Goal: Task Accomplishment & Management: Complete application form

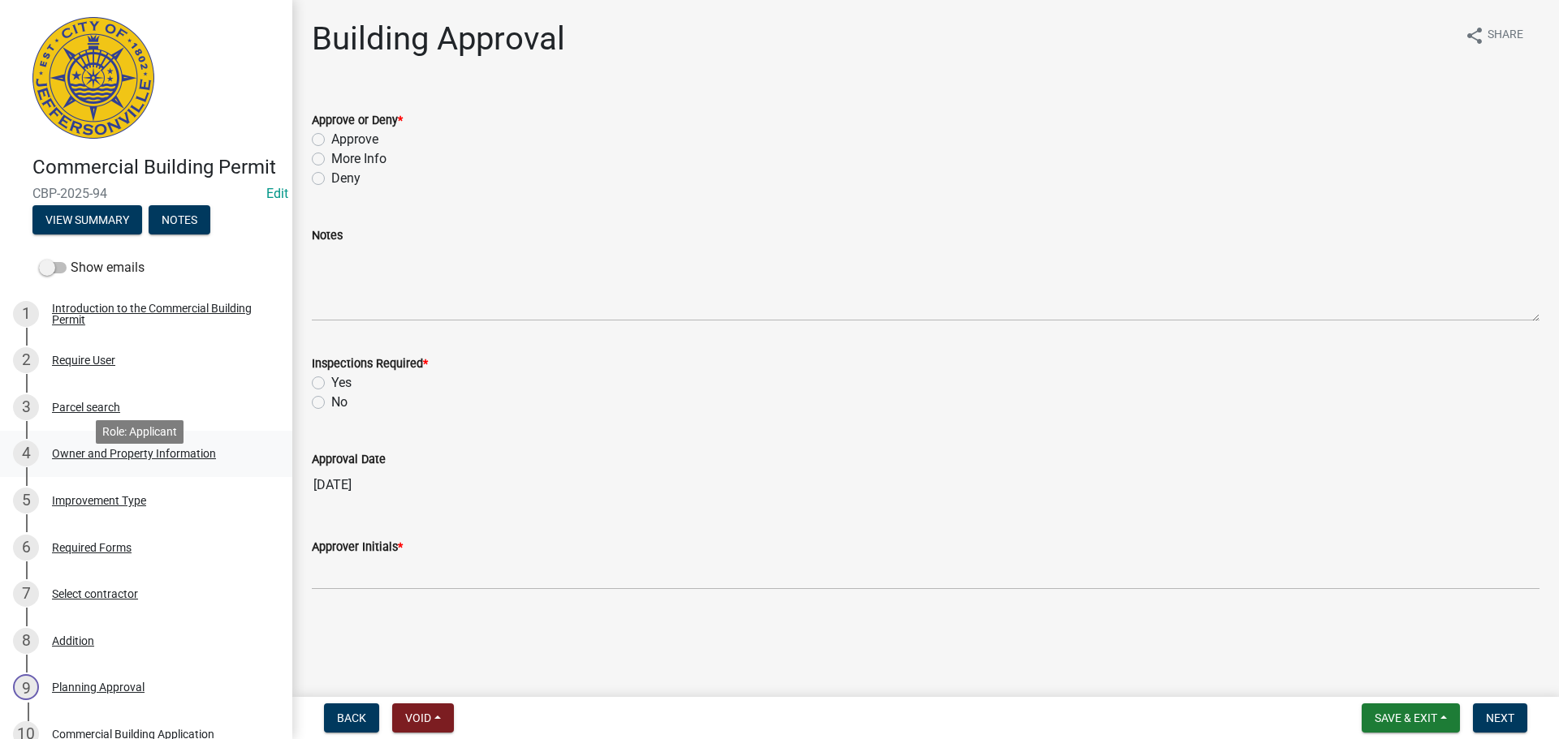
click at [128, 459] on div "Owner and Property Information" at bounding box center [134, 453] width 164 height 11
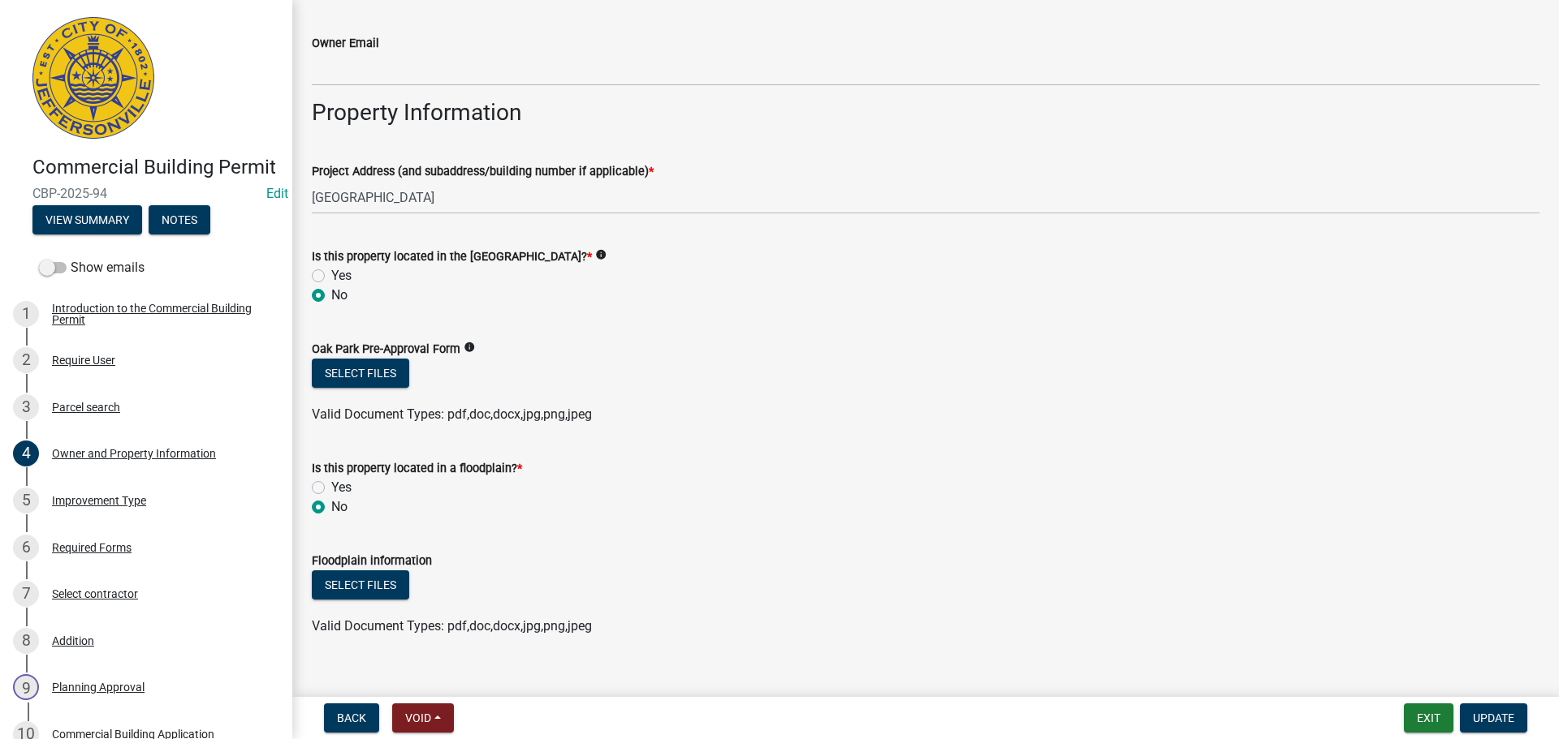
scroll to position [852, 0]
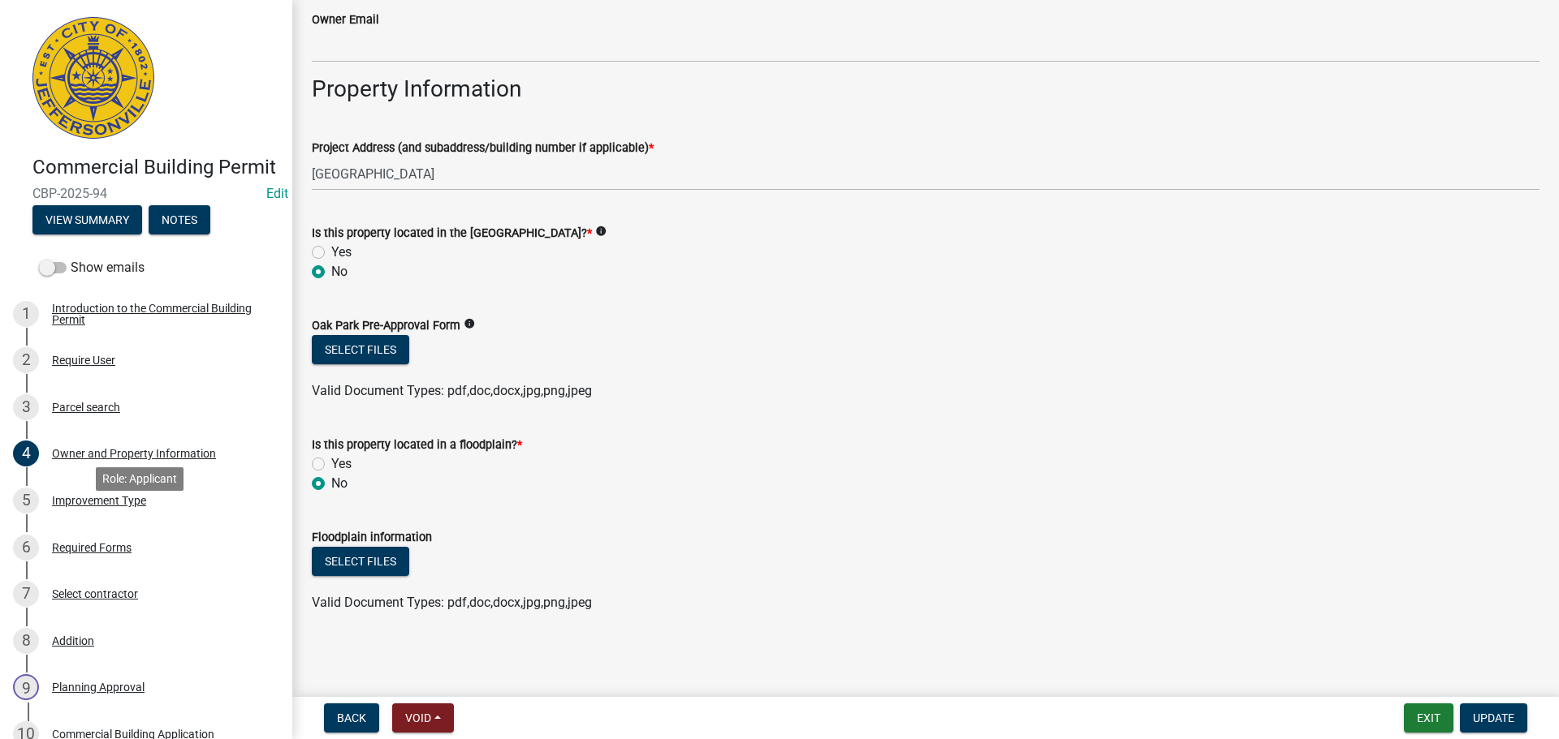
click at [103, 507] on div "Improvement Type" at bounding box center [99, 500] width 94 height 11
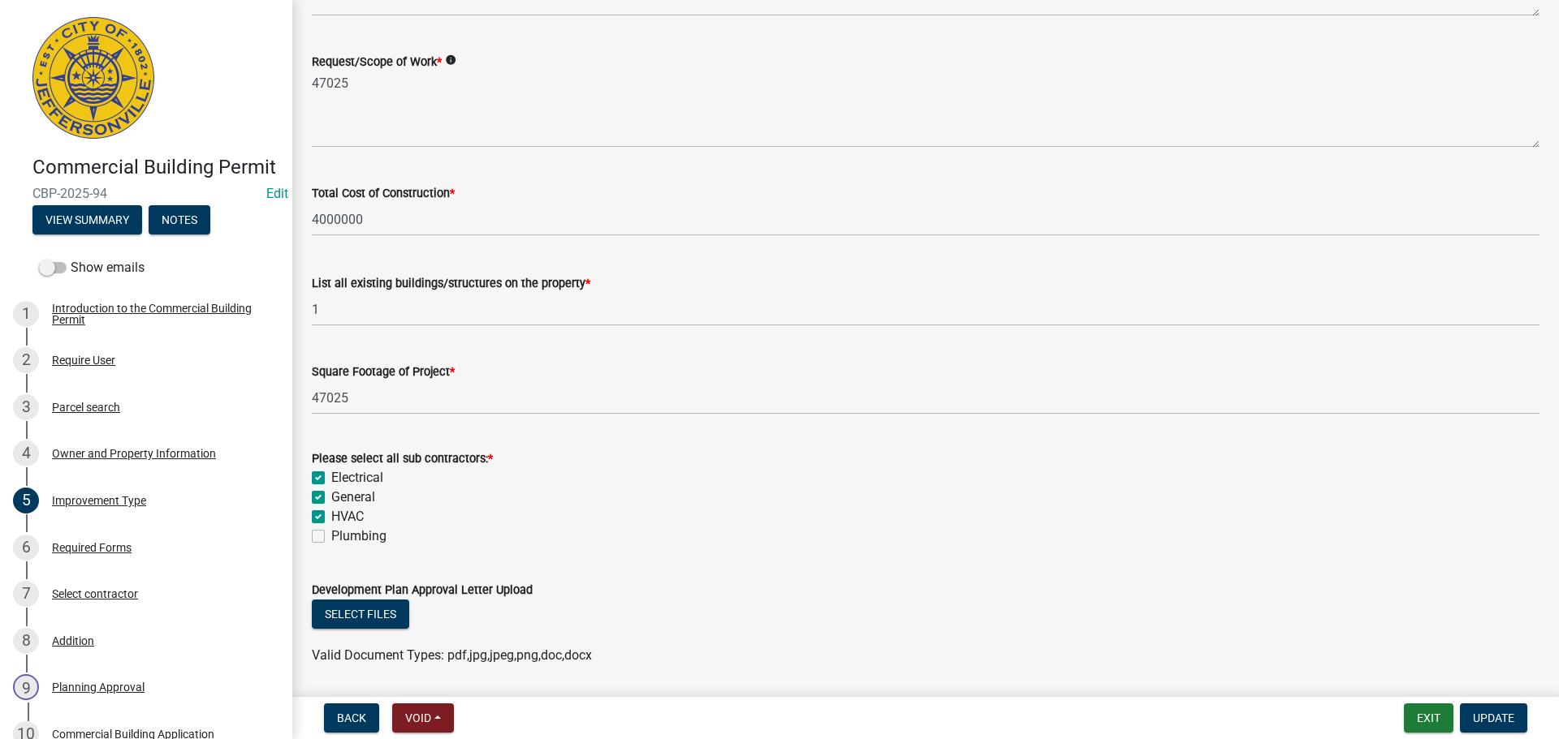
scroll to position [572, 0]
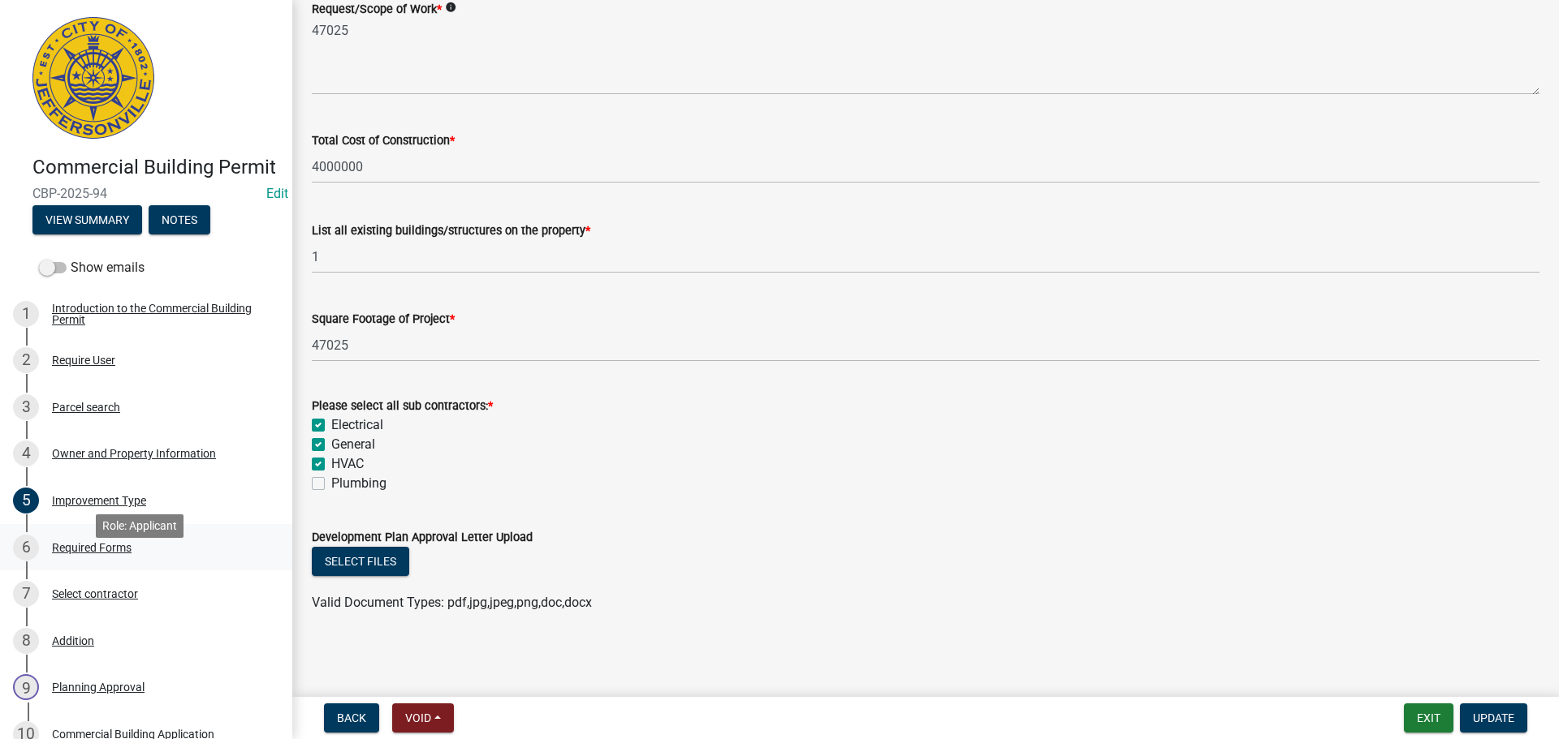
click at [117, 554] on div "Required Forms" at bounding box center [92, 547] width 80 height 11
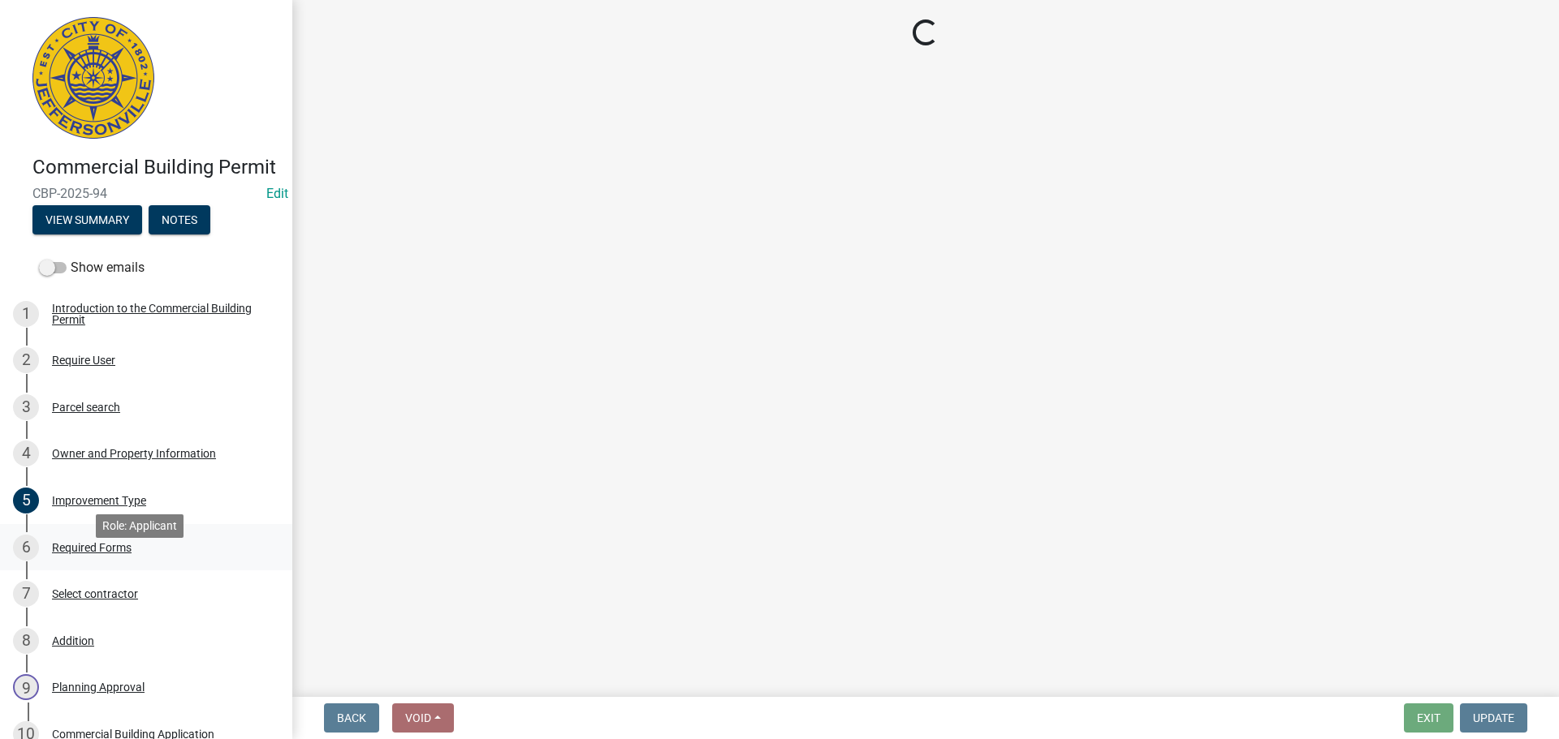
scroll to position [0, 0]
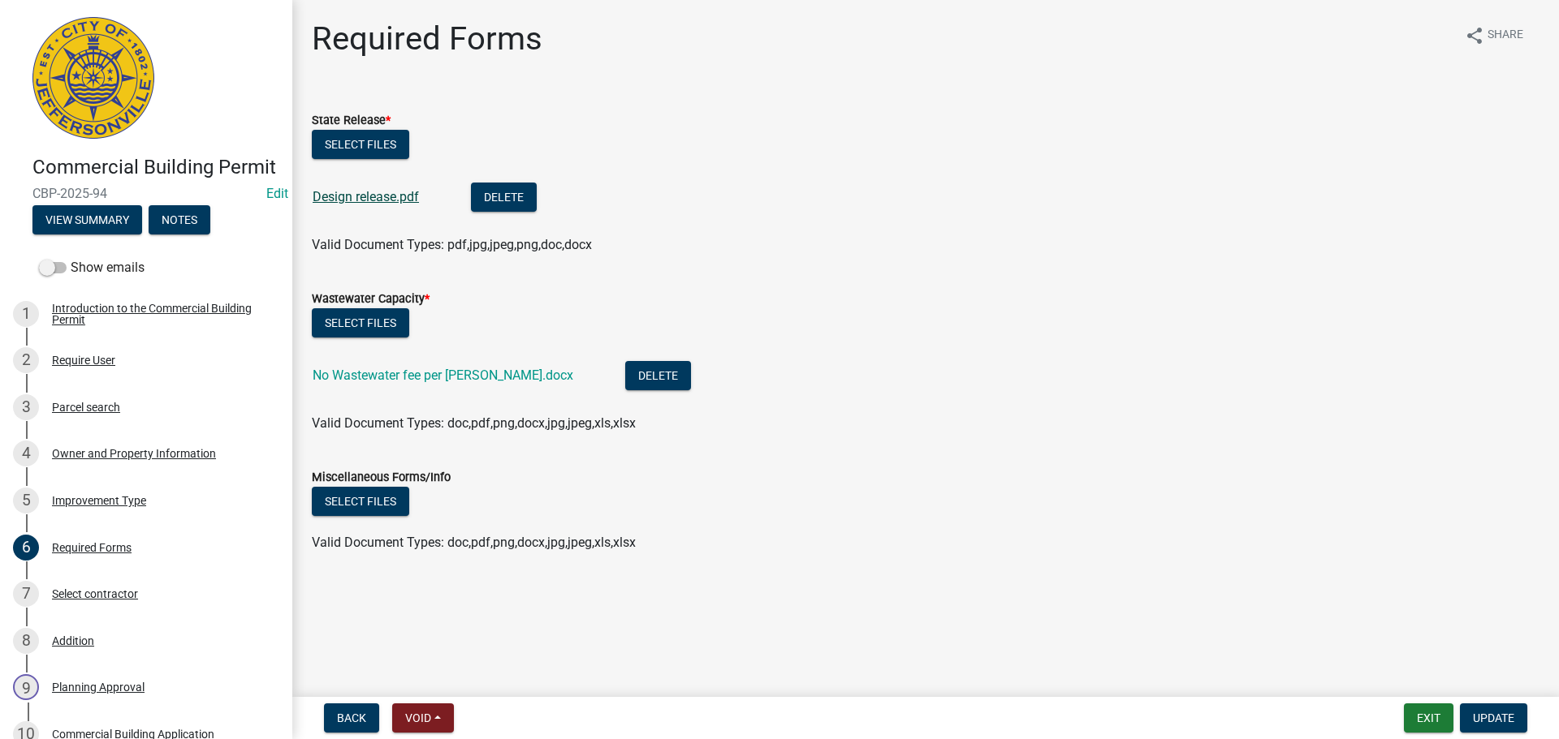
click at [387, 195] on link "Design release.pdf" at bounding box center [366, 196] width 106 height 15
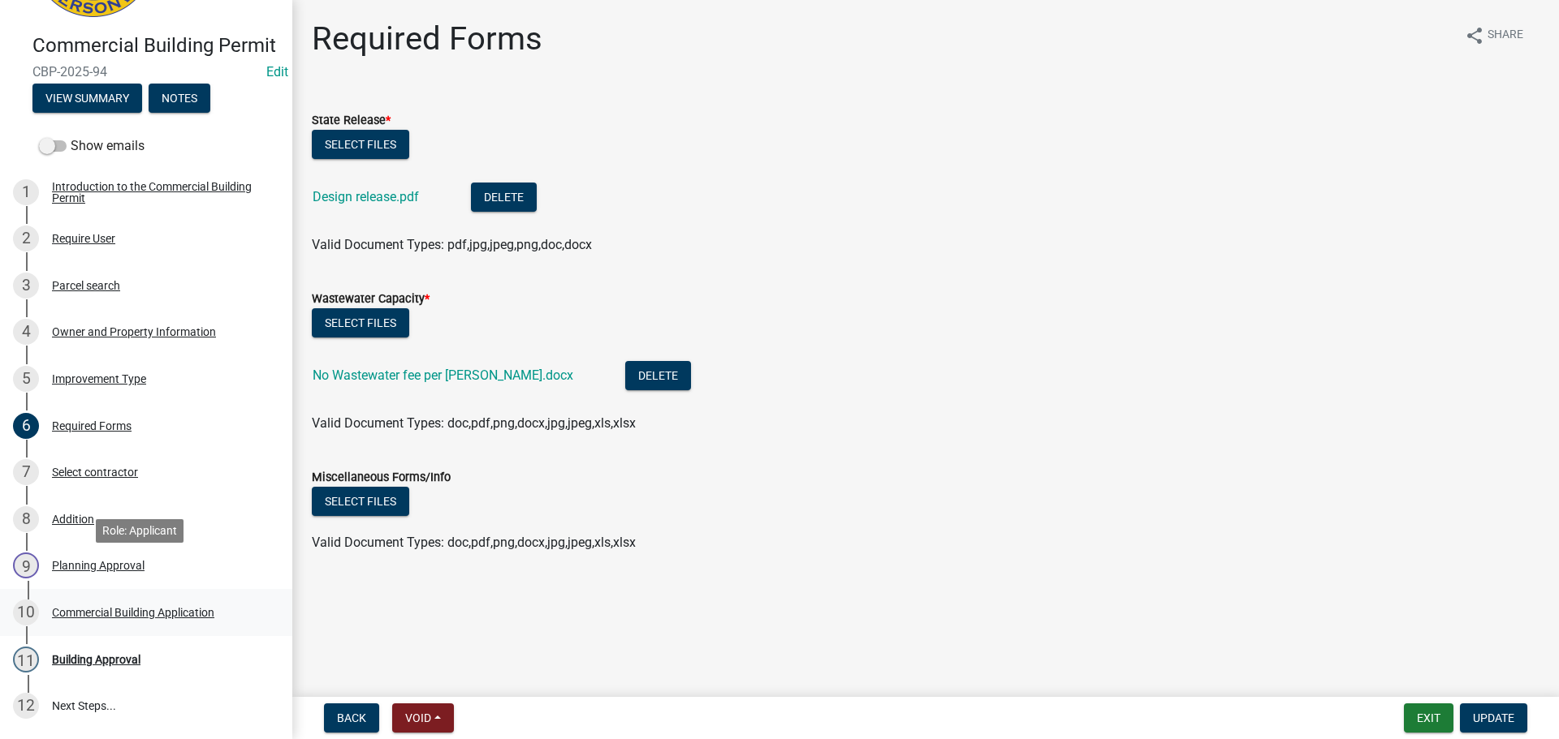
scroll to position [162, 0]
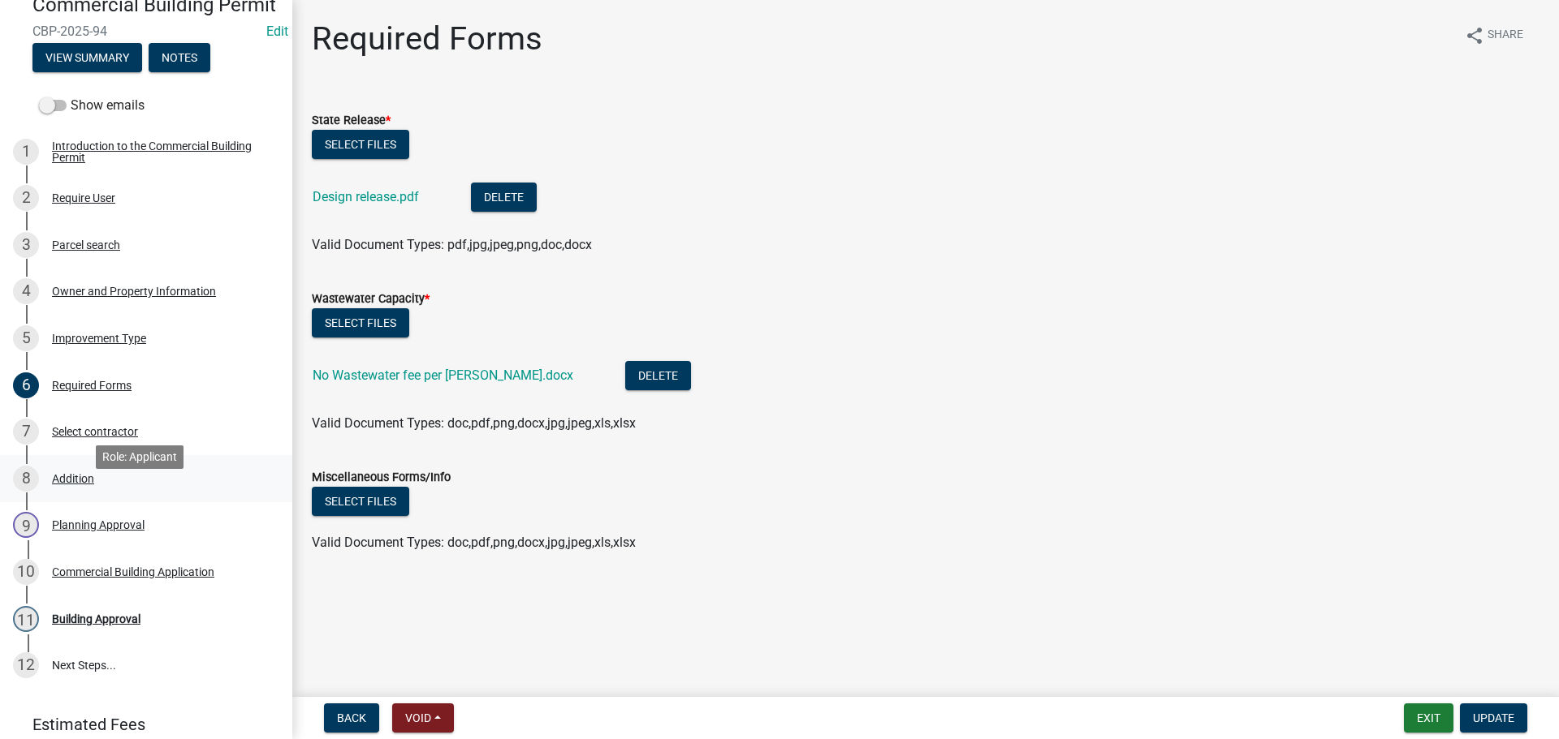
click at [76, 485] on div "Addition" at bounding box center [73, 478] width 42 height 11
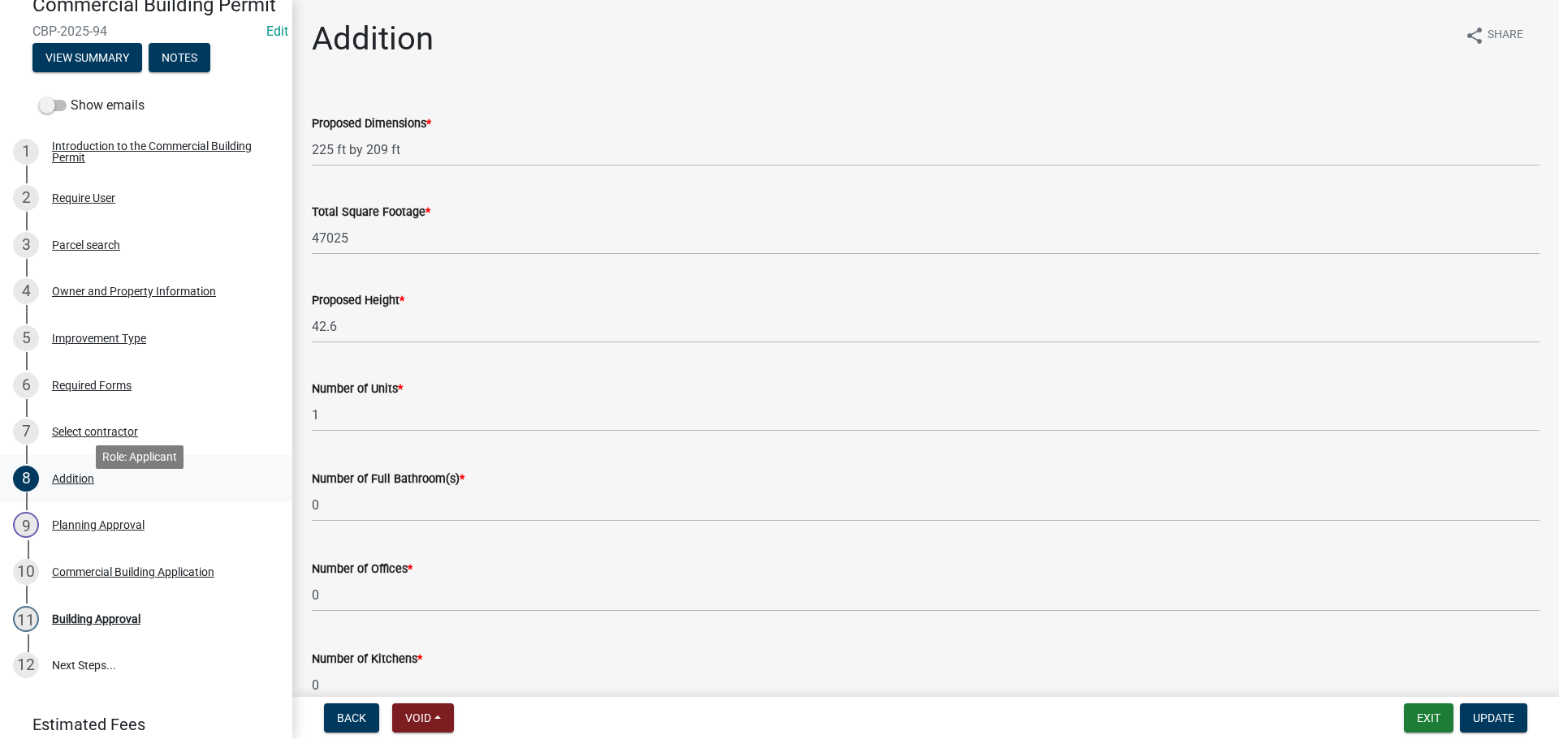
scroll to position [250, 0]
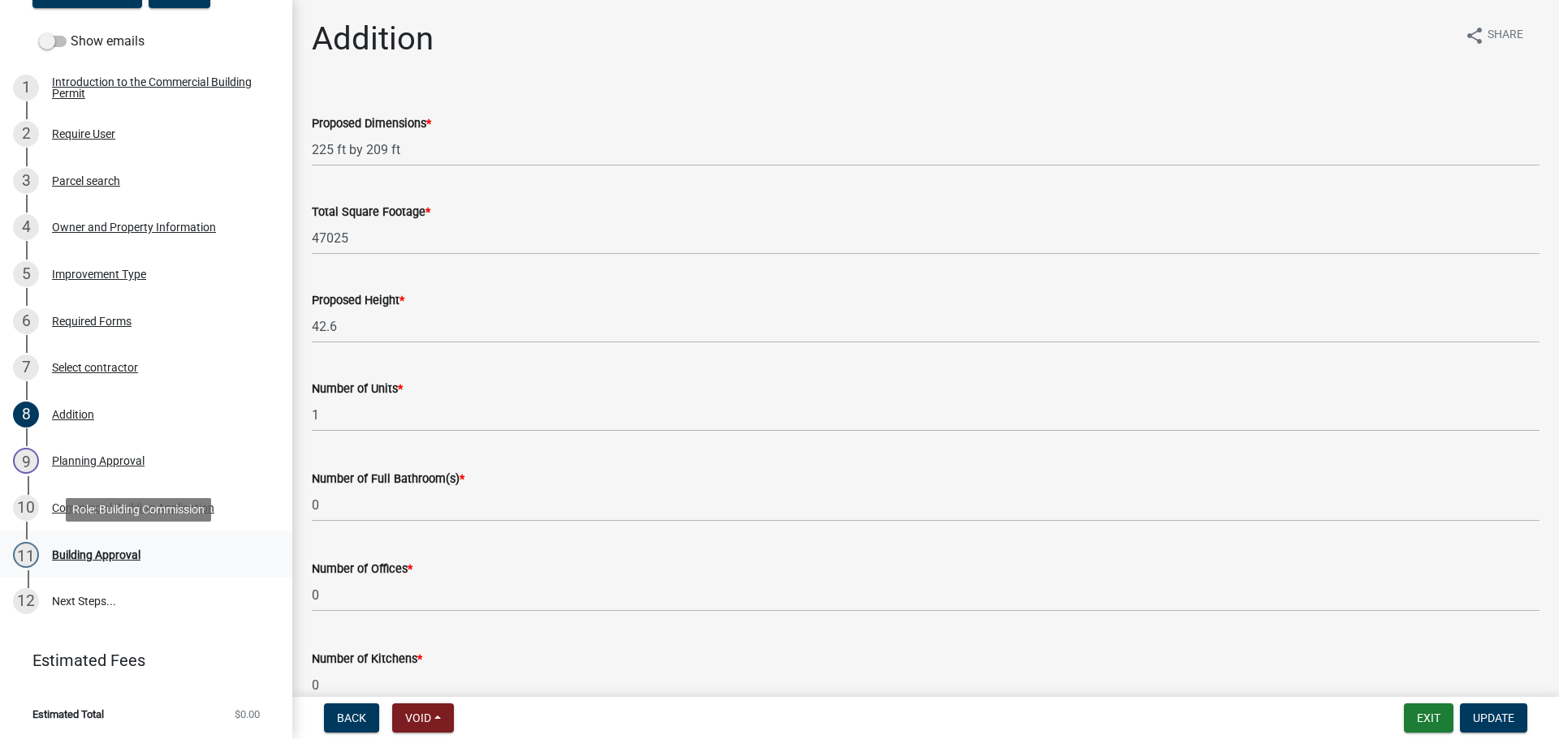
click at [107, 556] on div "Building Approval" at bounding box center [96, 555] width 88 height 11
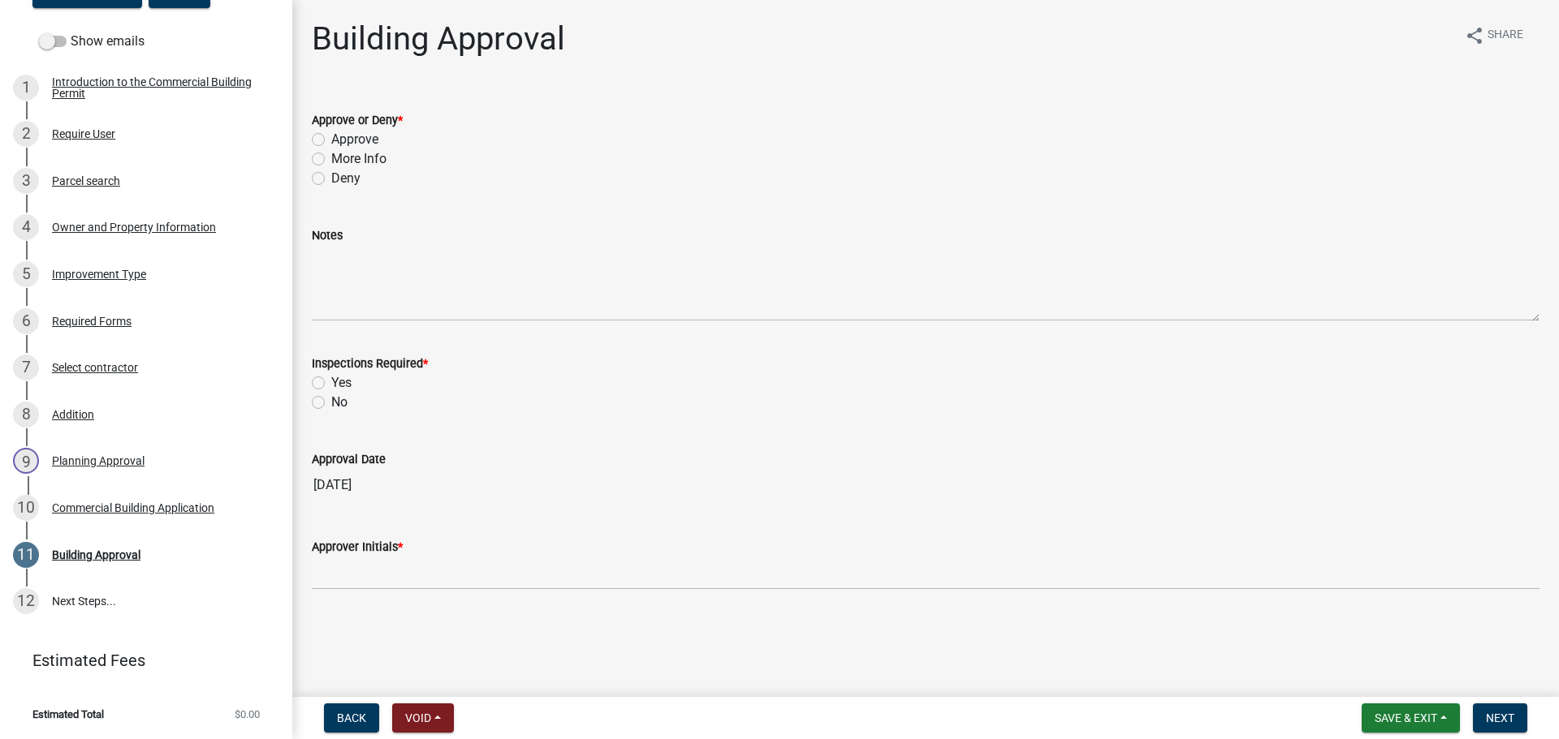
click at [374, 150] on label "More Info" at bounding box center [358, 158] width 55 height 19
click at [342, 150] on input "More Info" at bounding box center [336, 154] width 11 height 11
radio input "true"
click at [358, 147] on label "Approve" at bounding box center [354, 139] width 47 height 19
click at [342, 140] on input "Approve" at bounding box center [336, 135] width 11 height 11
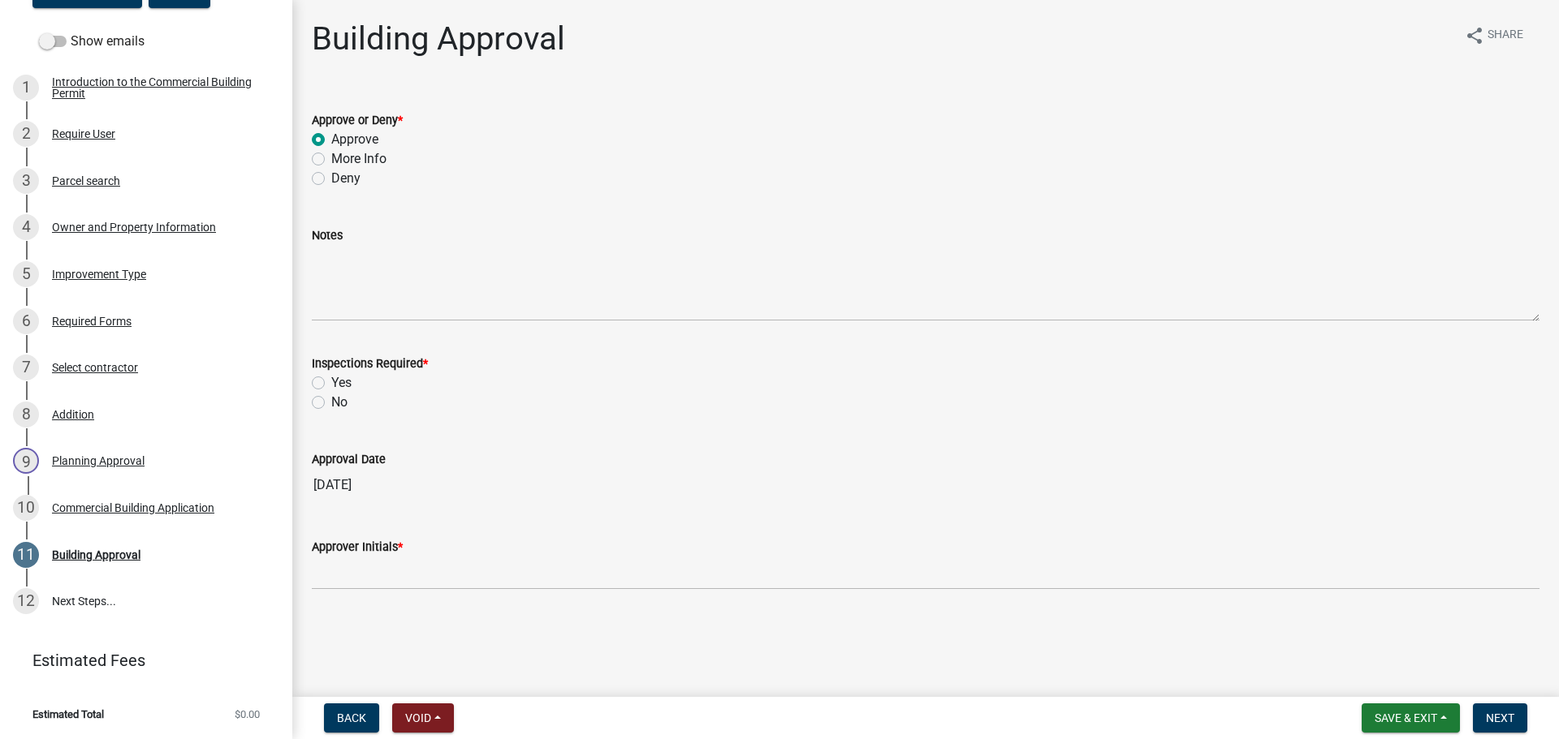
radio input "true"
click at [358, 147] on label "Approve" at bounding box center [354, 139] width 47 height 19
click at [342, 140] on input "Approve" at bounding box center [336, 135] width 11 height 11
click at [351, 388] on label "Yes" at bounding box center [341, 382] width 20 height 19
click at [342, 384] on input "Yes" at bounding box center [336, 378] width 11 height 11
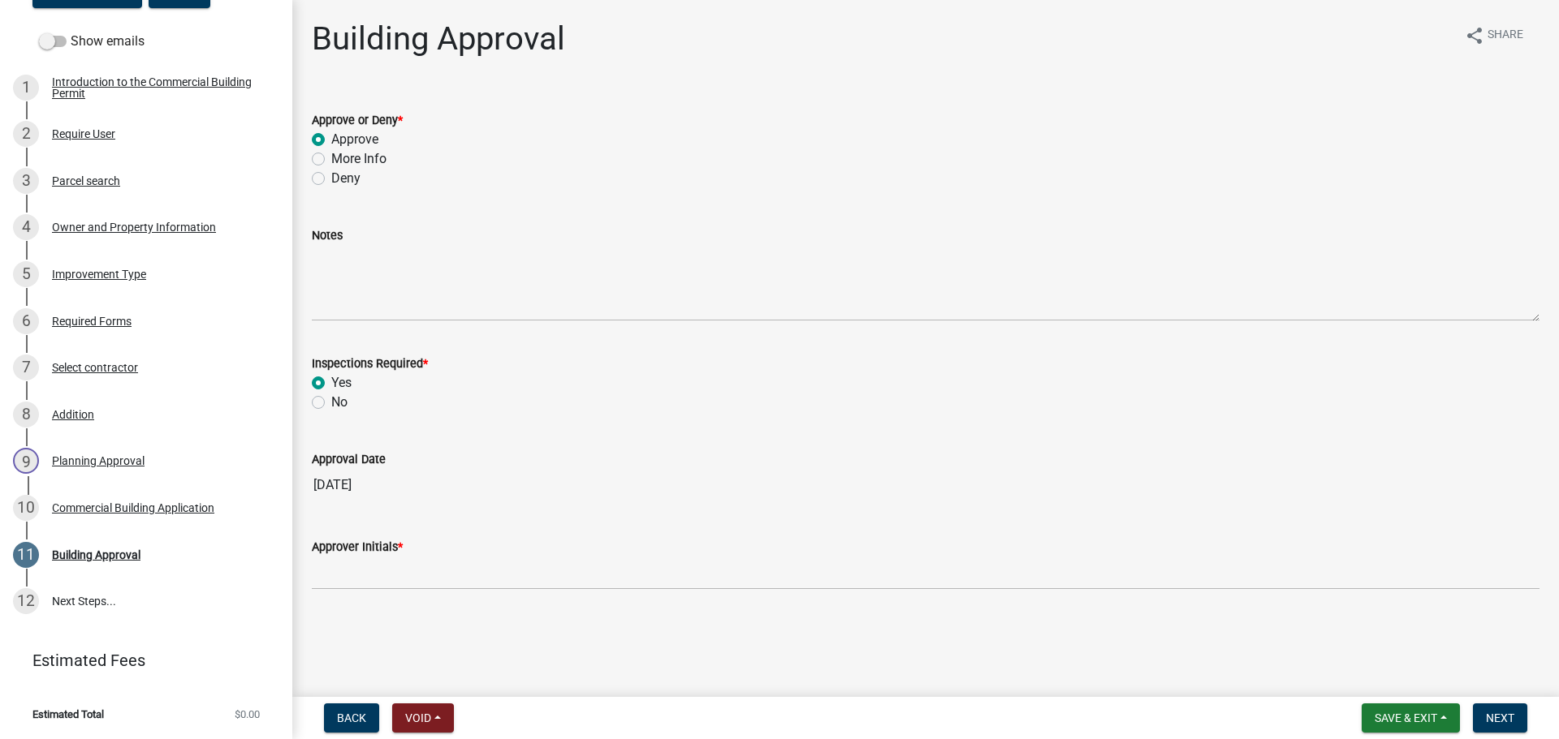
radio input "true"
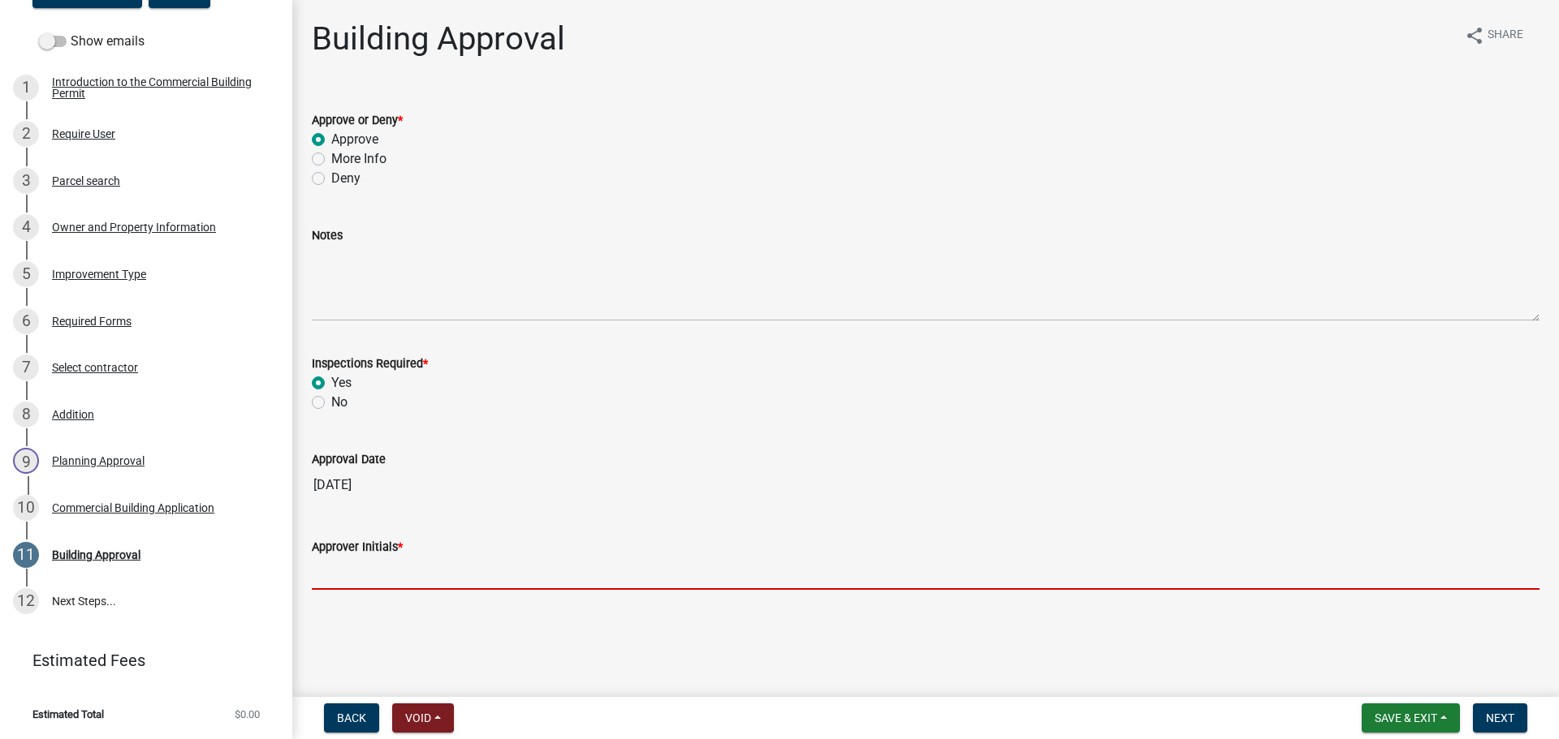
click at [371, 568] on input "Approver Initials *" at bounding box center [925, 573] width 1227 height 33
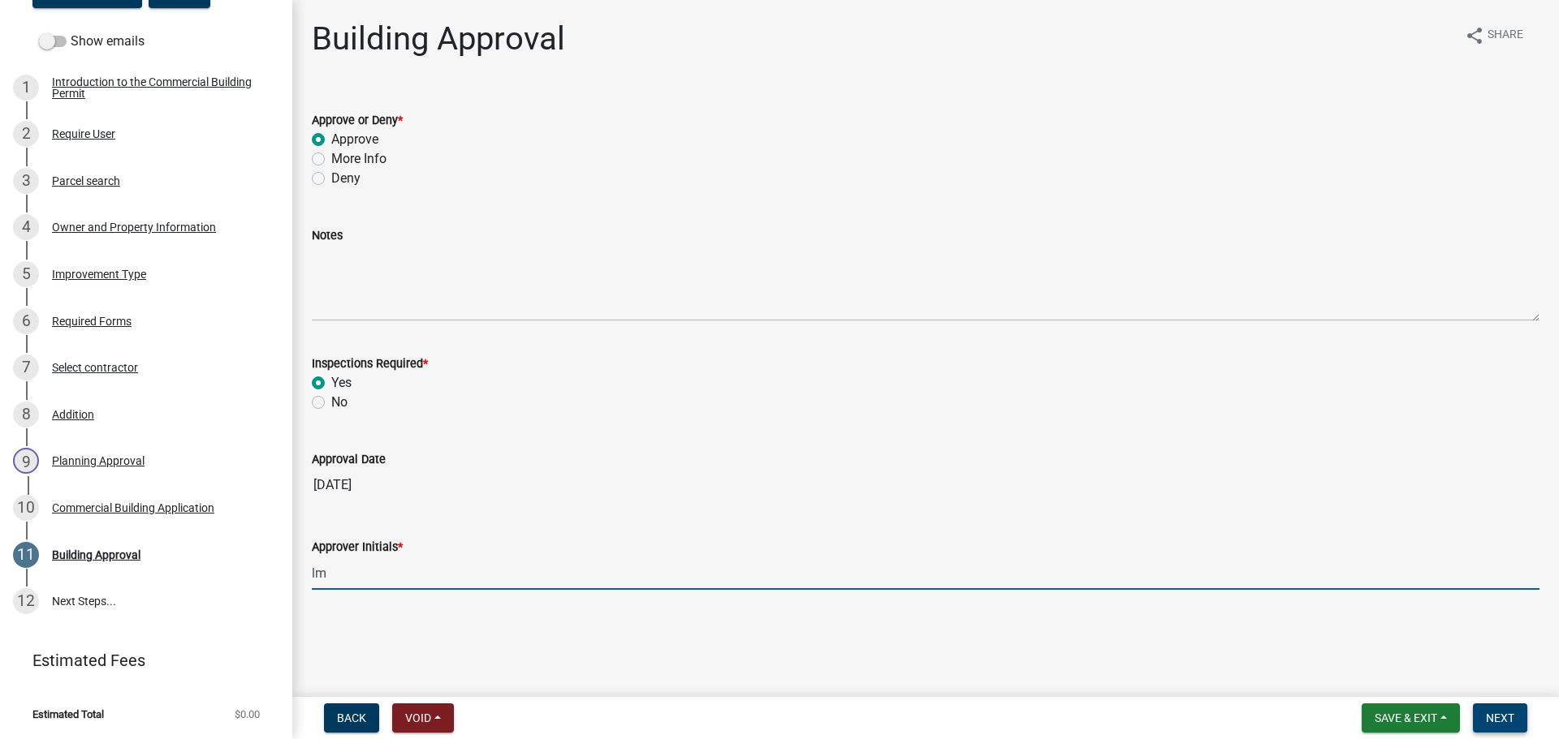
type input "lm"
click at [1503, 720] on span "Next" at bounding box center [1499, 718] width 28 height 13
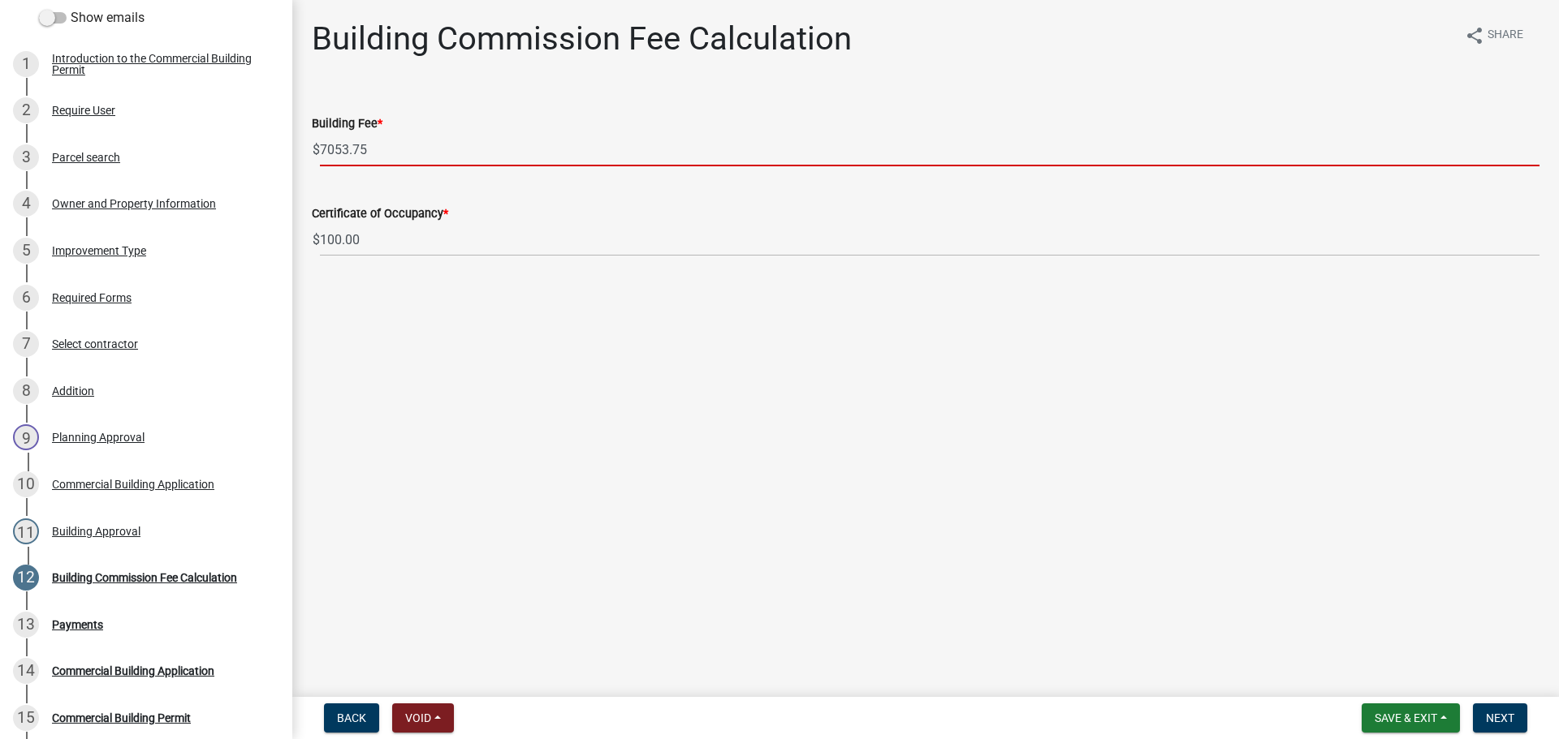
click at [399, 150] on input "7053.75" at bounding box center [929, 149] width 1219 height 33
drag, startPoint x: 399, startPoint y: 150, endPoint x: 265, endPoint y: 150, distance: 134.7
click at [265, 150] on div "Commercial Building Permit CBP-2025-94 Edit View Summary Notes Show emails 1 In…" at bounding box center [779, 369] width 1559 height 739
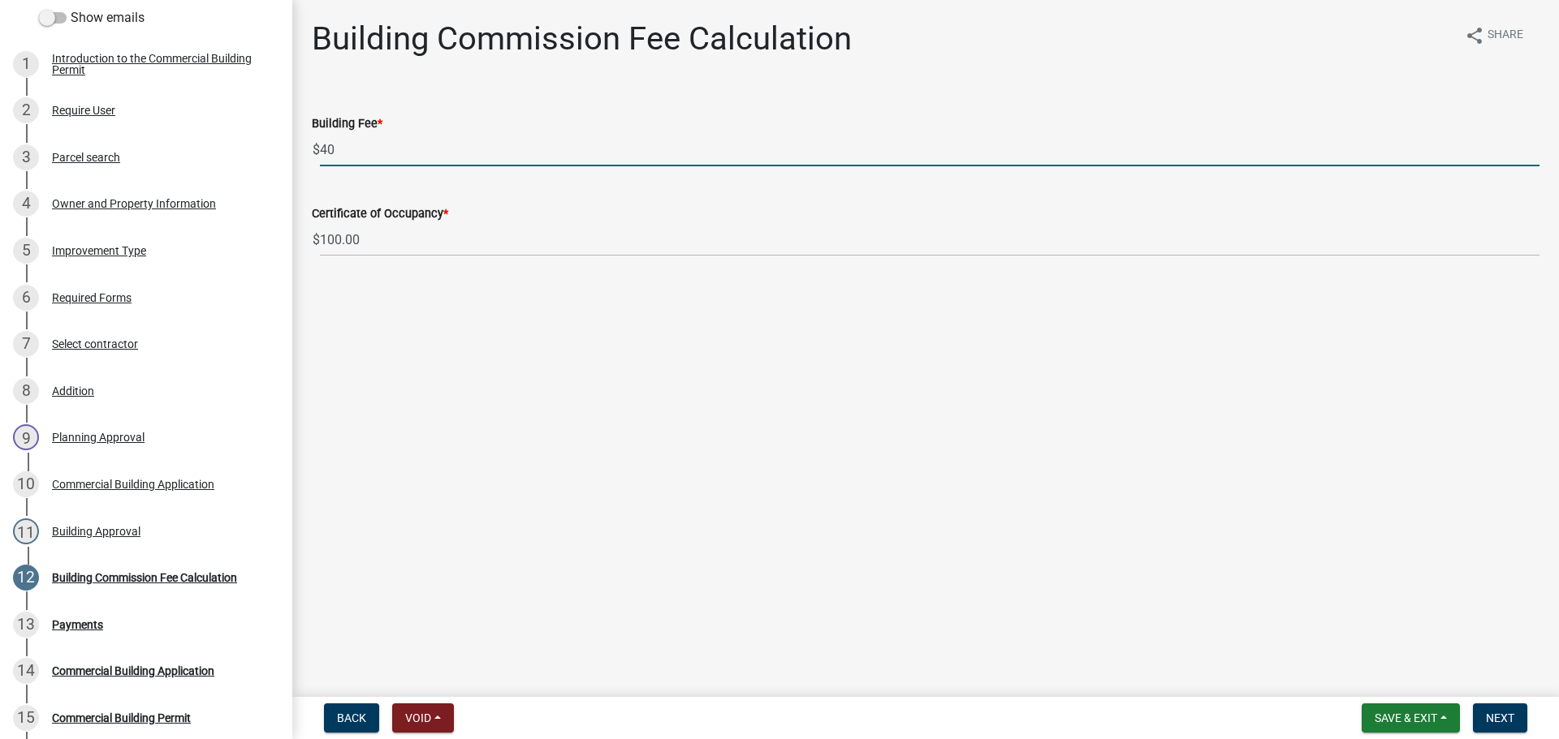
type input "4"
type input "3962.00"
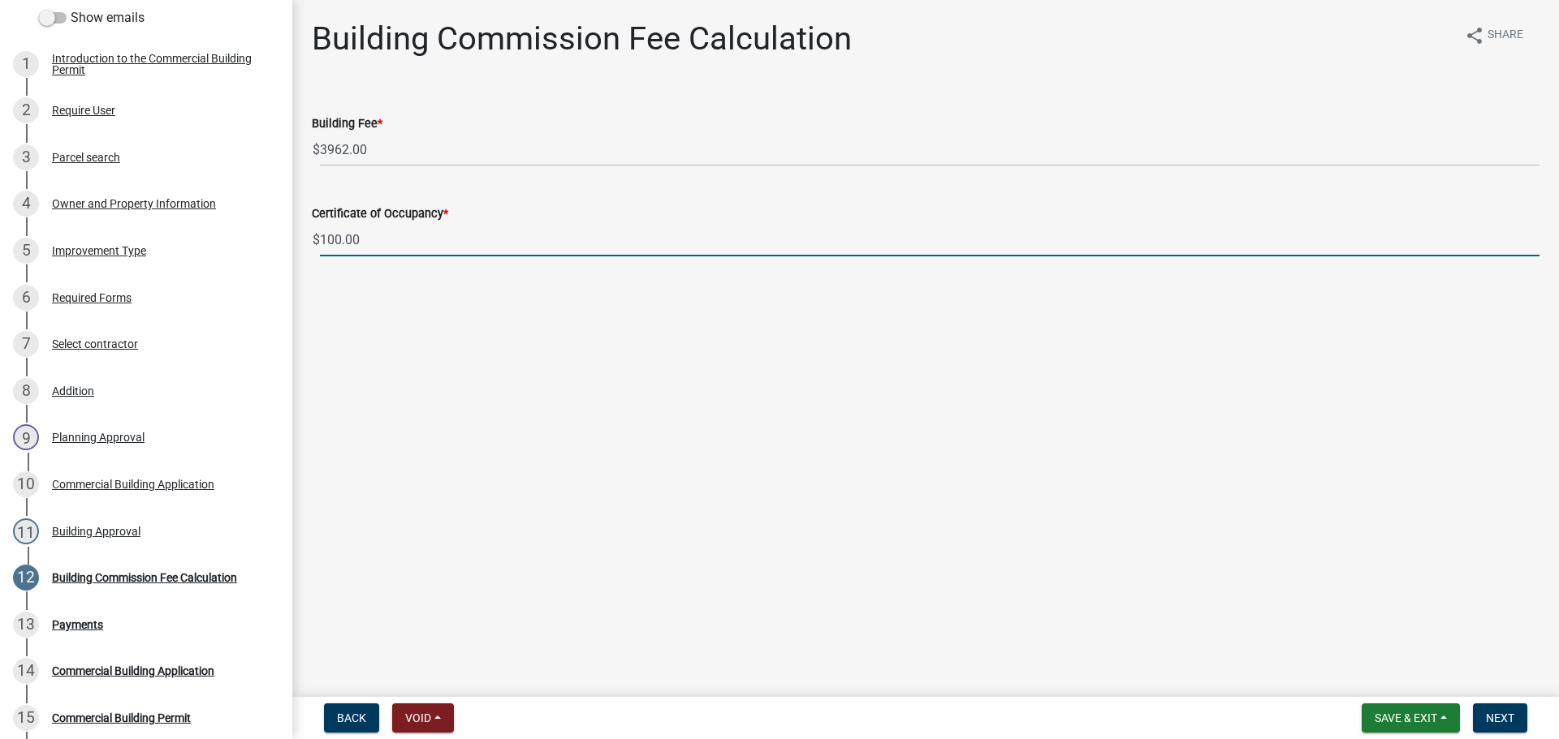
drag, startPoint x: 417, startPoint y: 248, endPoint x: 329, endPoint y: 249, distance: 88.5
click at [329, 249] on input "100.00" at bounding box center [929, 239] width 1219 height 33
type input "1"
type input "200.00"
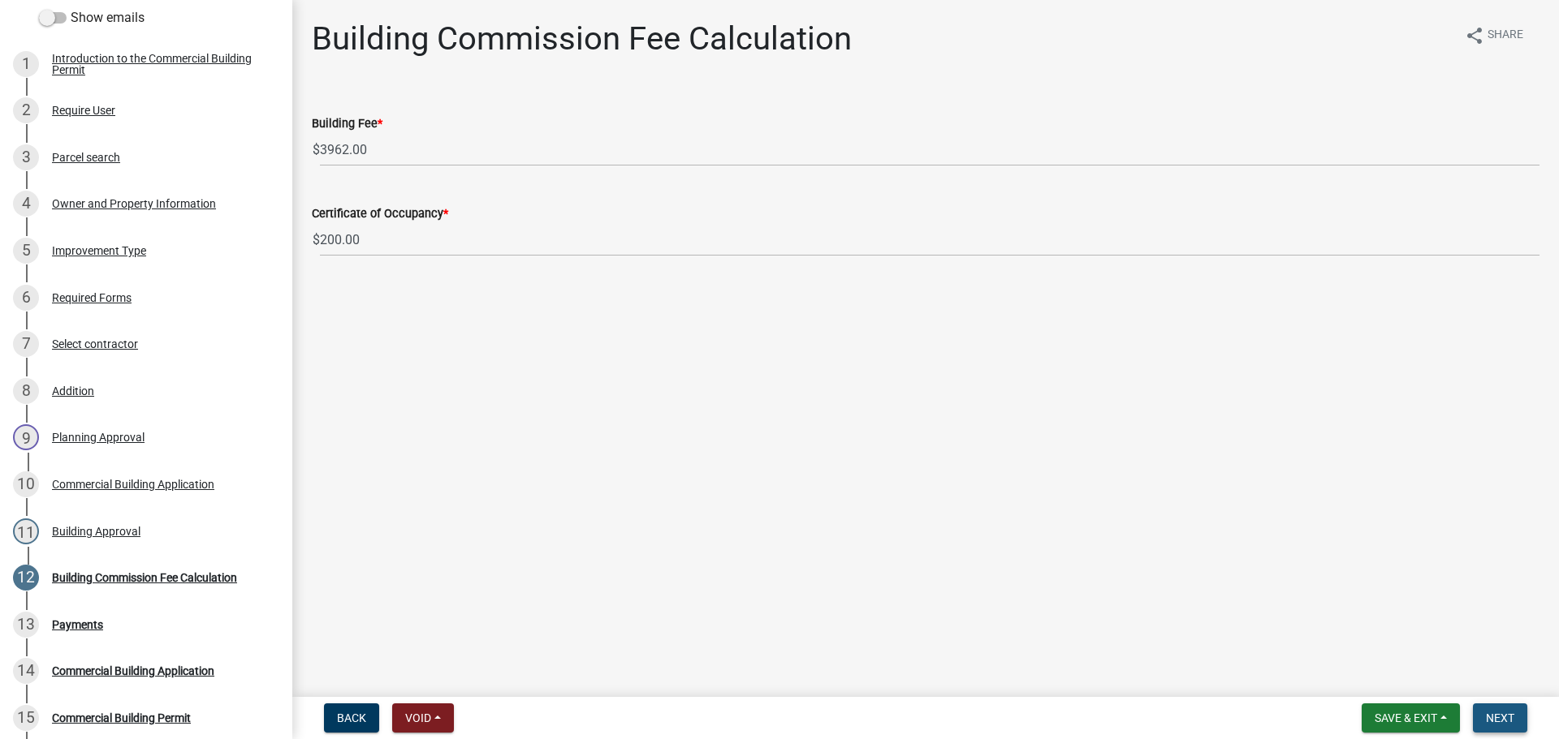
click at [1494, 715] on span "Next" at bounding box center [1499, 718] width 28 height 13
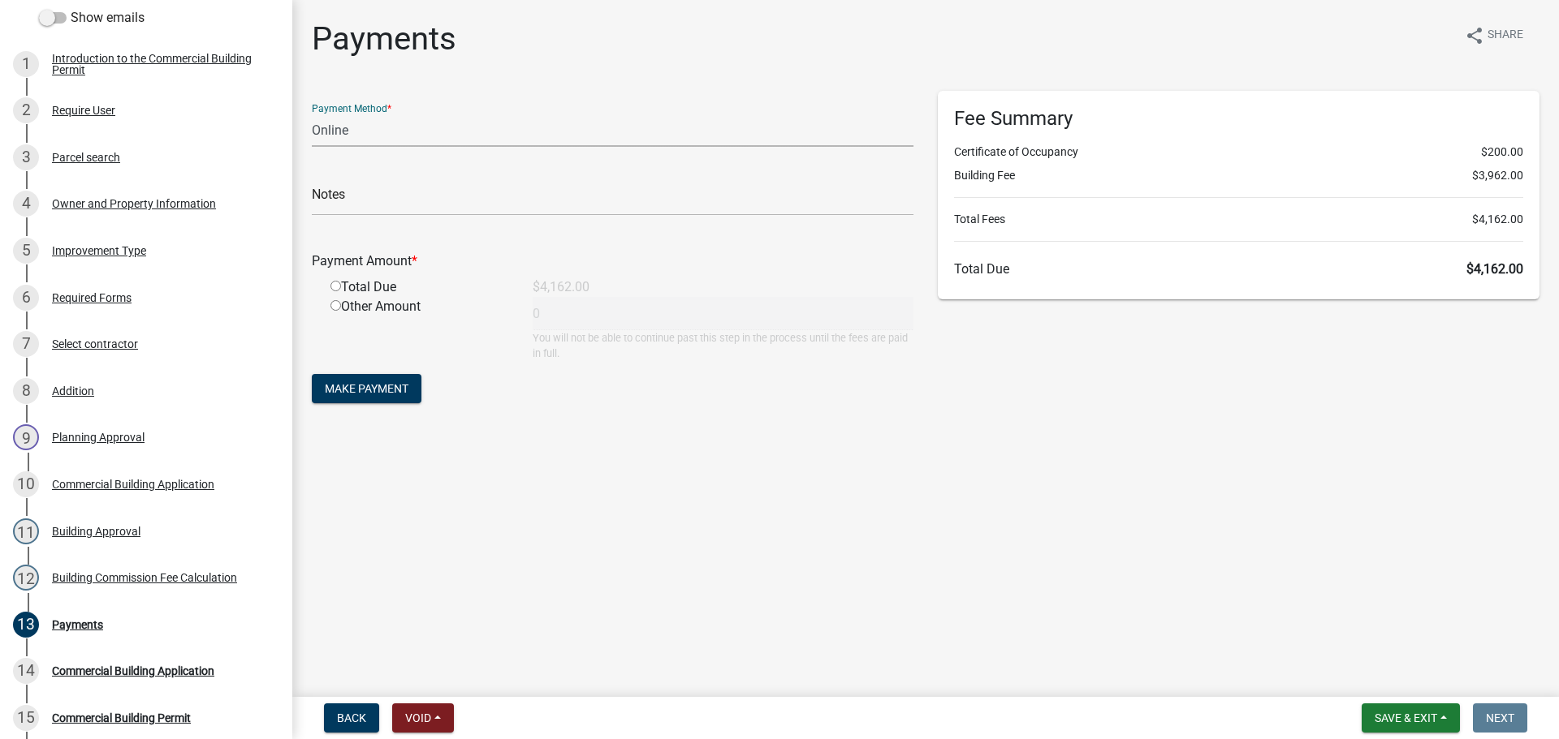
click at [462, 129] on select "Credit Card POS Check Cash Online" at bounding box center [612, 130] width 601 height 33
select select "1: 0"
click at [312, 114] on select "Credit Card POS Check Cash Online" at bounding box center [612, 130] width 601 height 33
click at [434, 211] on input "text" at bounding box center [612, 199] width 601 height 33
type input "1488"
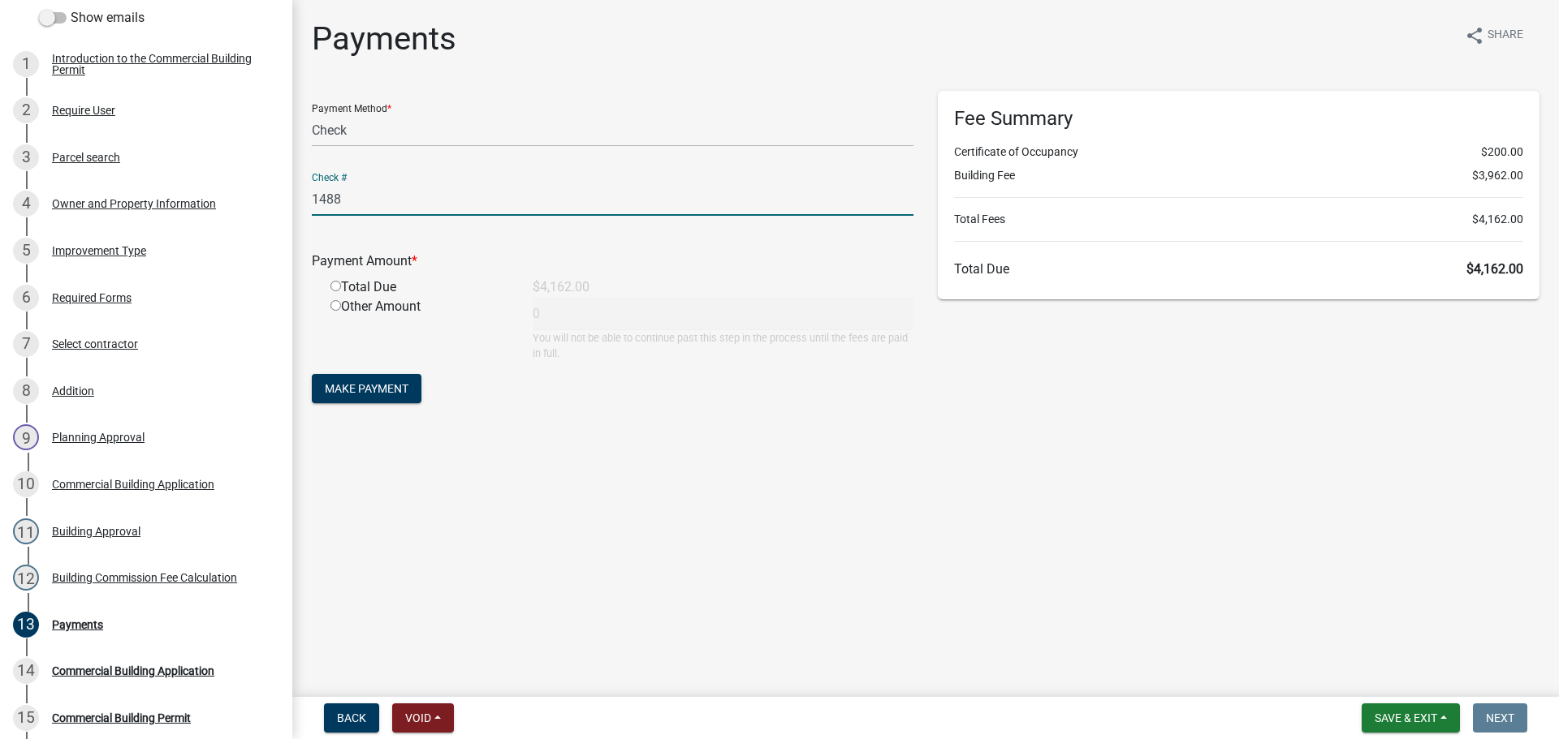
click at [335, 287] on input "radio" at bounding box center [335, 286] width 11 height 11
radio input "true"
click at [335, 287] on input "radio" at bounding box center [335, 286] width 11 height 11
type input "4162"
click at [386, 396] on button "Make Payment" at bounding box center [367, 388] width 110 height 29
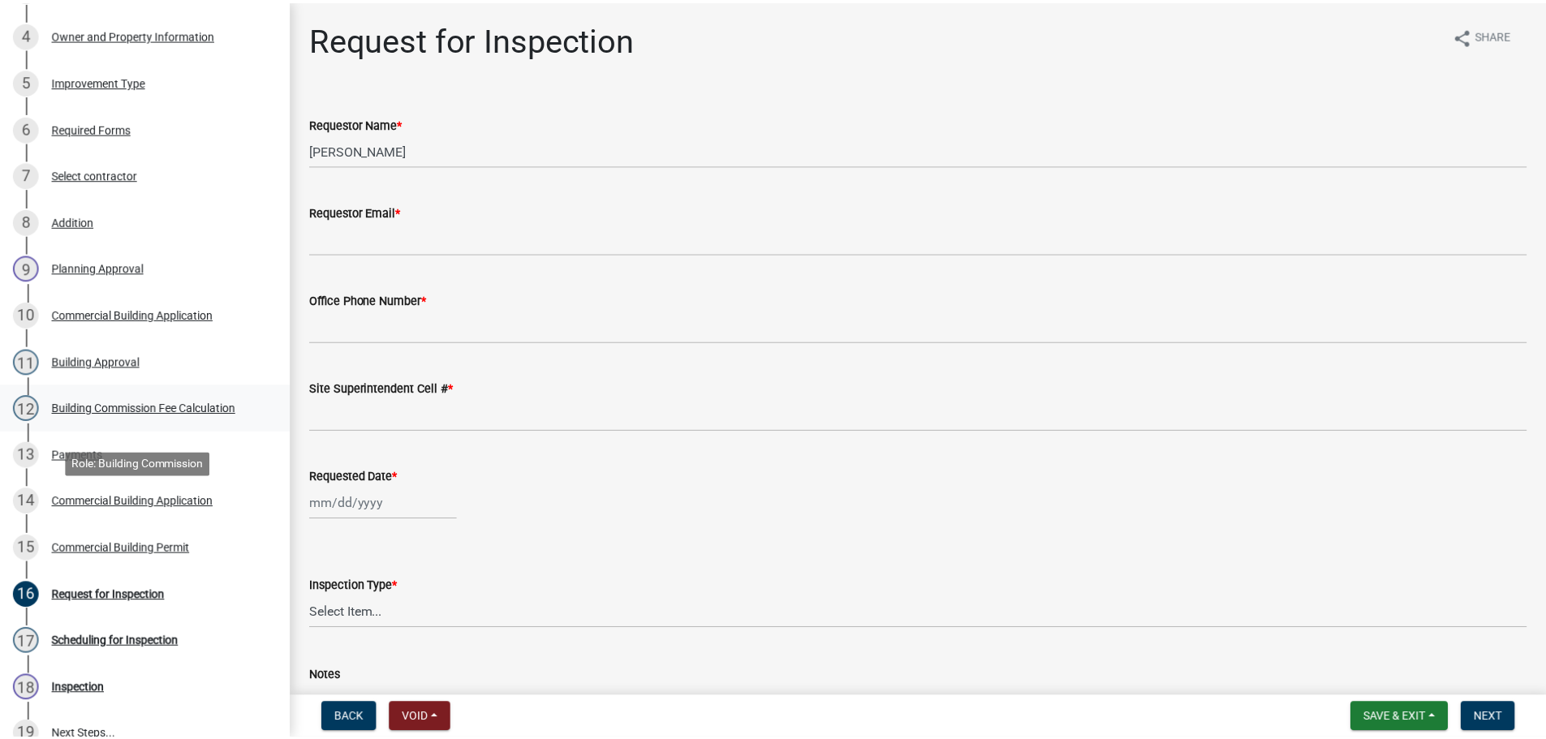
scroll to position [494, 0]
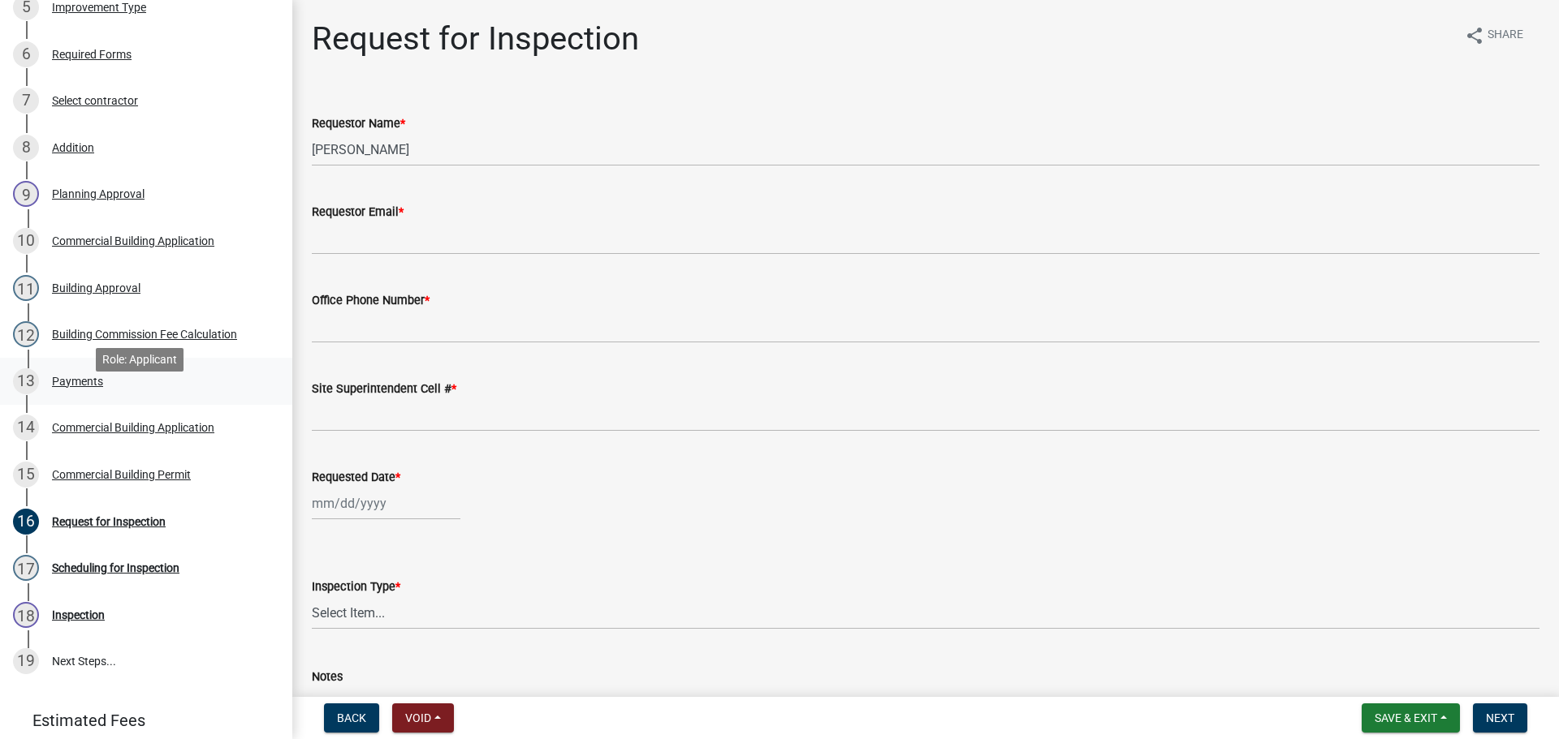
click at [83, 387] on div "Payments" at bounding box center [77, 381] width 51 height 11
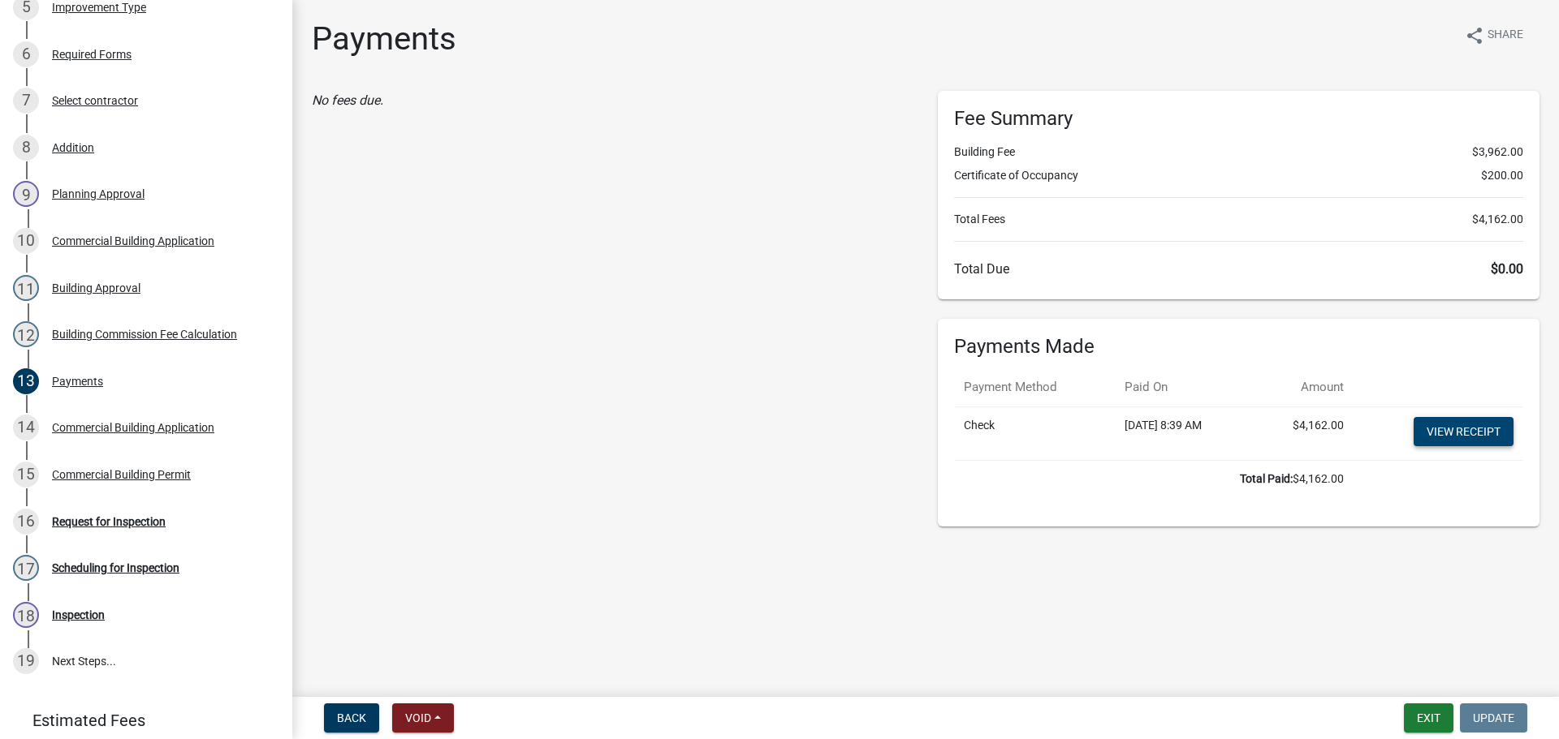
click at [1453, 434] on link "View receipt" at bounding box center [1463, 431] width 100 height 29
click at [1431, 710] on button "Exit" at bounding box center [1428, 718] width 50 height 29
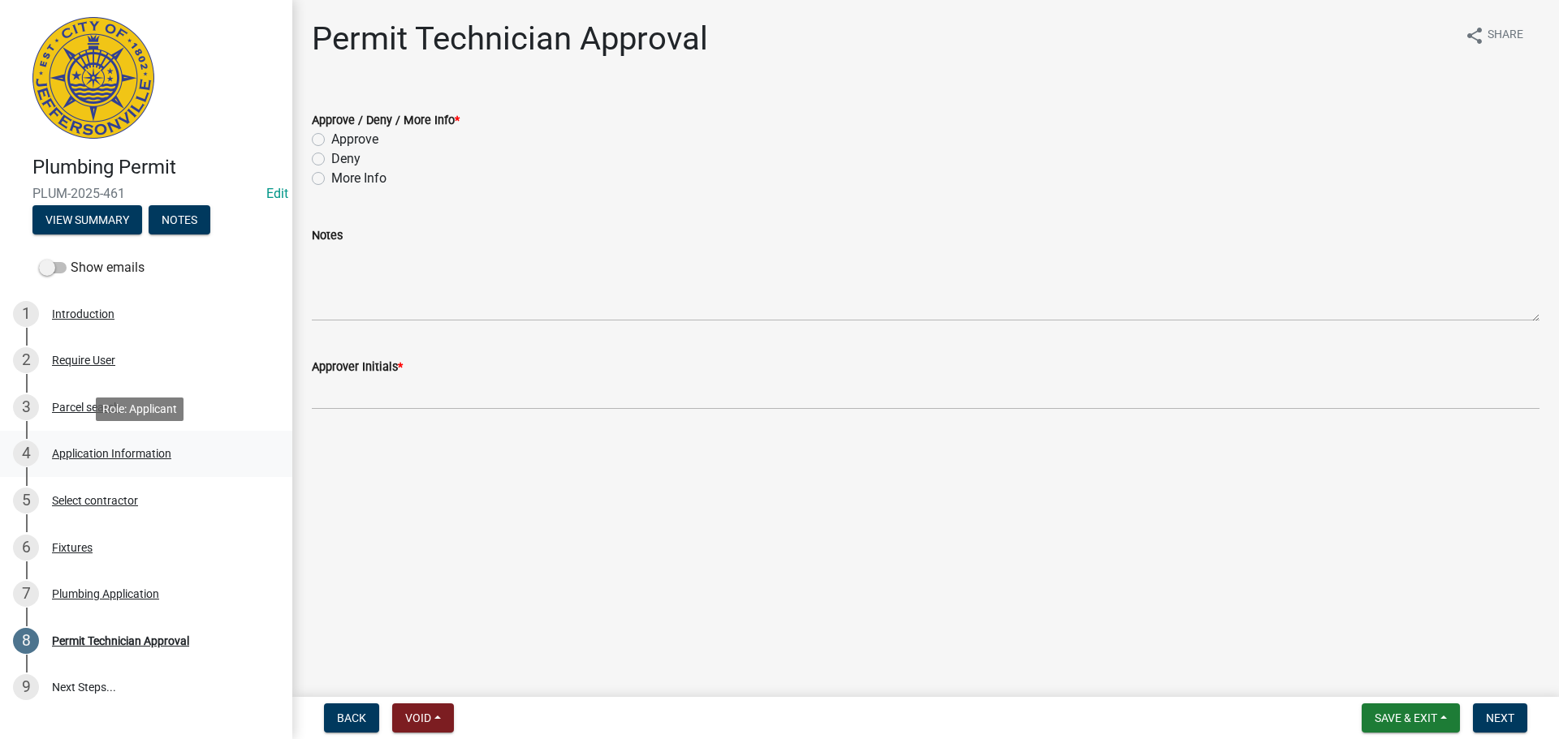
click at [94, 451] on div "Application Information" at bounding box center [111, 453] width 119 height 11
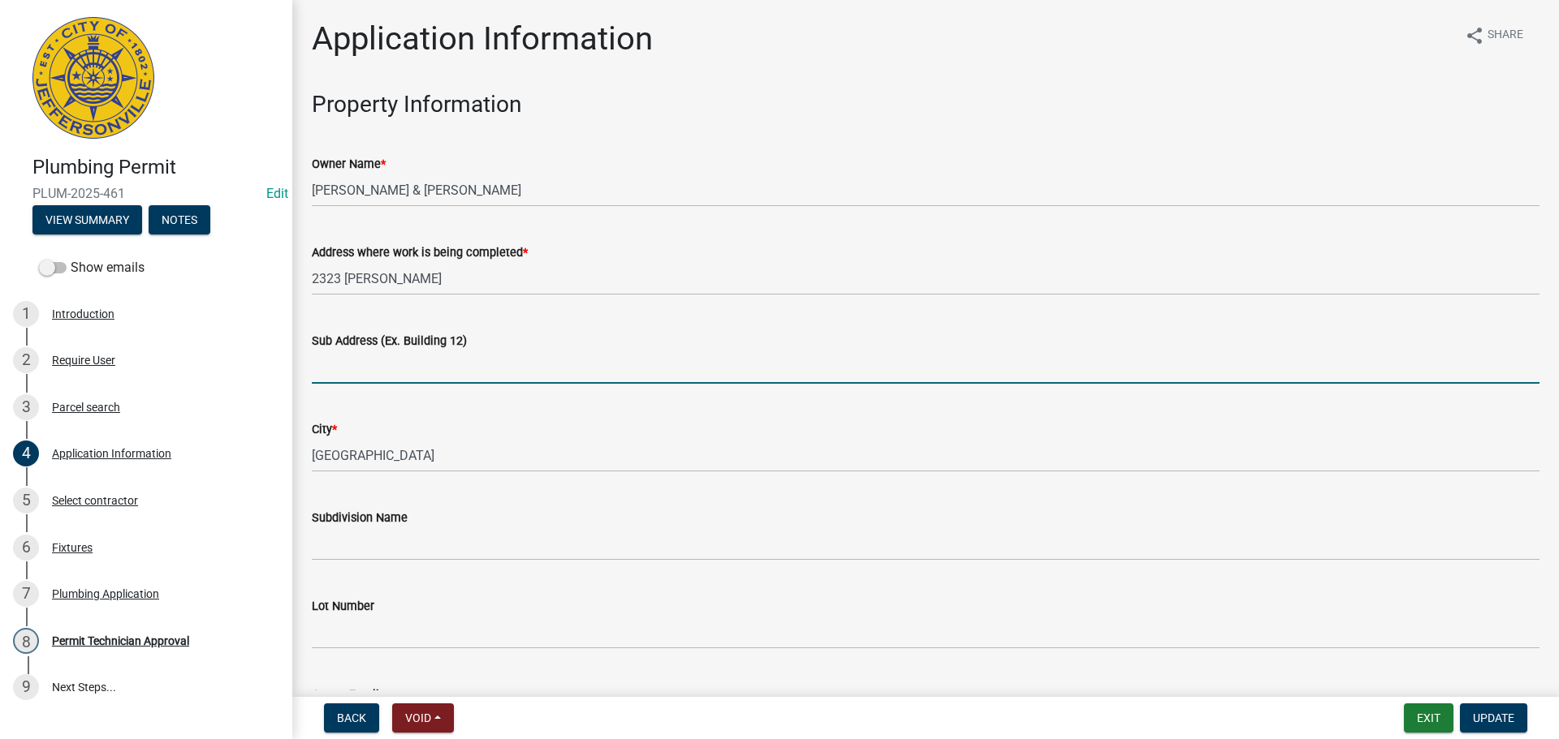
click at [464, 370] on input "Sub Address (Ex. Building 12)" at bounding box center [925, 367] width 1227 height 33
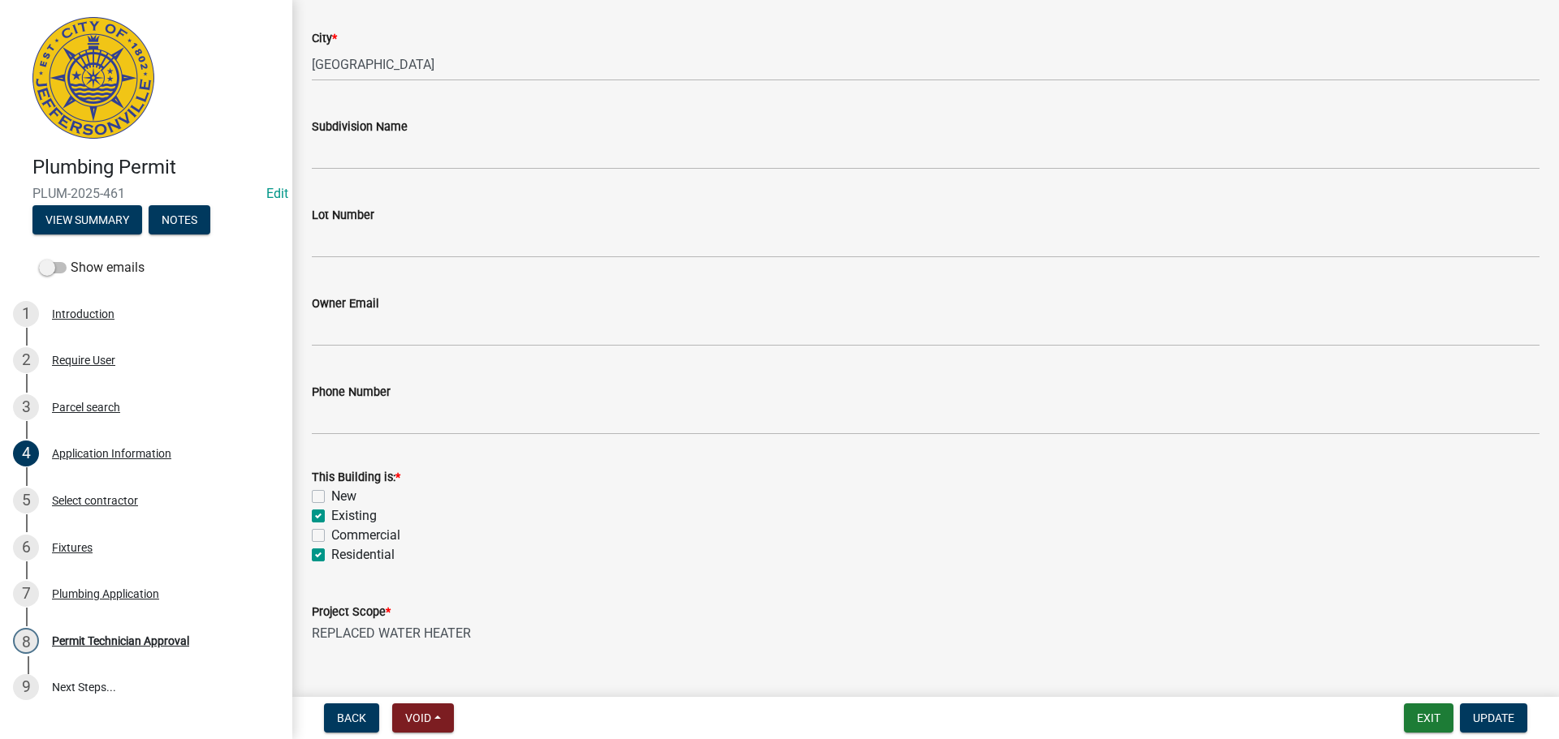
scroll to position [475, 0]
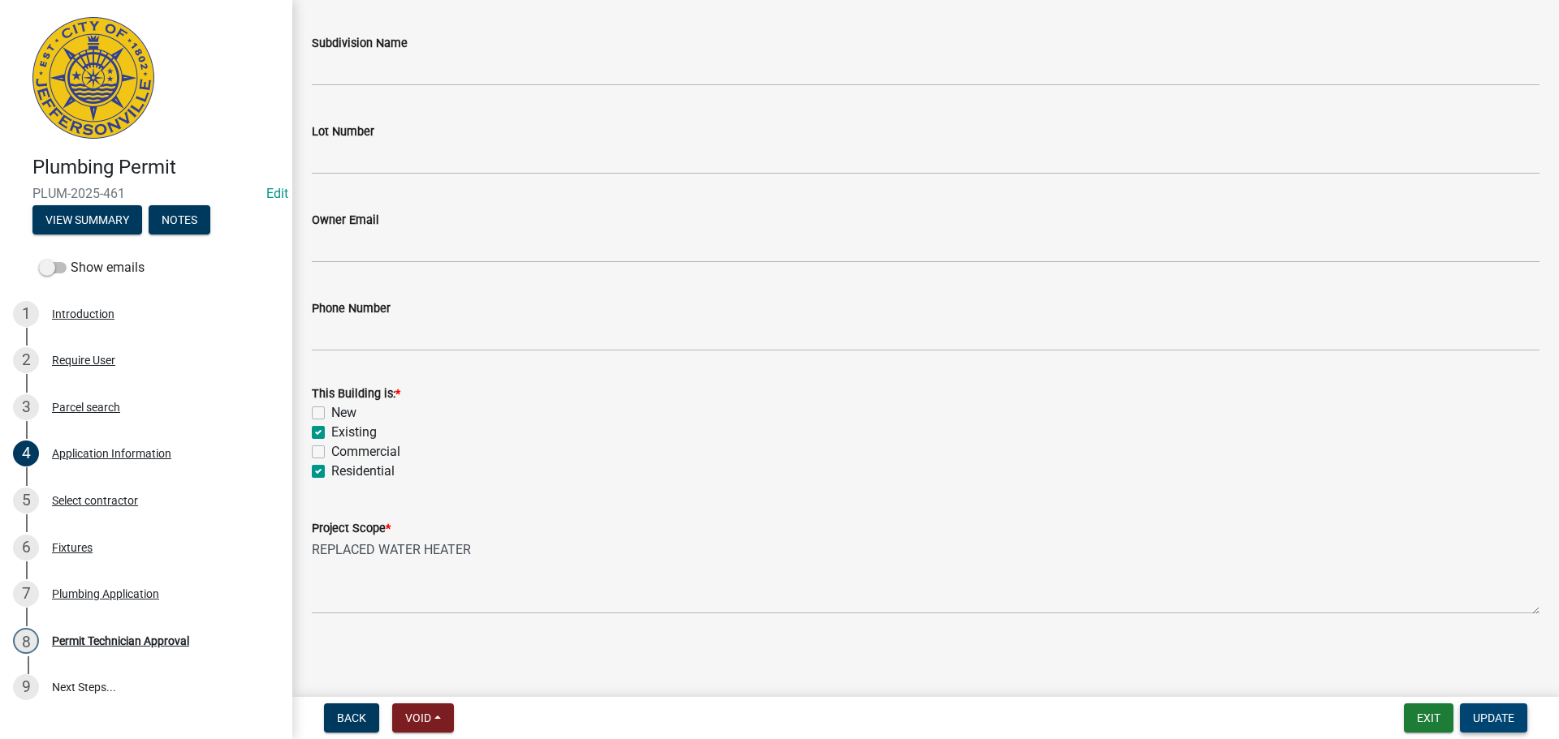
type input "2323 Bishop Road"
click at [1494, 719] on span "Update" at bounding box center [1492, 718] width 41 height 13
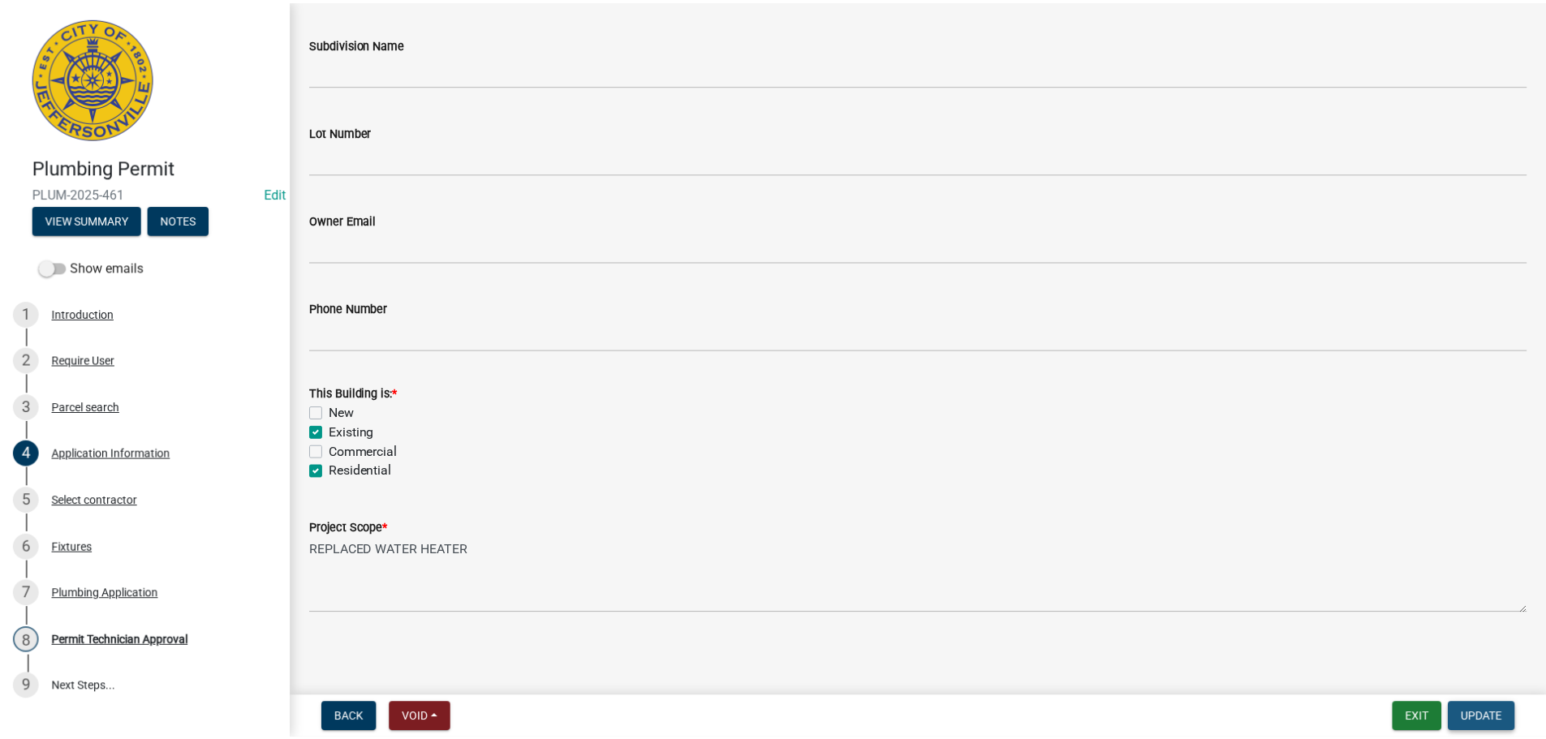
scroll to position [0, 0]
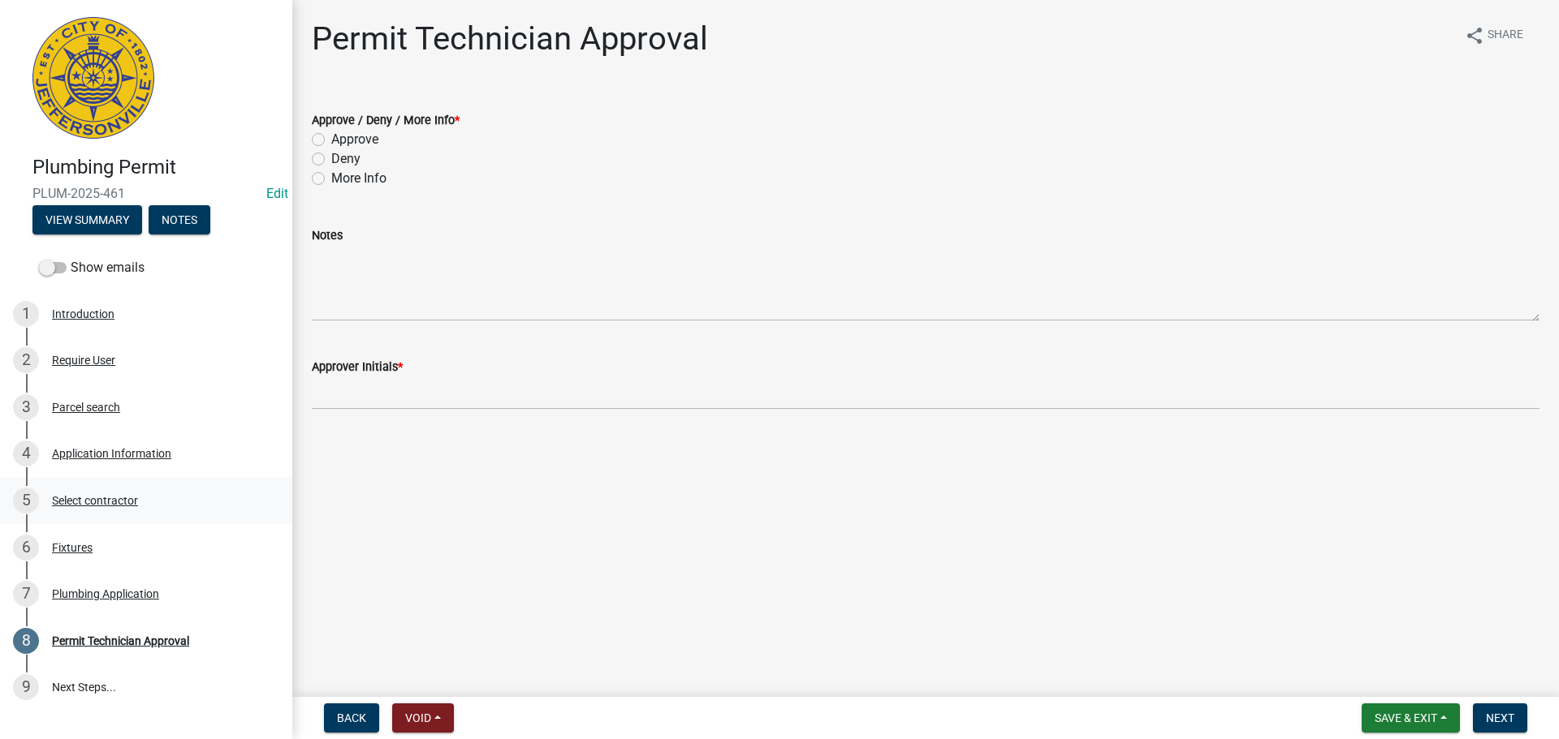
click at [115, 498] on div "Select contractor" at bounding box center [95, 500] width 86 height 11
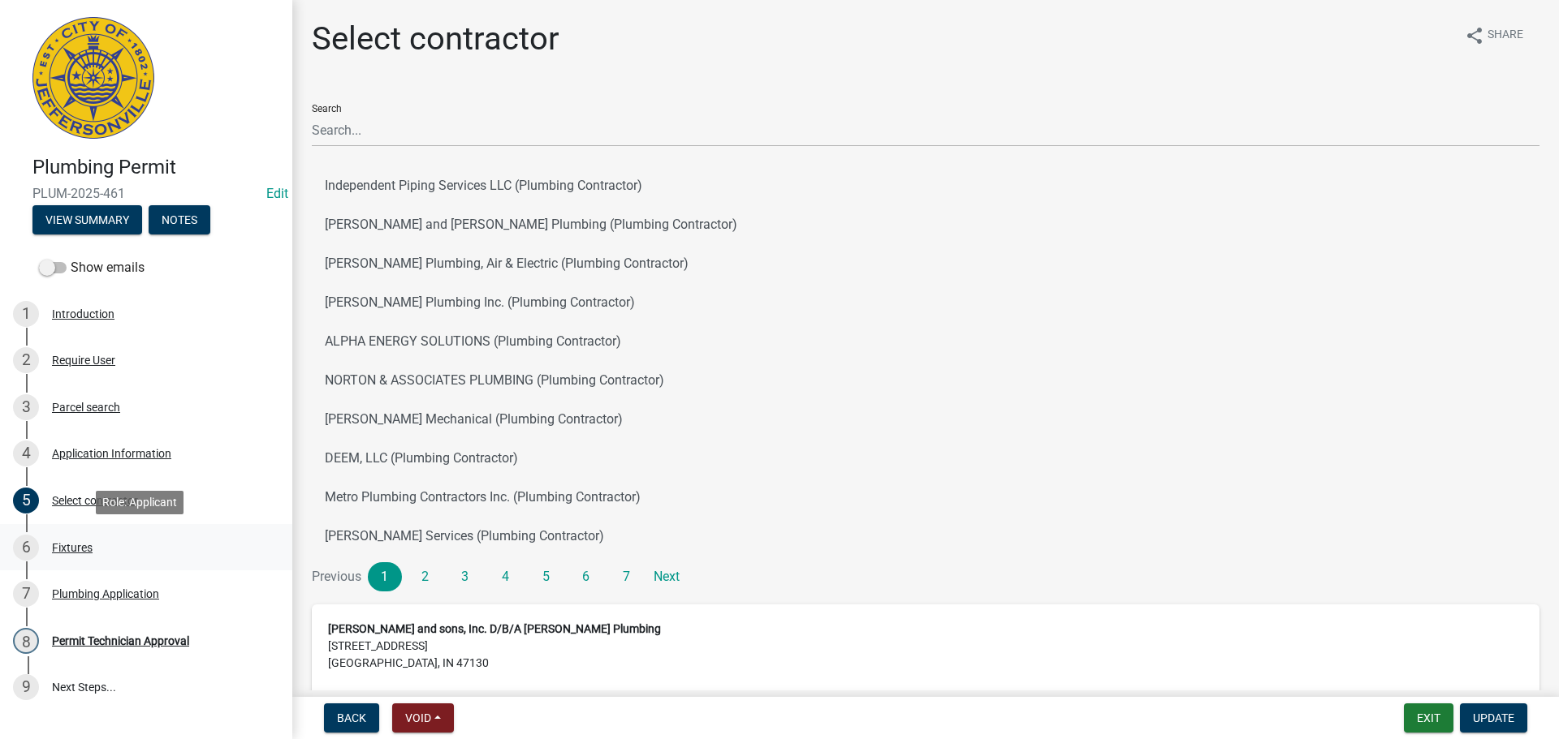
click at [64, 545] on div "Fixtures" at bounding box center [72, 547] width 41 height 11
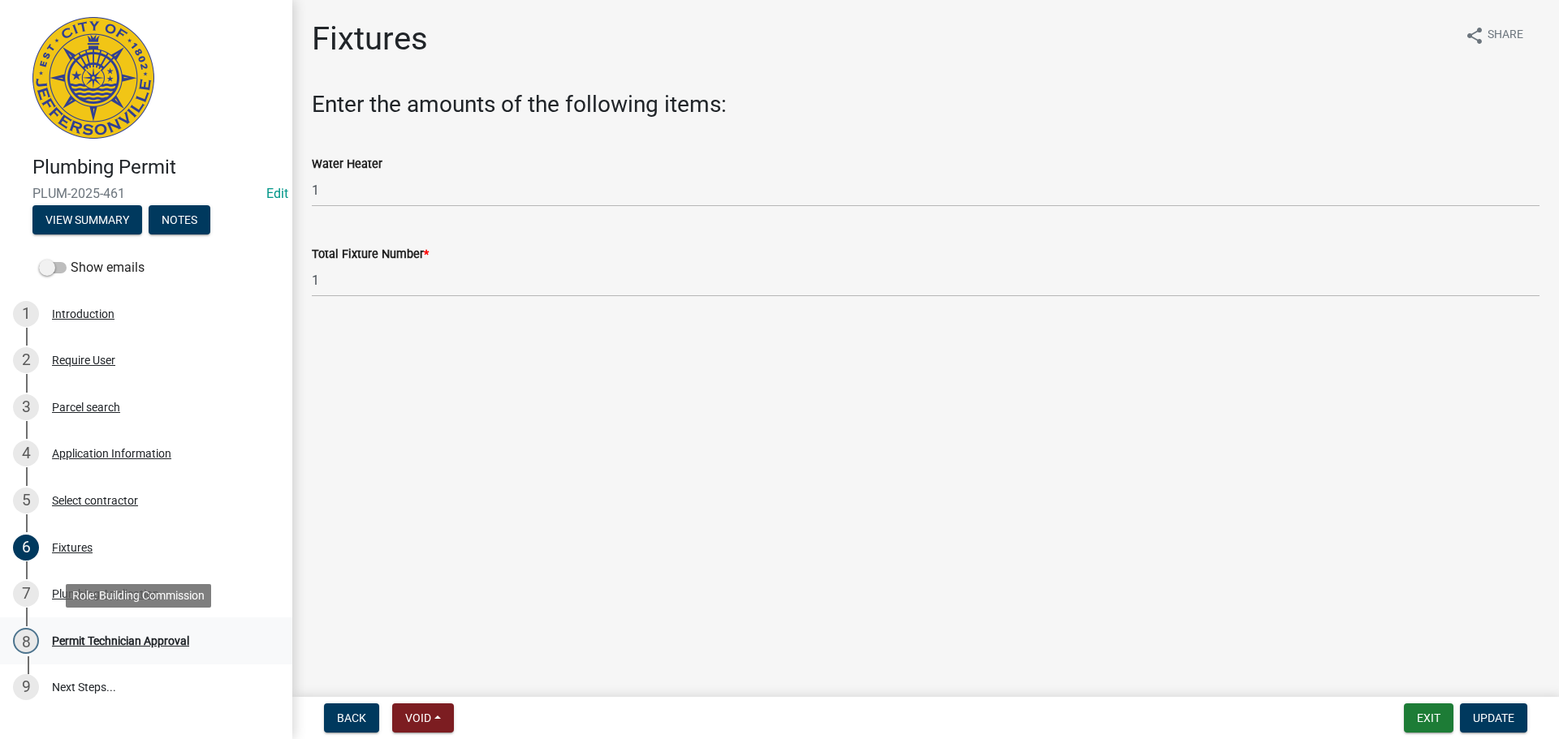
click at [136, 636] on div "Permit Technician Approval" at bounding box center [120, 641] width 137 height 11
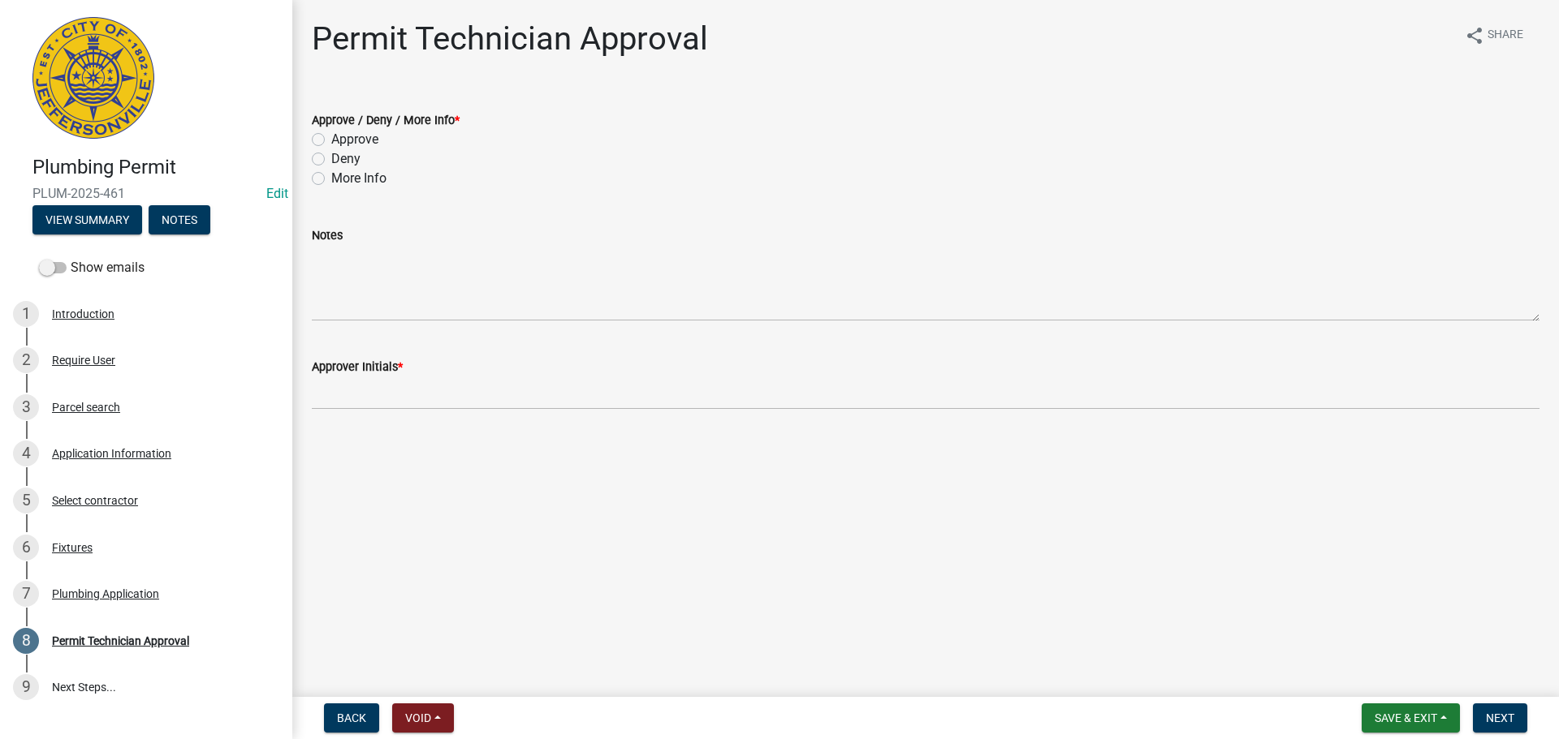
click at [360, 144] on label "Approve" at bounding box center [354, 139] width 47 height 19
click at [342, 140] on input "Approve" at bounding box center [336, 135] width 11 height 11
radio input "true"
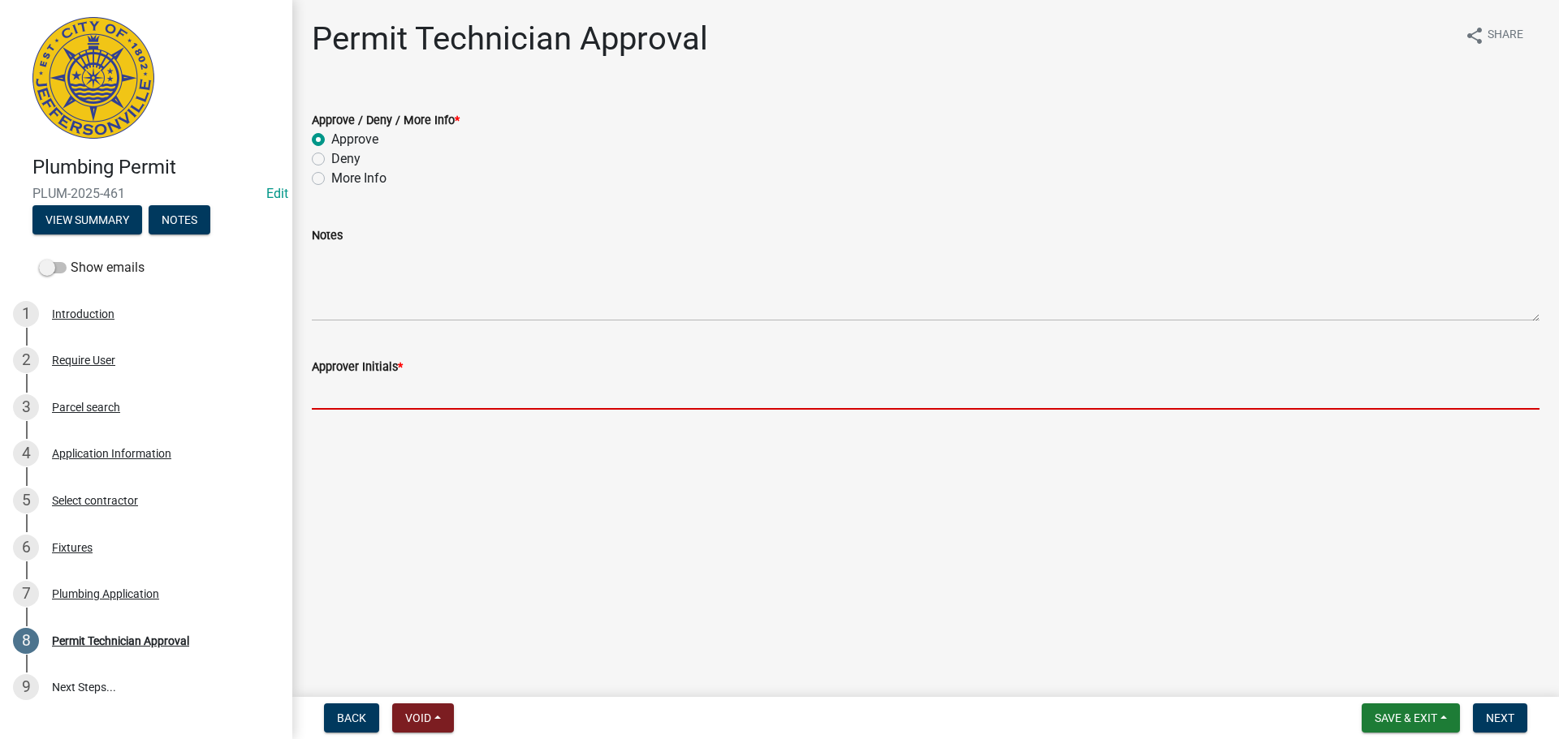
click at [417, 396] on input "Approver Initials *" at bounding box center [925, 393] width 1227 height 33
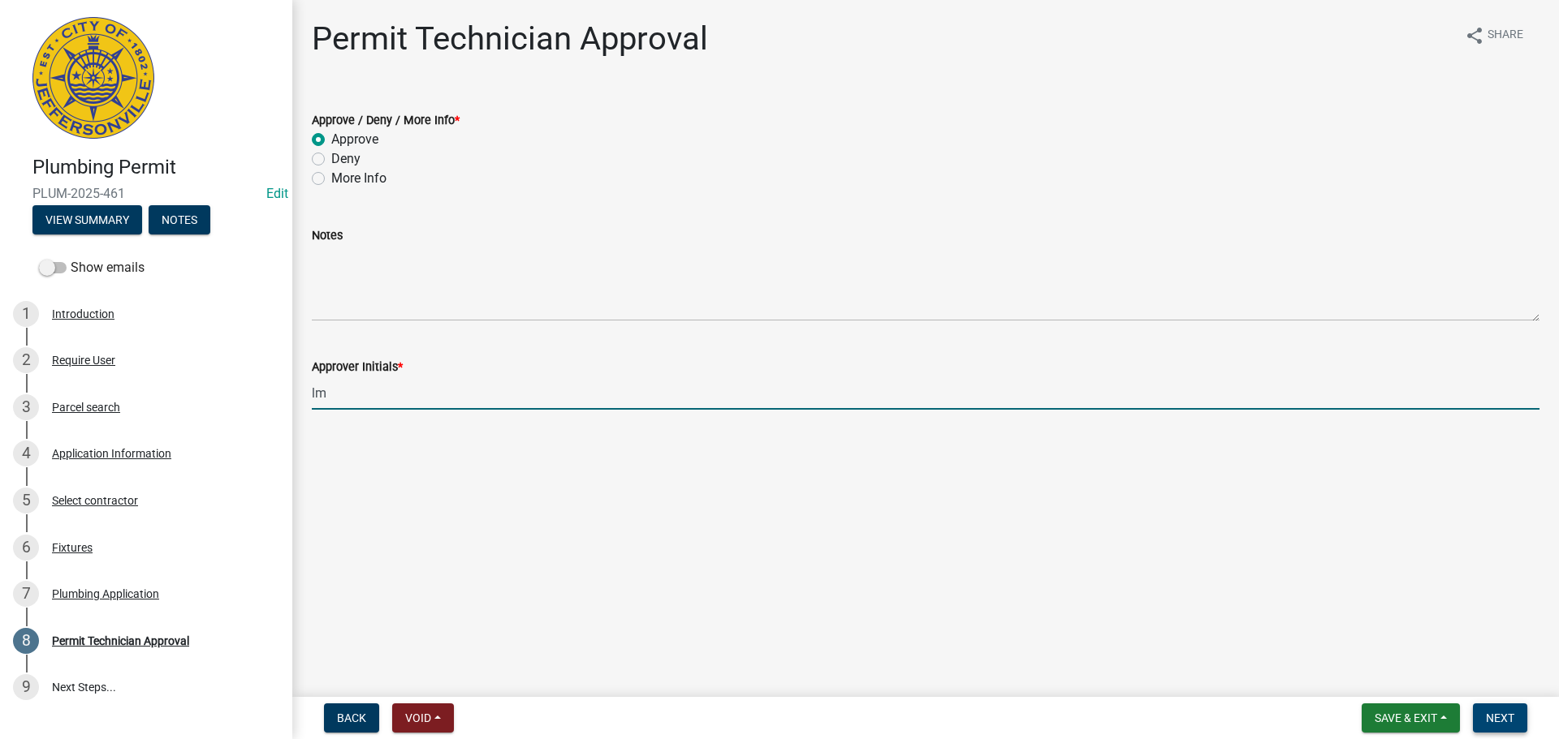
type input "lm"
click at [1496, 714] on span "Next" at bounding box center [1499, 718] width 28 height 13
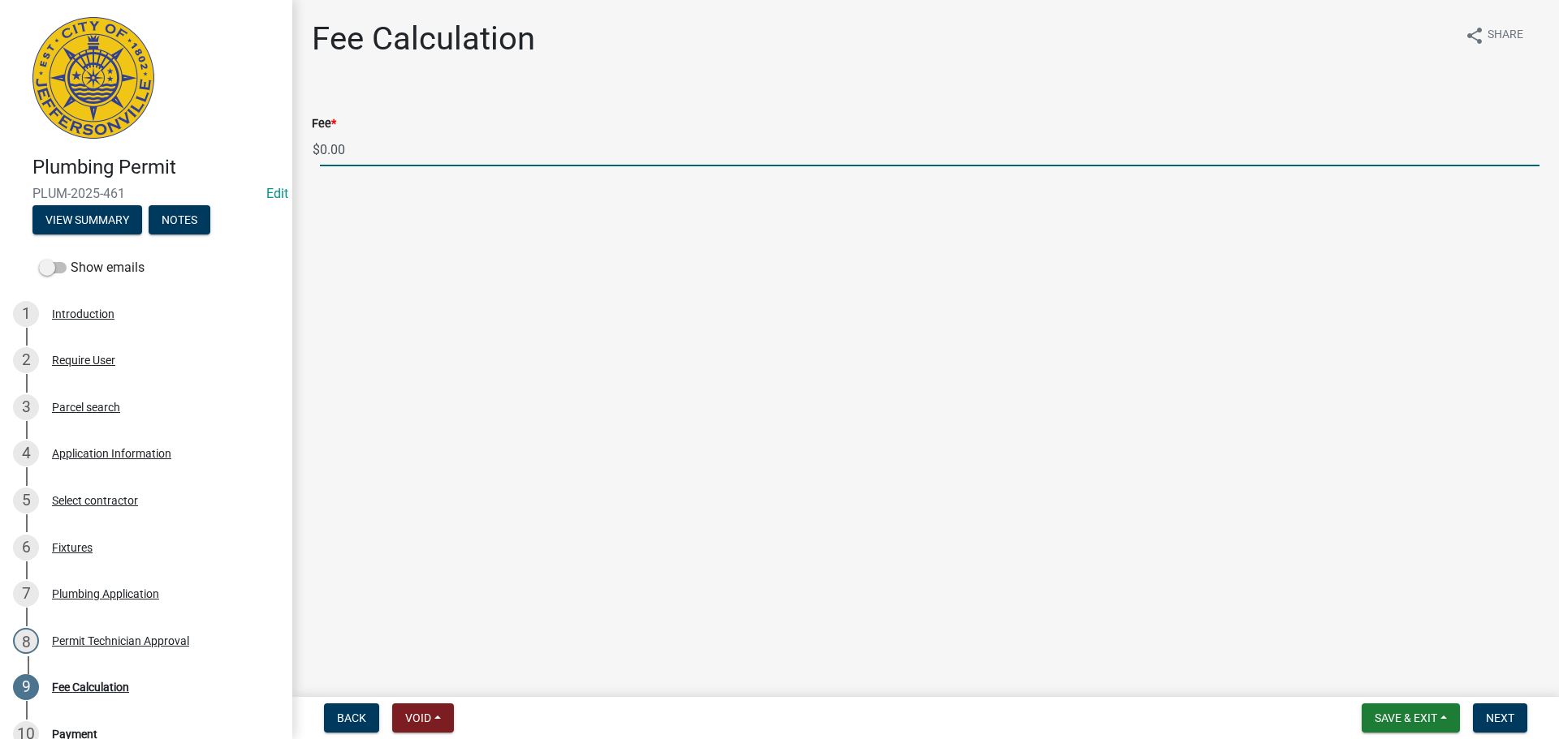
drag, startPoint x: 379, startPoint y: 149, endPoint x: 310, endPoint y: 145, distance: 69.1
click at [310, 145] on div "Fee * $ 0.00" at bounding box center [926, 128] width 1252 height 75
type input "35.00"
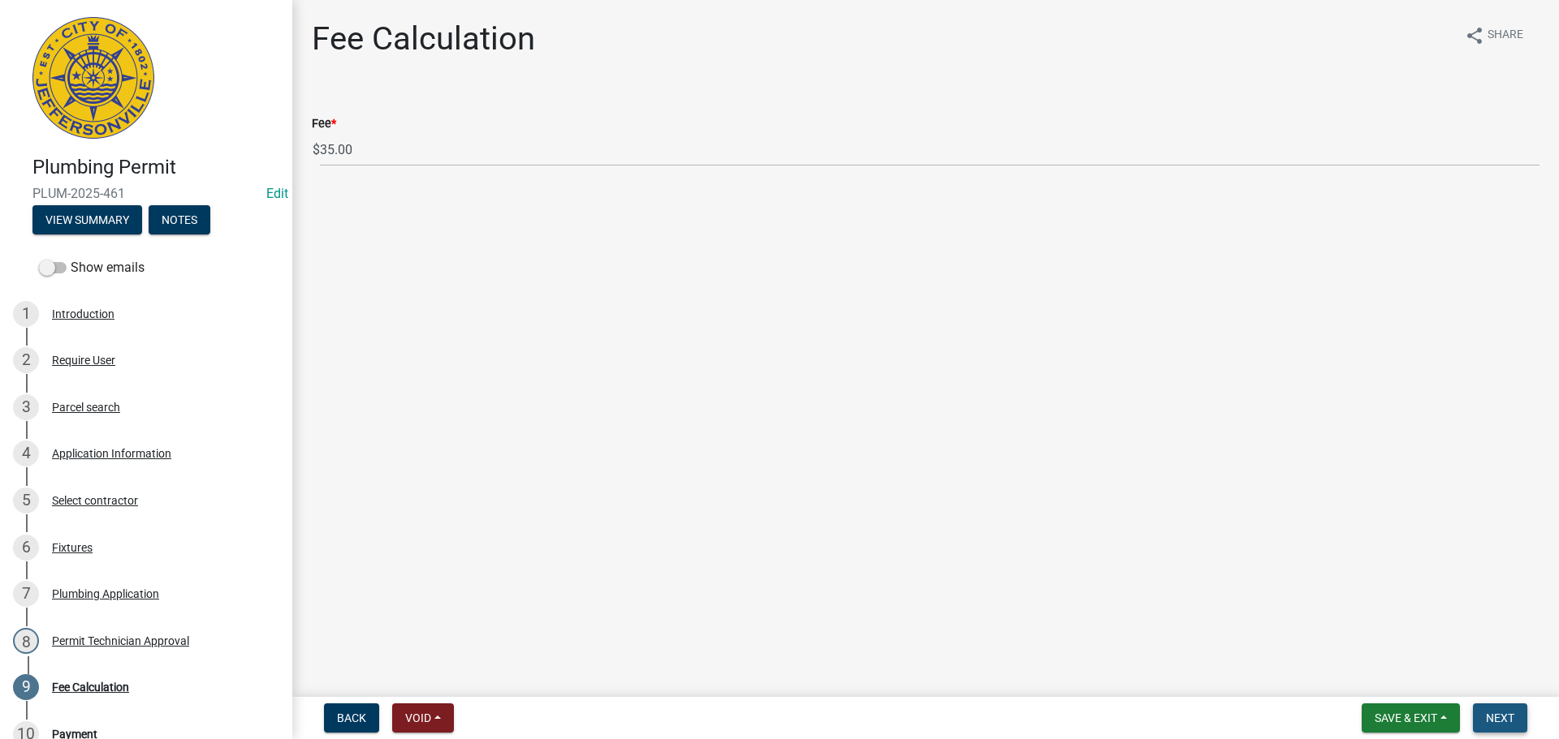
click at [1503, 713] on span "Next" at bounding box center [1499, 718] width 28 height 13
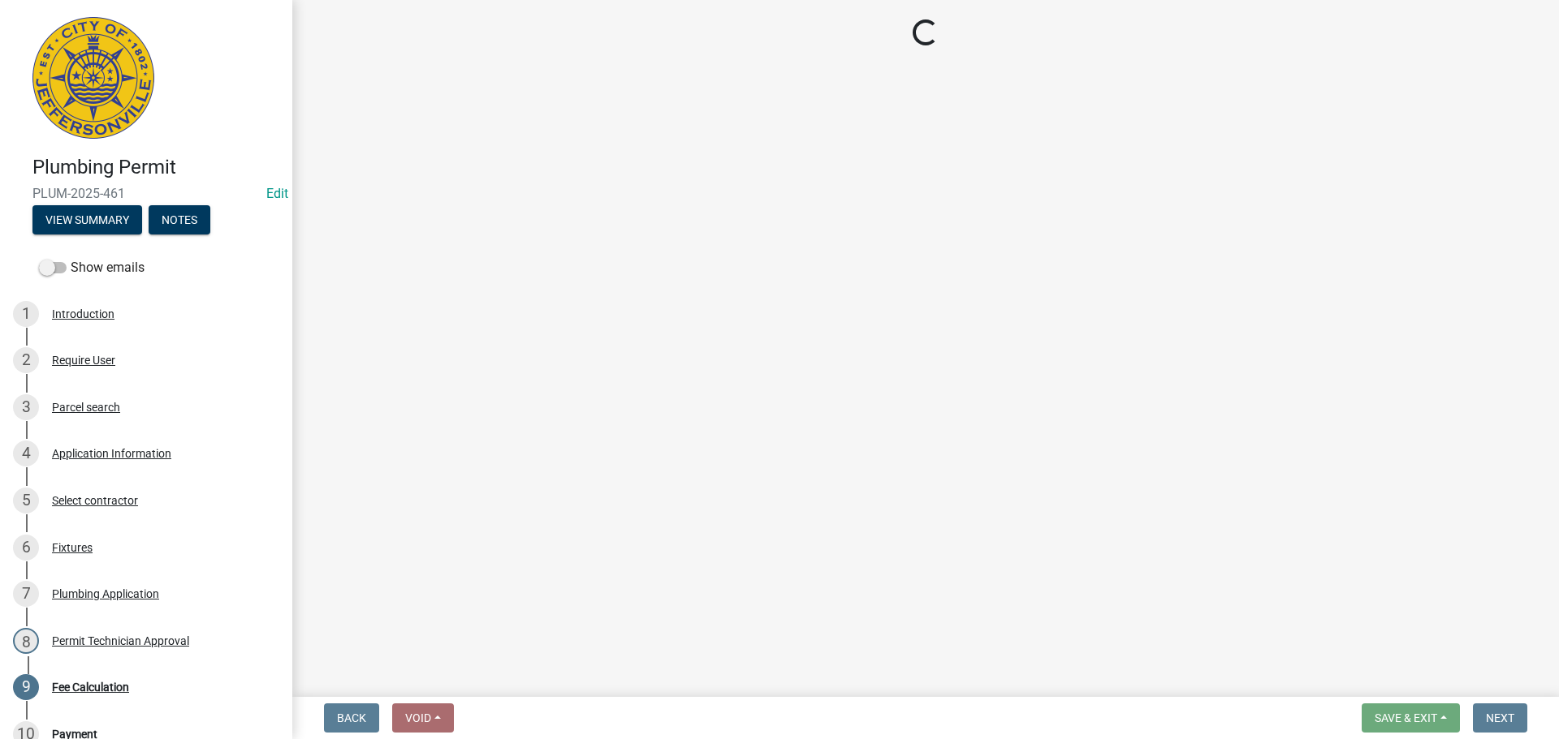
select select "3: 3"
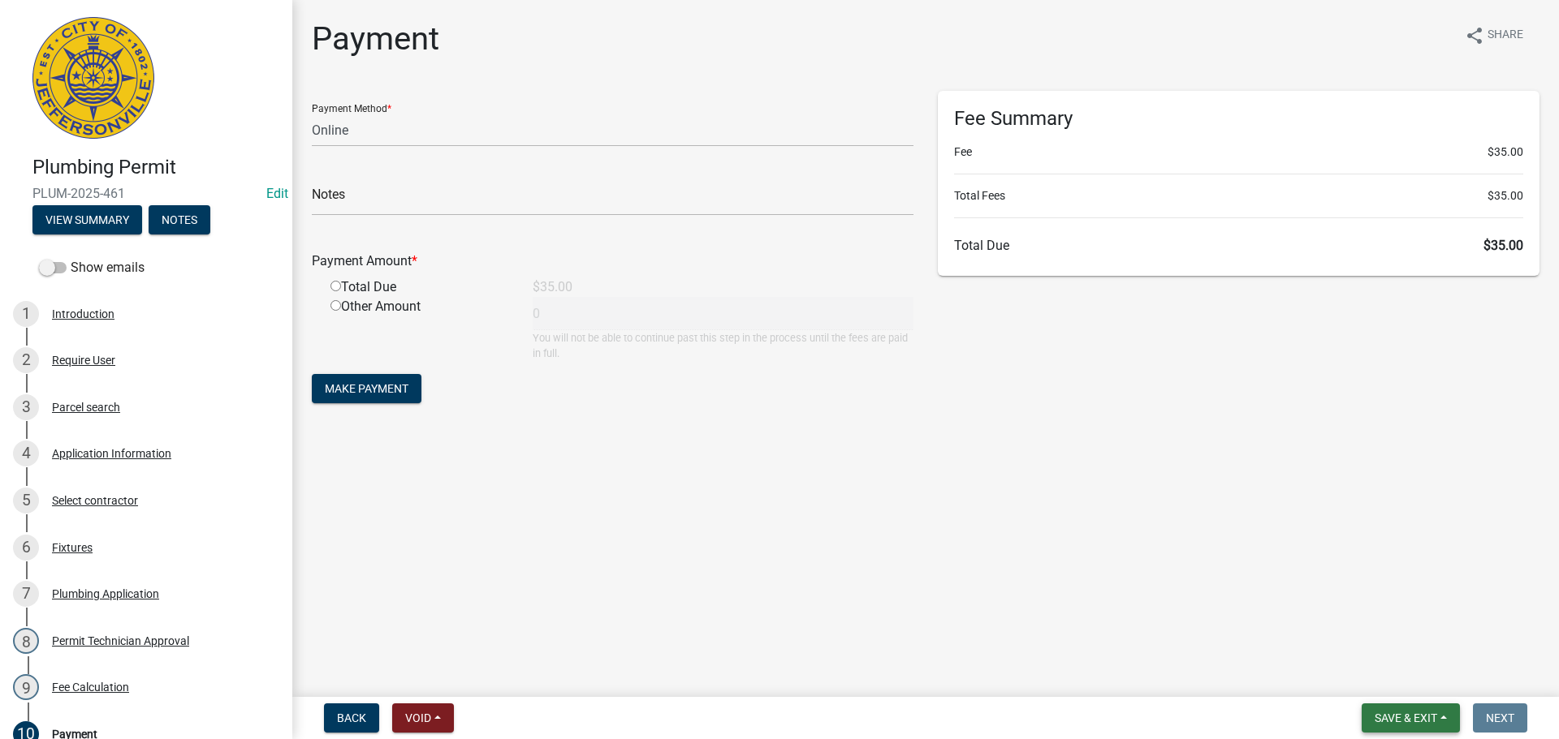
click at [1431, 716] on span "Save & Exit" at bounding box center [1405, 718] width 63 height 13
click at [1423, 679] on button "Save & Exit" at bounding box center [1395, 676] width 130 height 39
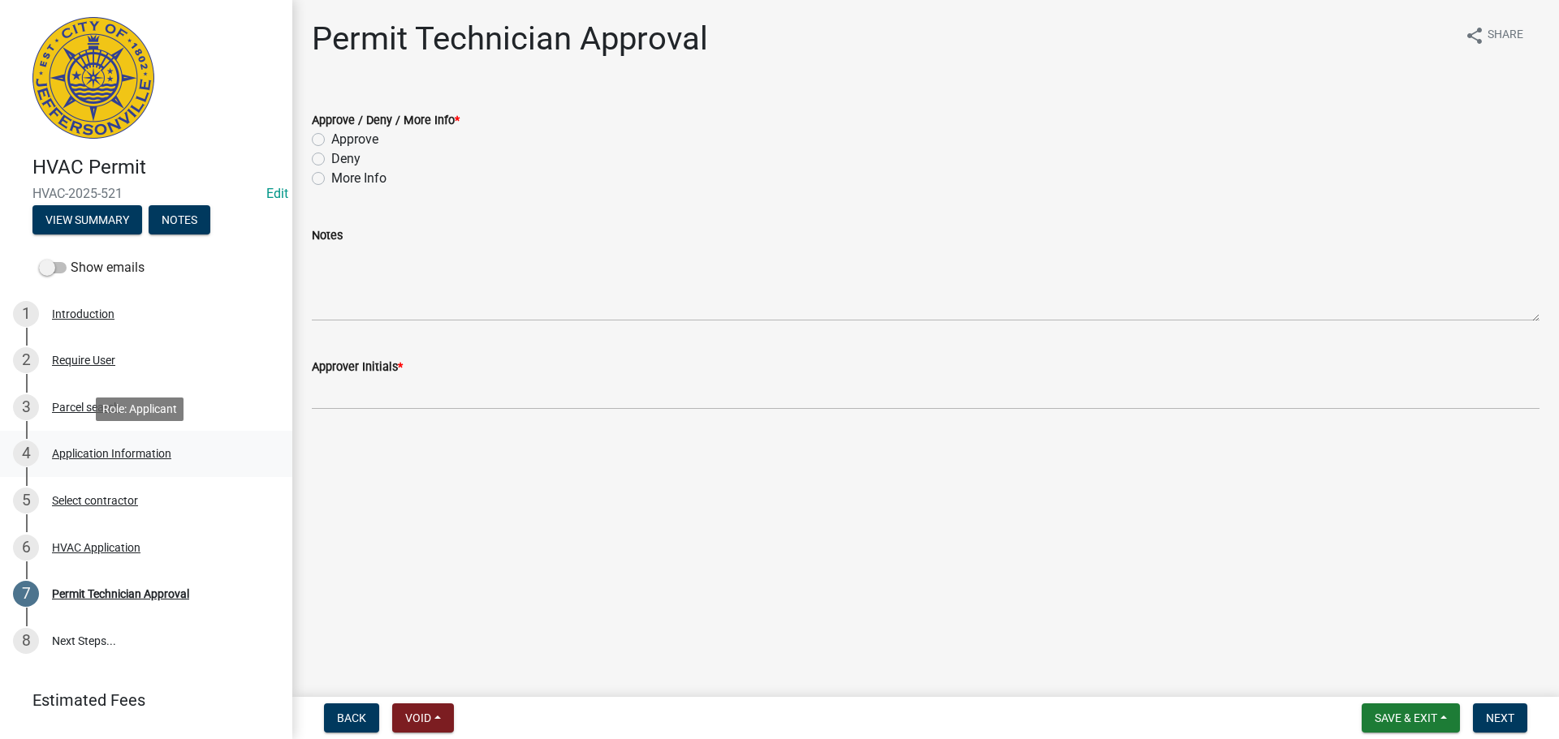
click at [127, 449] on div "Application Information" at bounding box center [111, 453] width 119 height 11
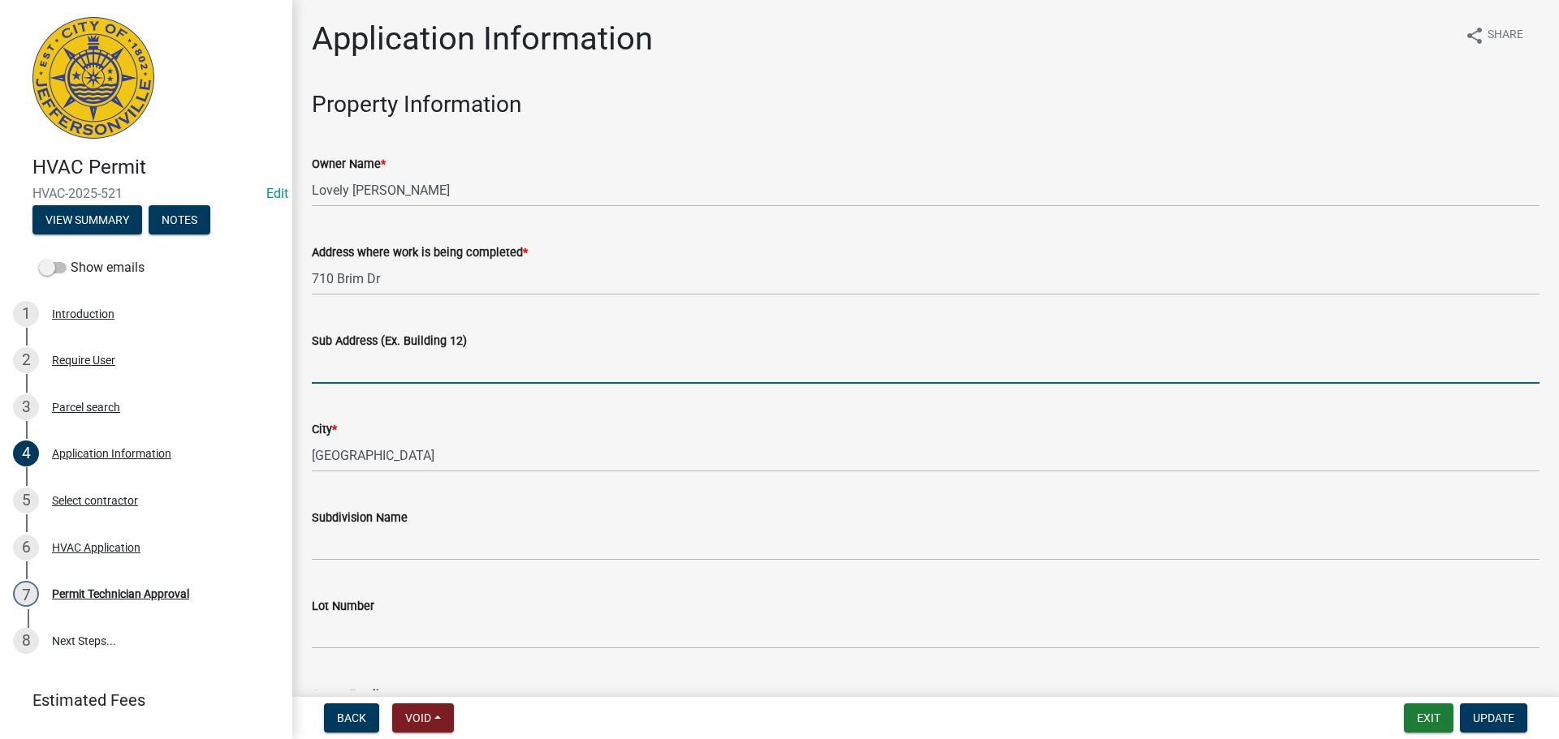
click at [427, 373] on input "Sub Address (Ex. Building 12)" at bounding box center [925, 367] width 1227 height 33
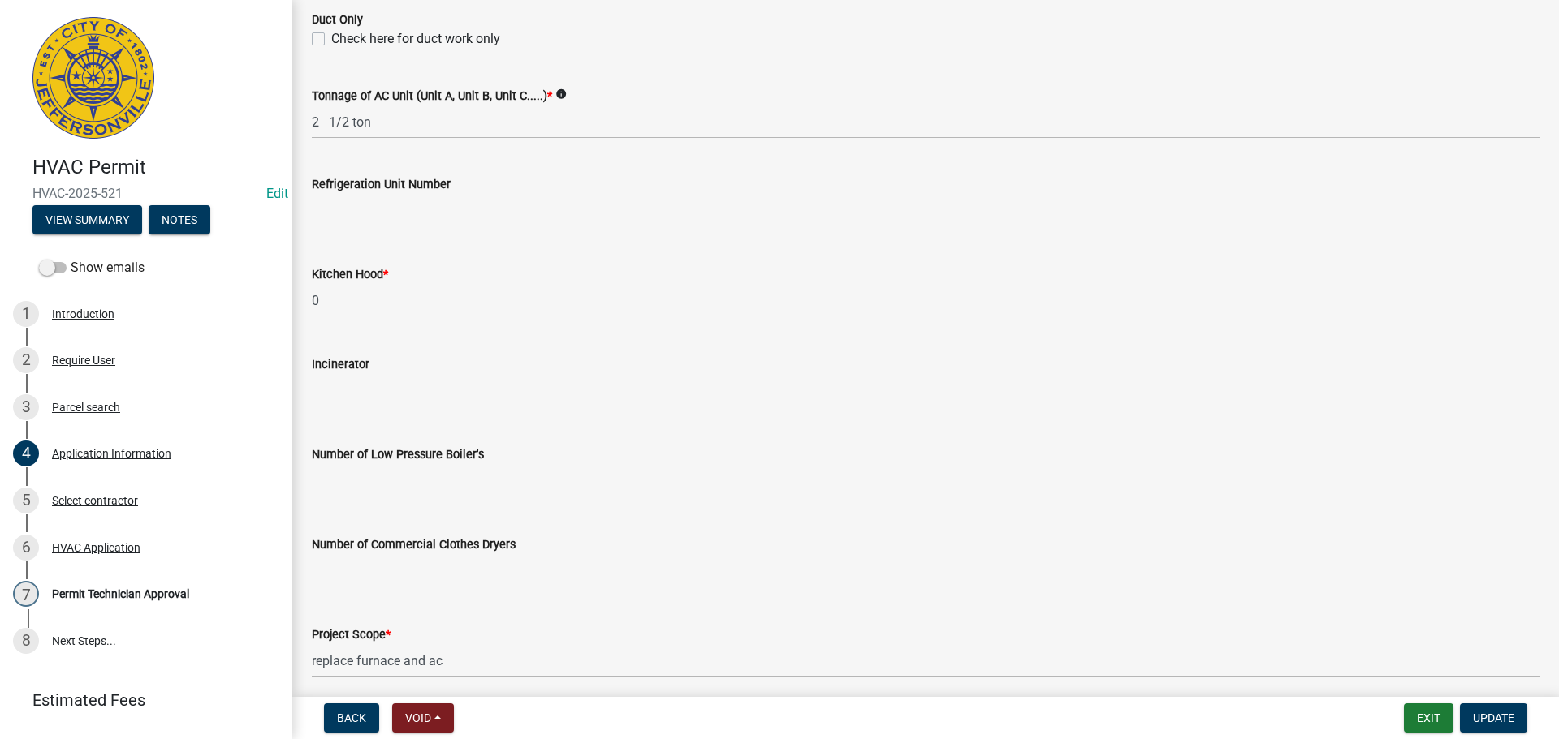
scroll to position [1093, 0]
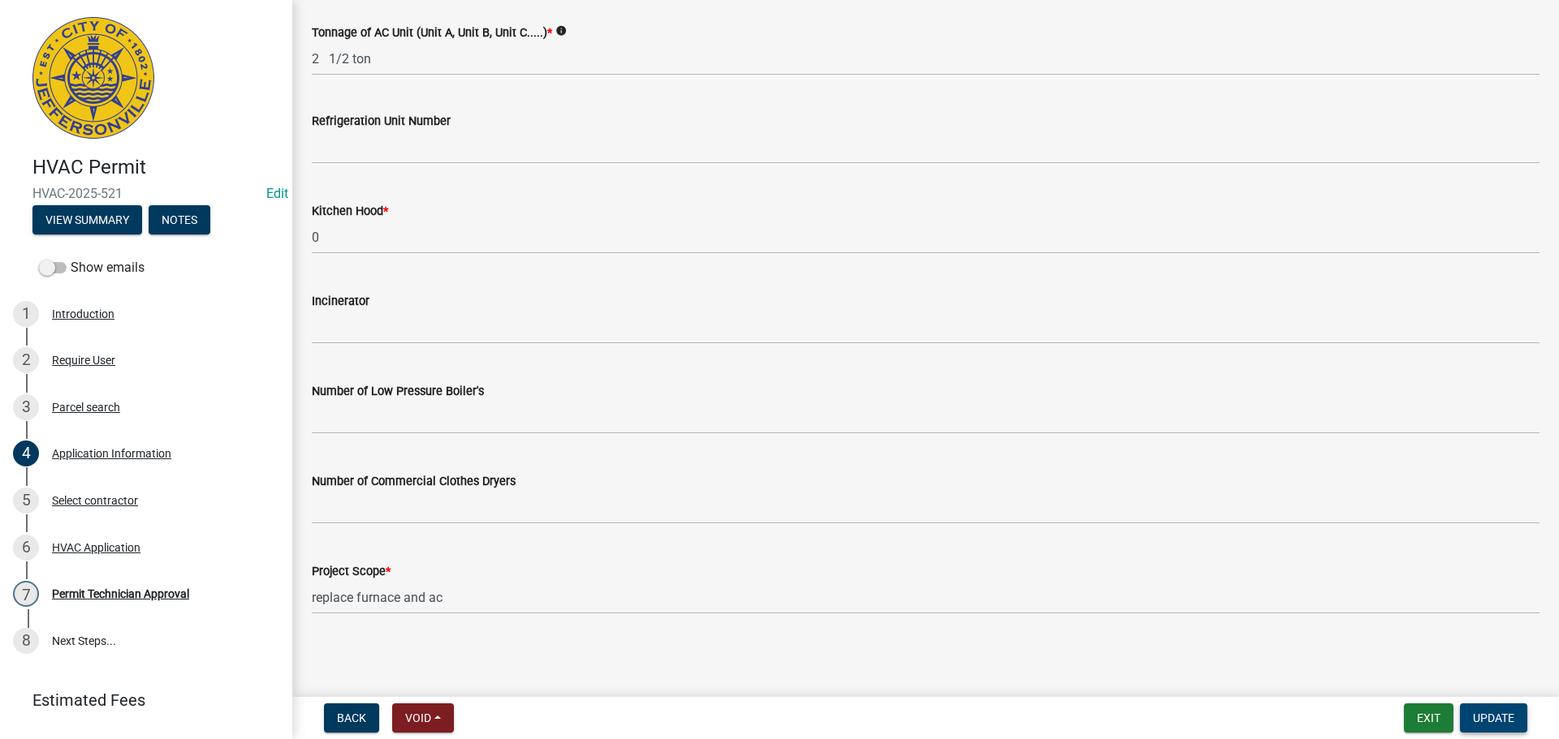
type input "710 Brim Drive"
click at [1502, 714] on span "Update" at bounding box center [1492, 718] width 41 height 13
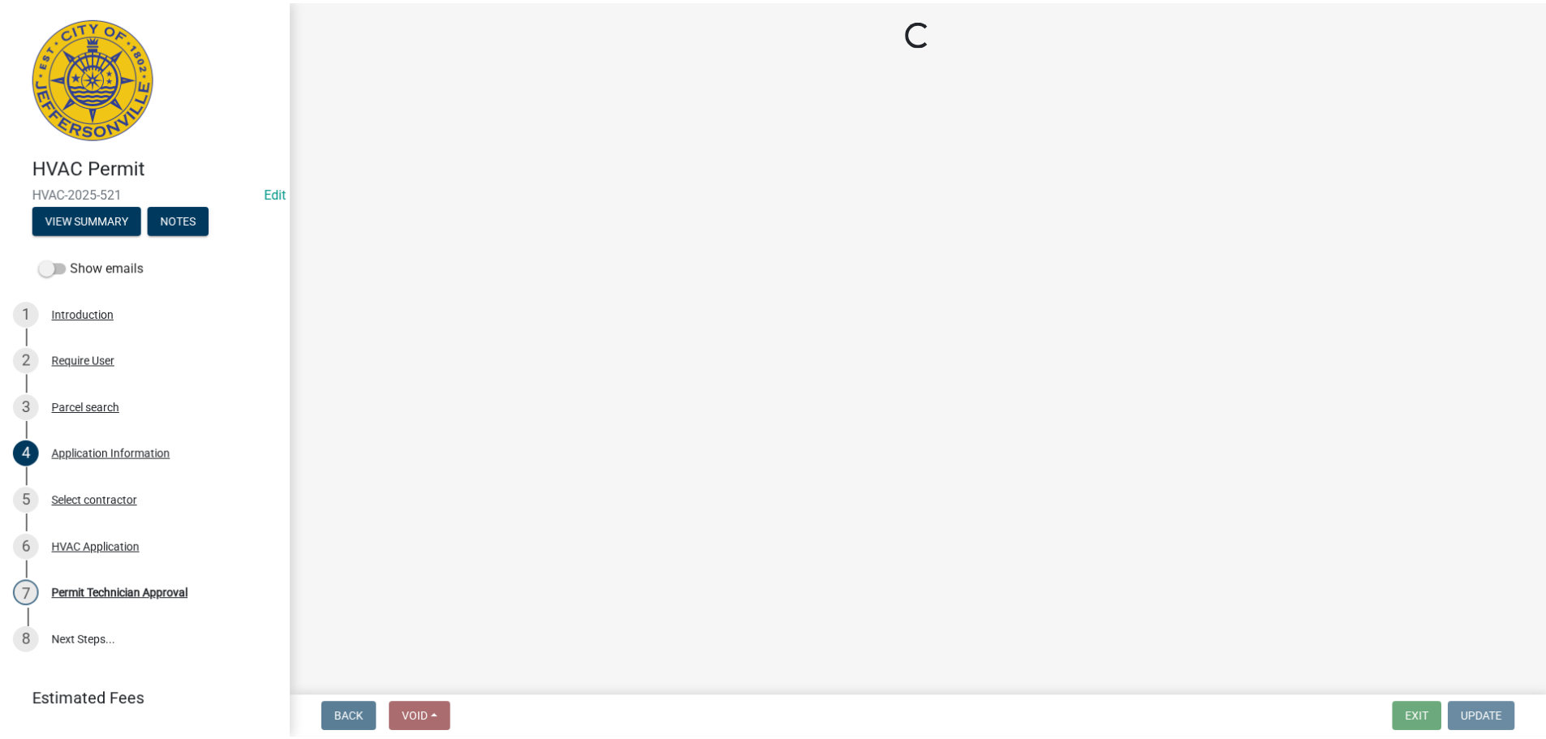
scroll to position [0, 0]
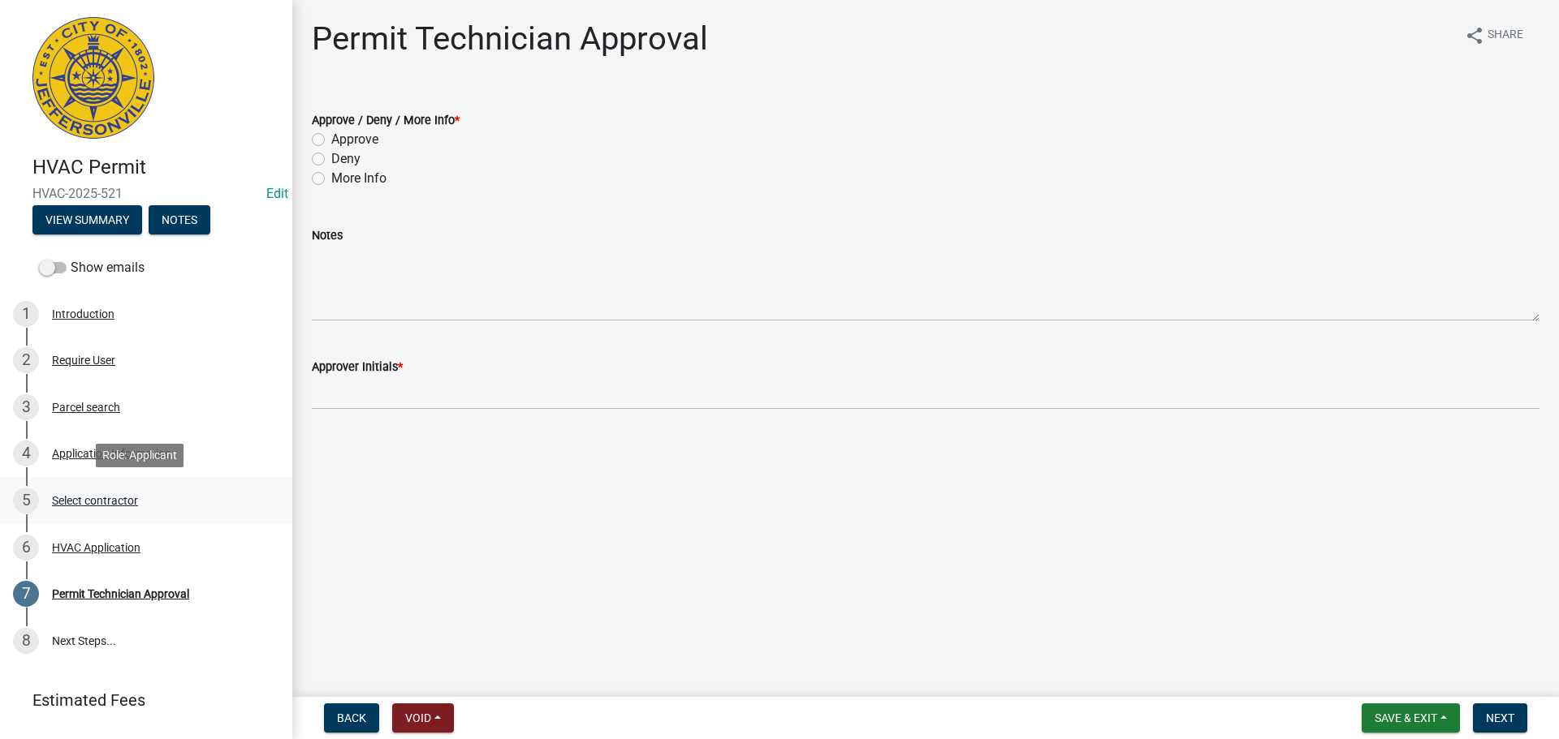
click at [103, 502] on div "Select contractor" at bounding box center [95, 500] width 86 height 11
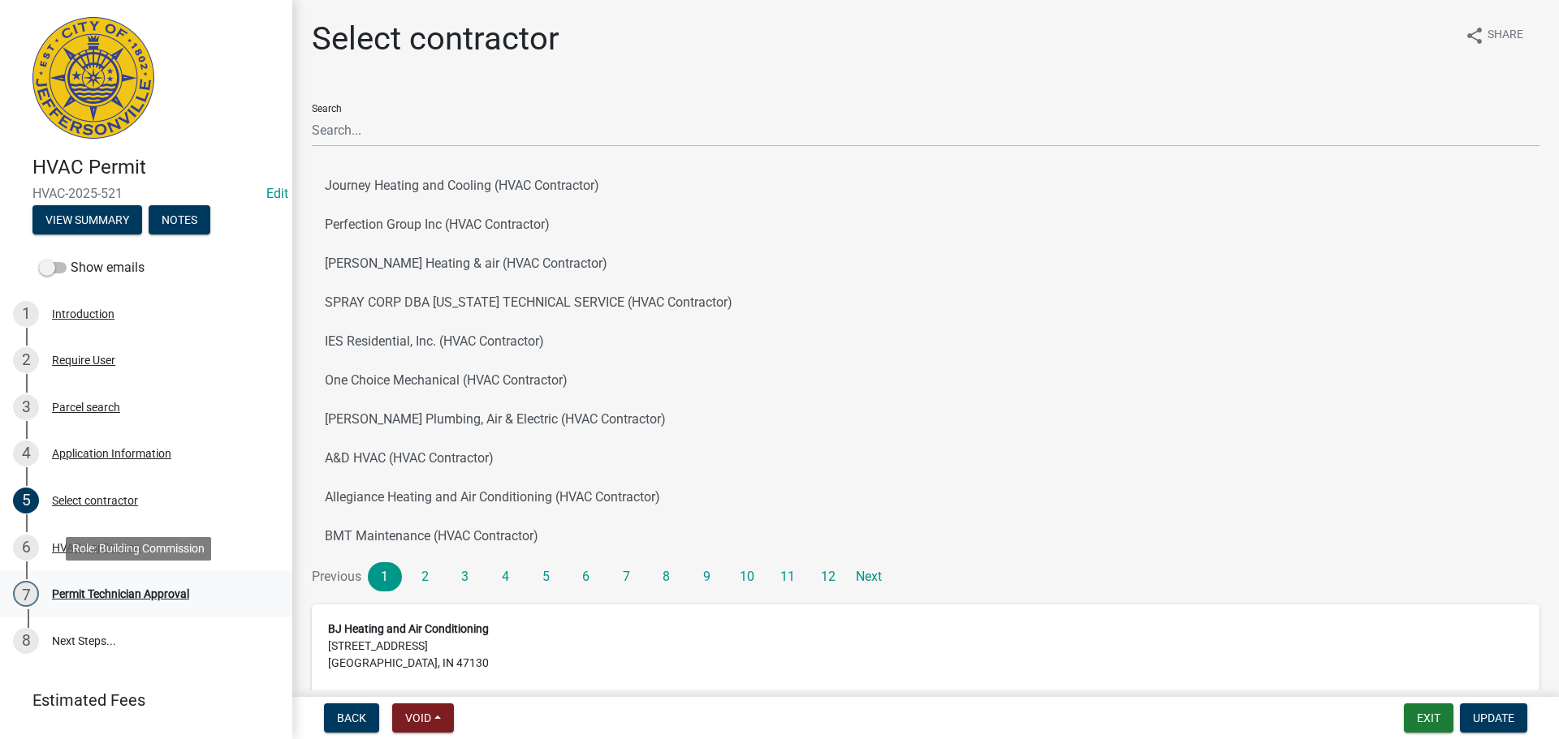
click at [89, 594] on div "Permit Technician Approval" at bounding box center [120, 594] width 137 height 11
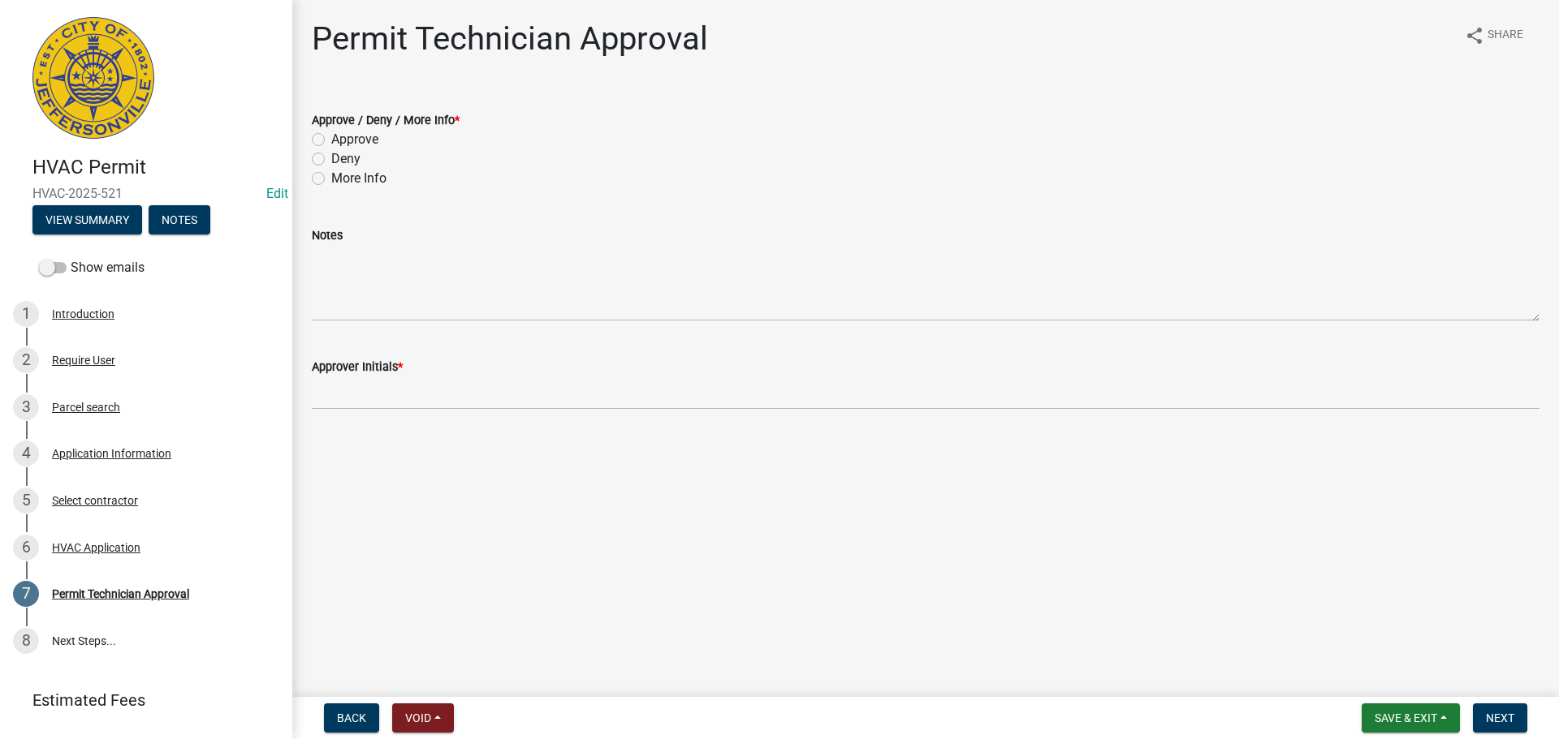
click at [361, 140] on label "Approve" at bounding box center [354, 139] width 47 height 19
click at [342, 140] on input "Approve" at bounding box center [336, 135] width 11 height 11
radio input "true"
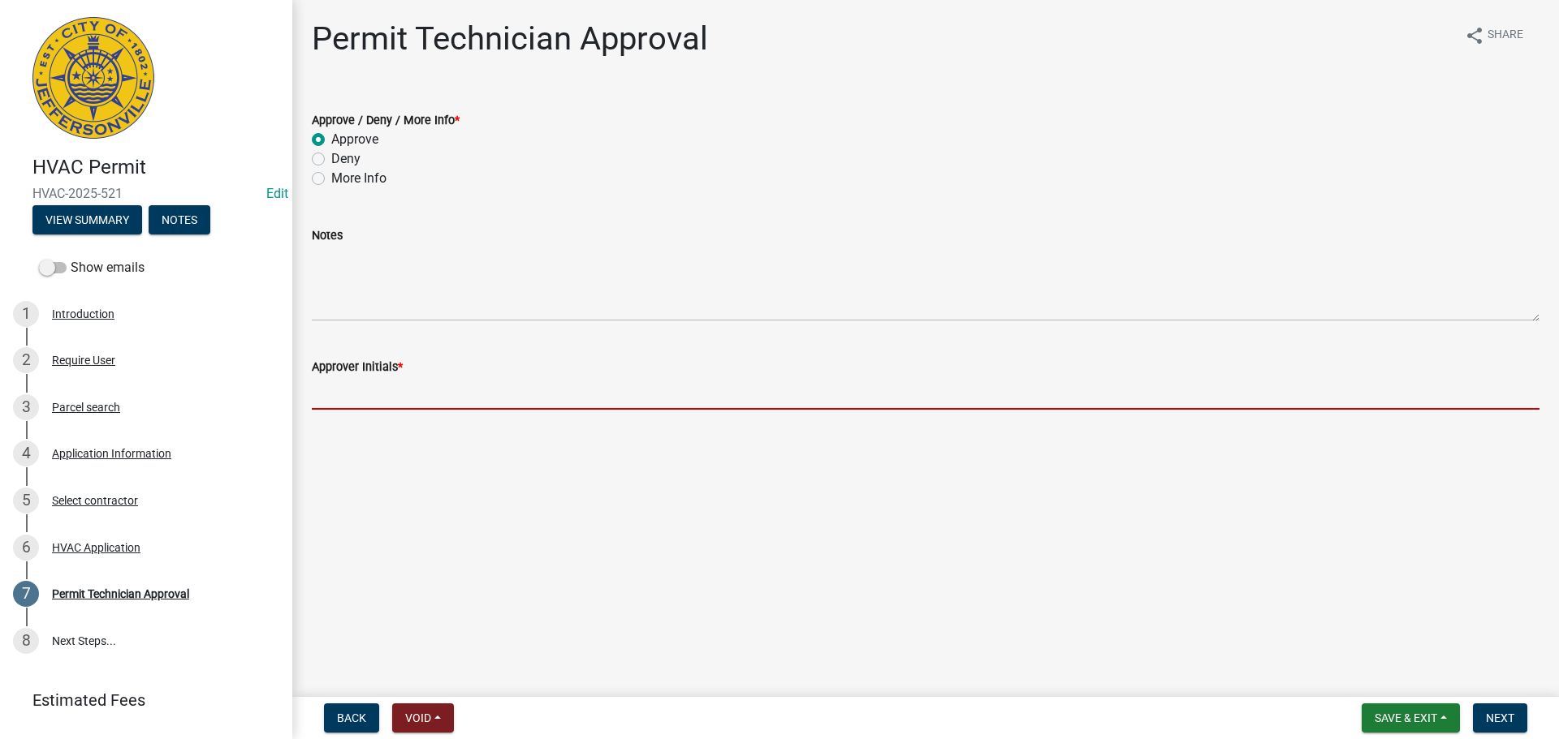
click at [385, 399] on input "Approver Initials *" at bounding box center [925, 393] width 1227 height 33
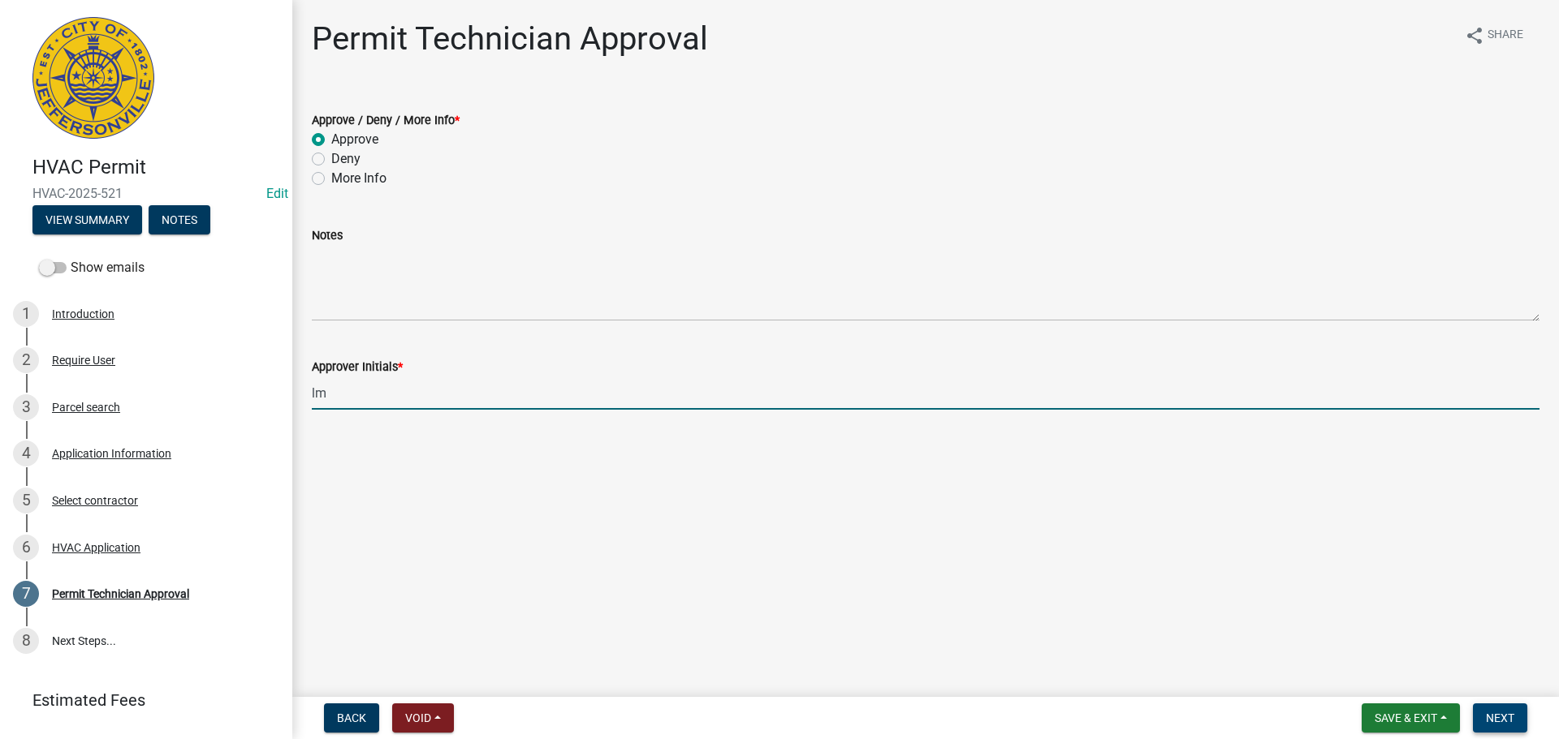
type input "lm"
click at [1511, 715] on span "Next" at bounding box center [1499, 718] width 28 height 13
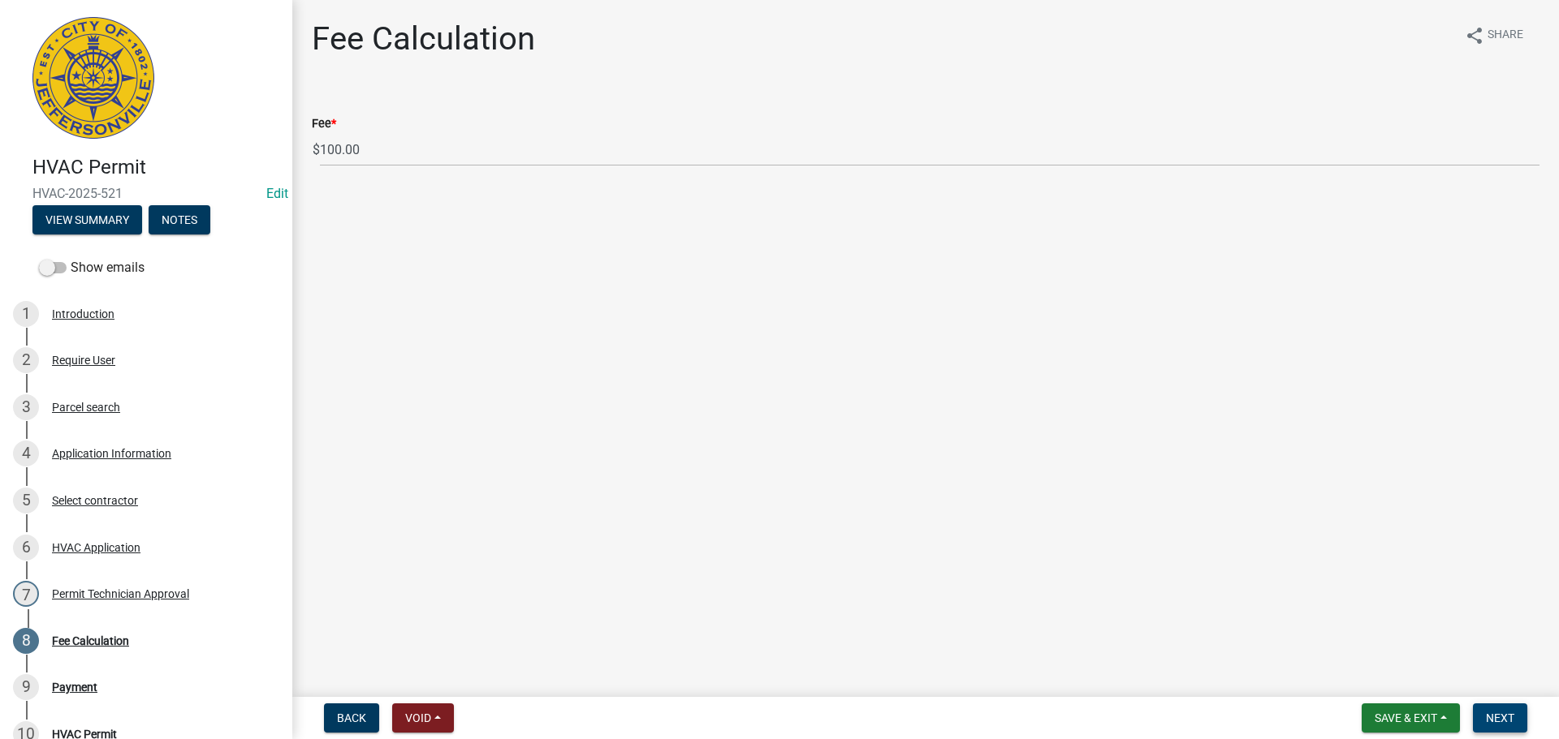
click at [1511, 715] on span "Next" at bounding box center [1499, 718] width 28 height 13
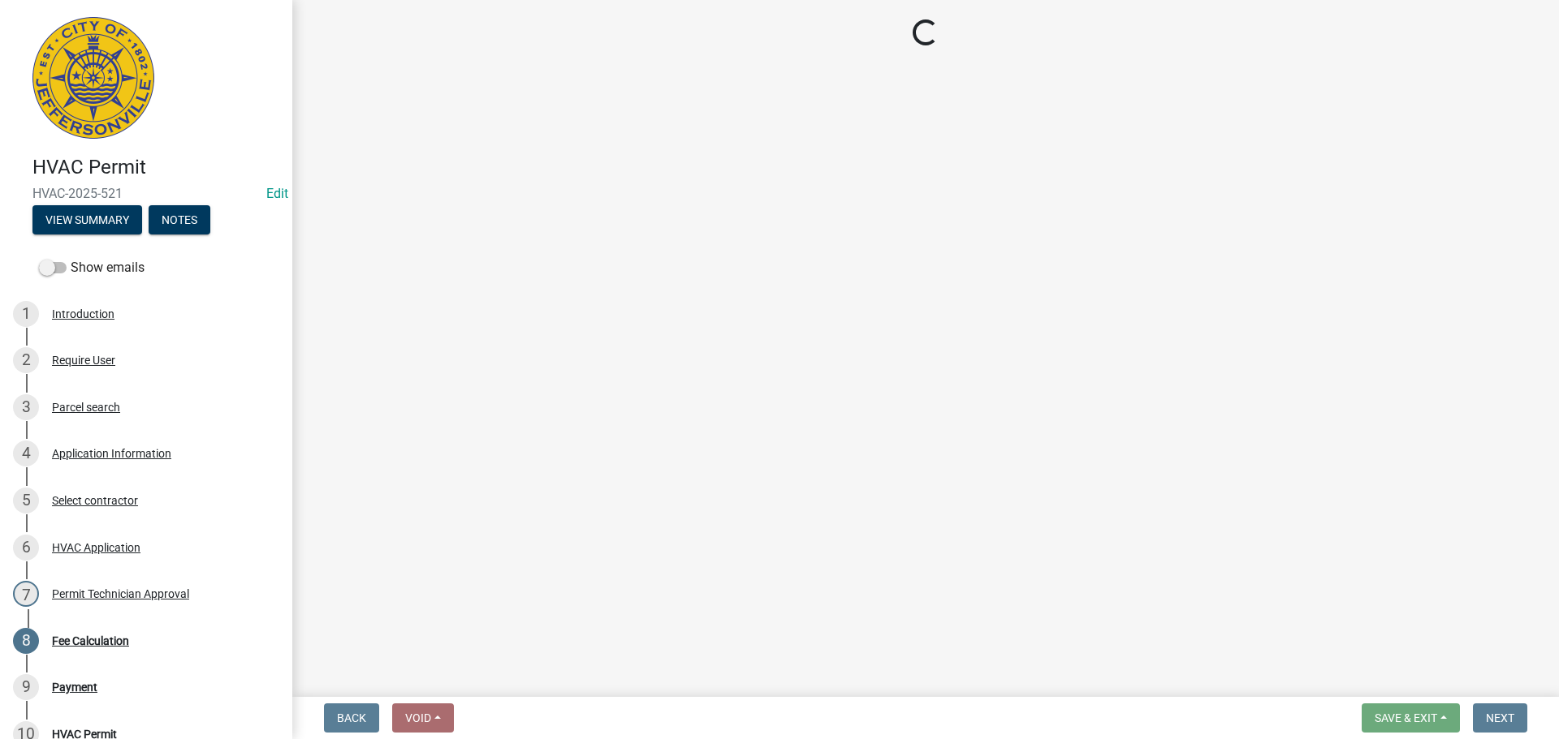
select select "3: 3"
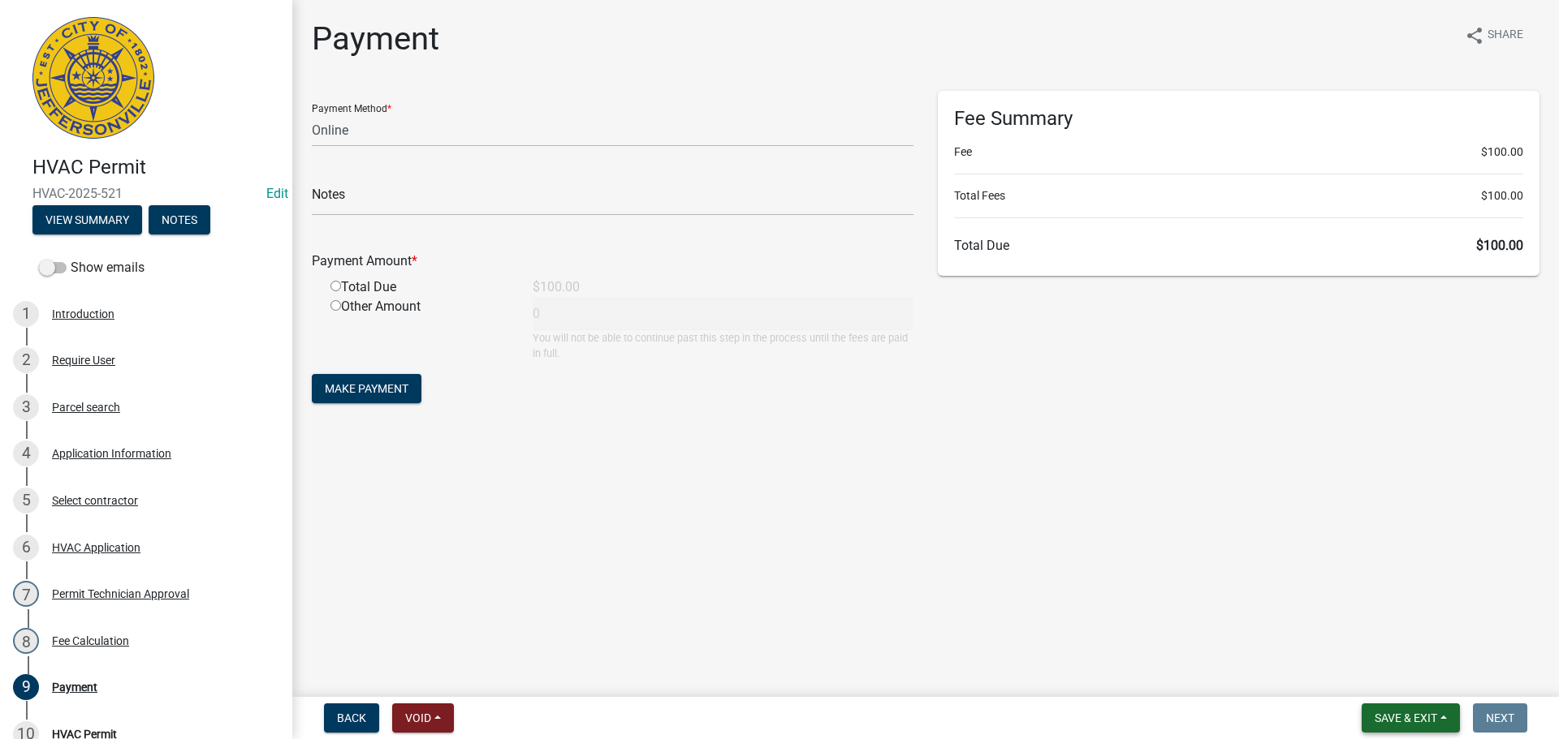
click at [1405, 709] on button "Save & Exit" at bounding box center [1410, 718] width 98 height 29
click at [1415, 673] on button "Save & Exit" at bounding box center [1395, 676] width 130 height 39
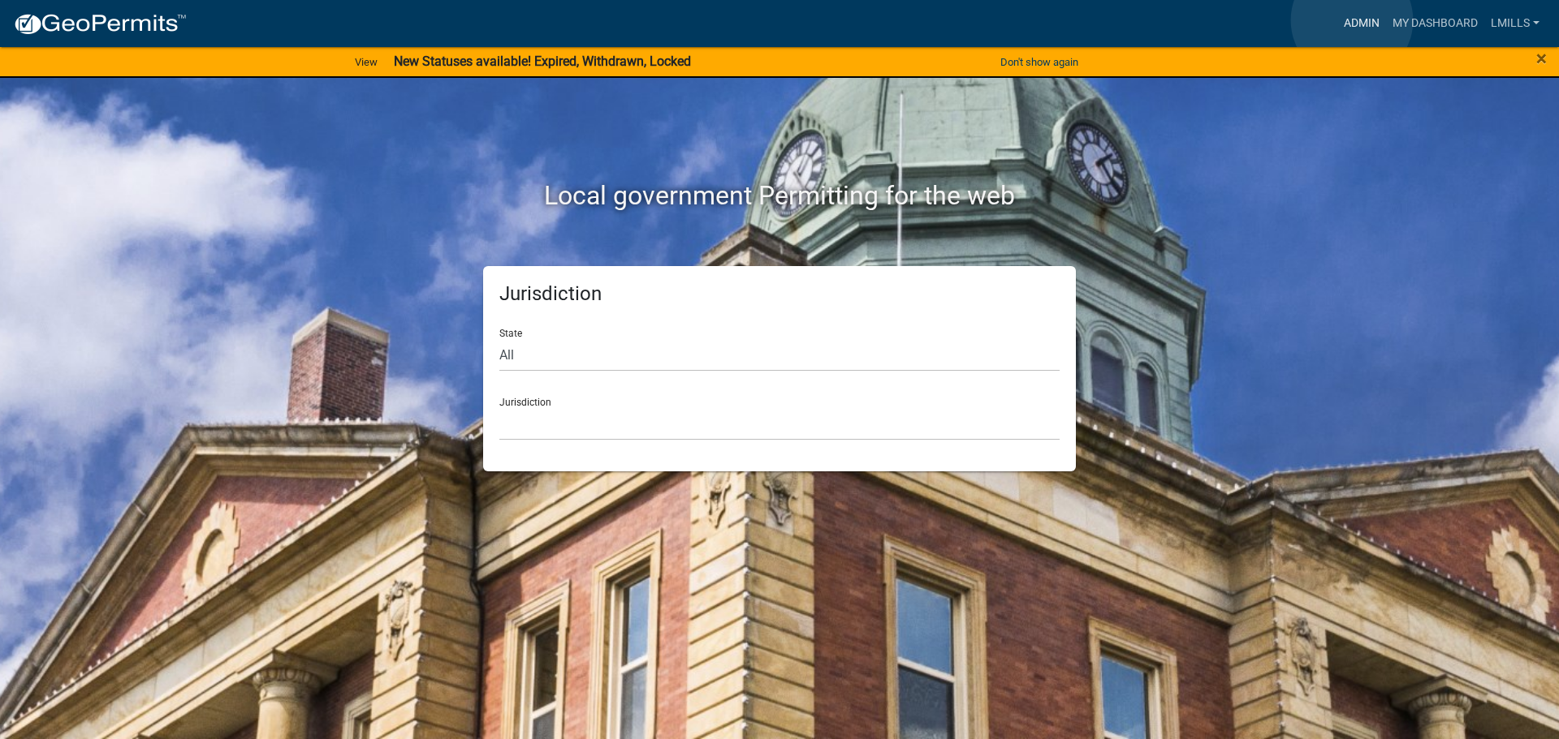
click at [1352, 20] on link "Admin" at bounding box center [1361, 23] width 49 height 31
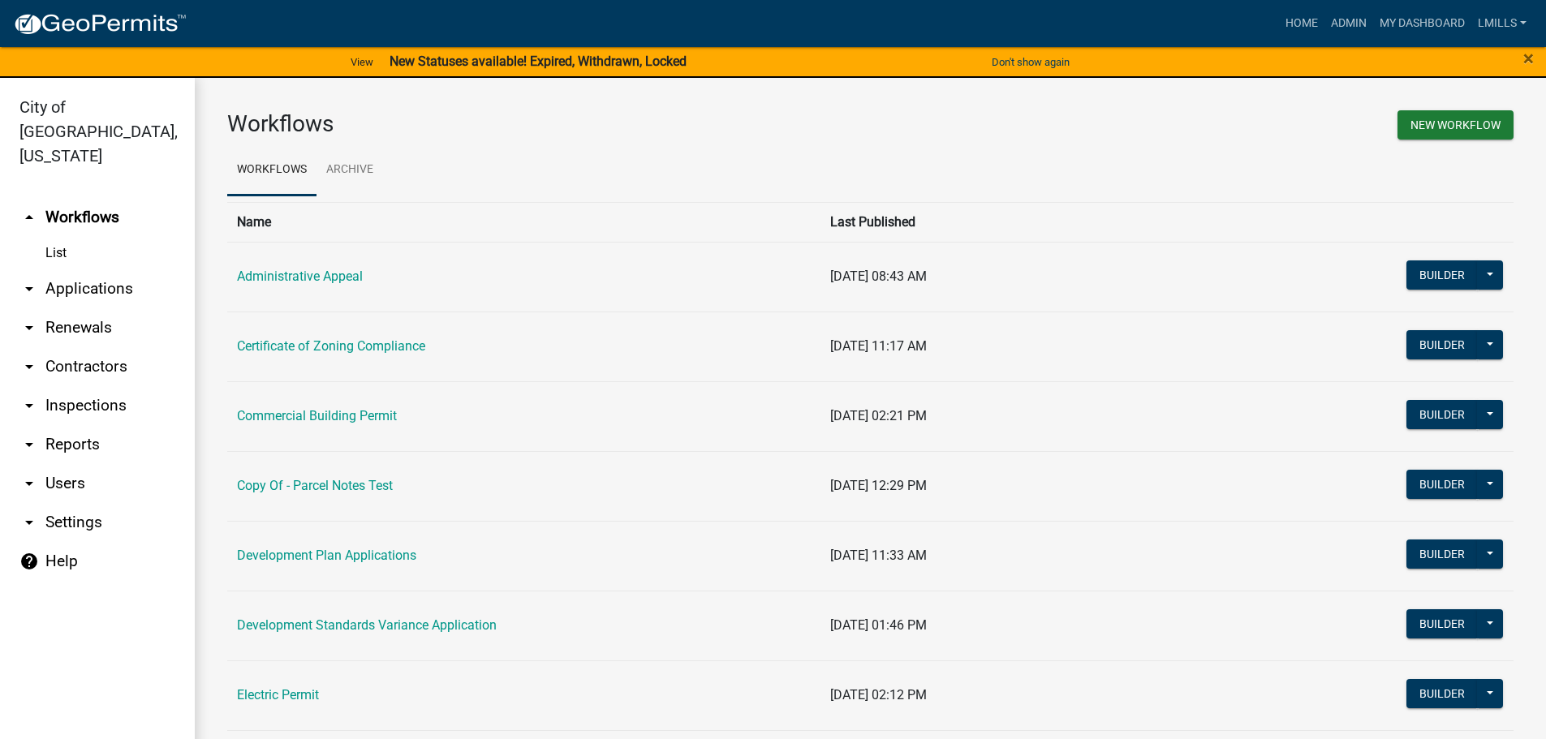
click at [61, 425] on link "arrow_drop_down Reports" at bounding box center [97, 444] width 195 height 39
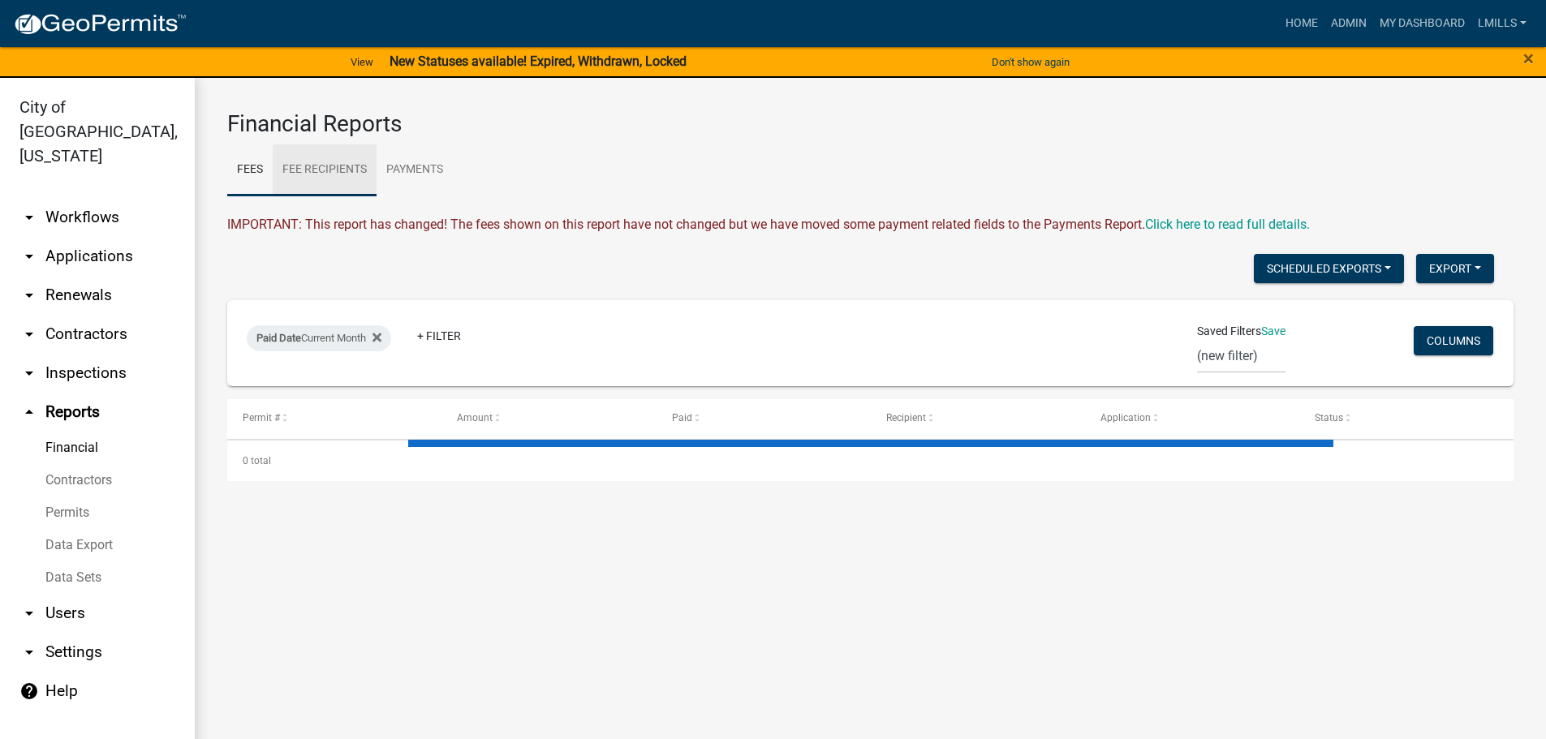
click at [335, 175] on link "Fee Recipients" at bounding box center [325, 170] width 104 height 52
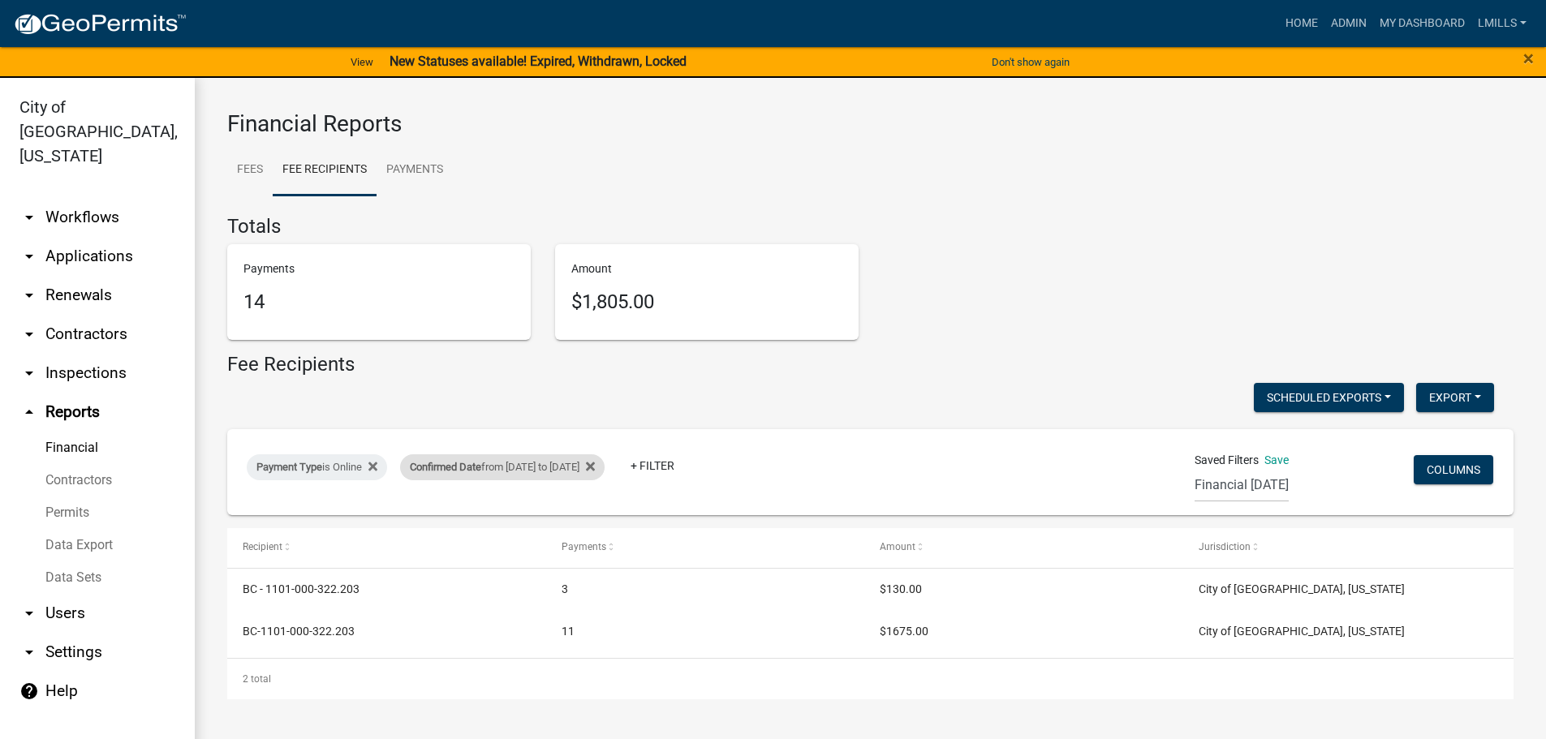
click at [513, 463] on div "Confirmed Date from [DATE] to [DATE]" at bounding box center [502, 468] width 205 height 26
select select "custom"
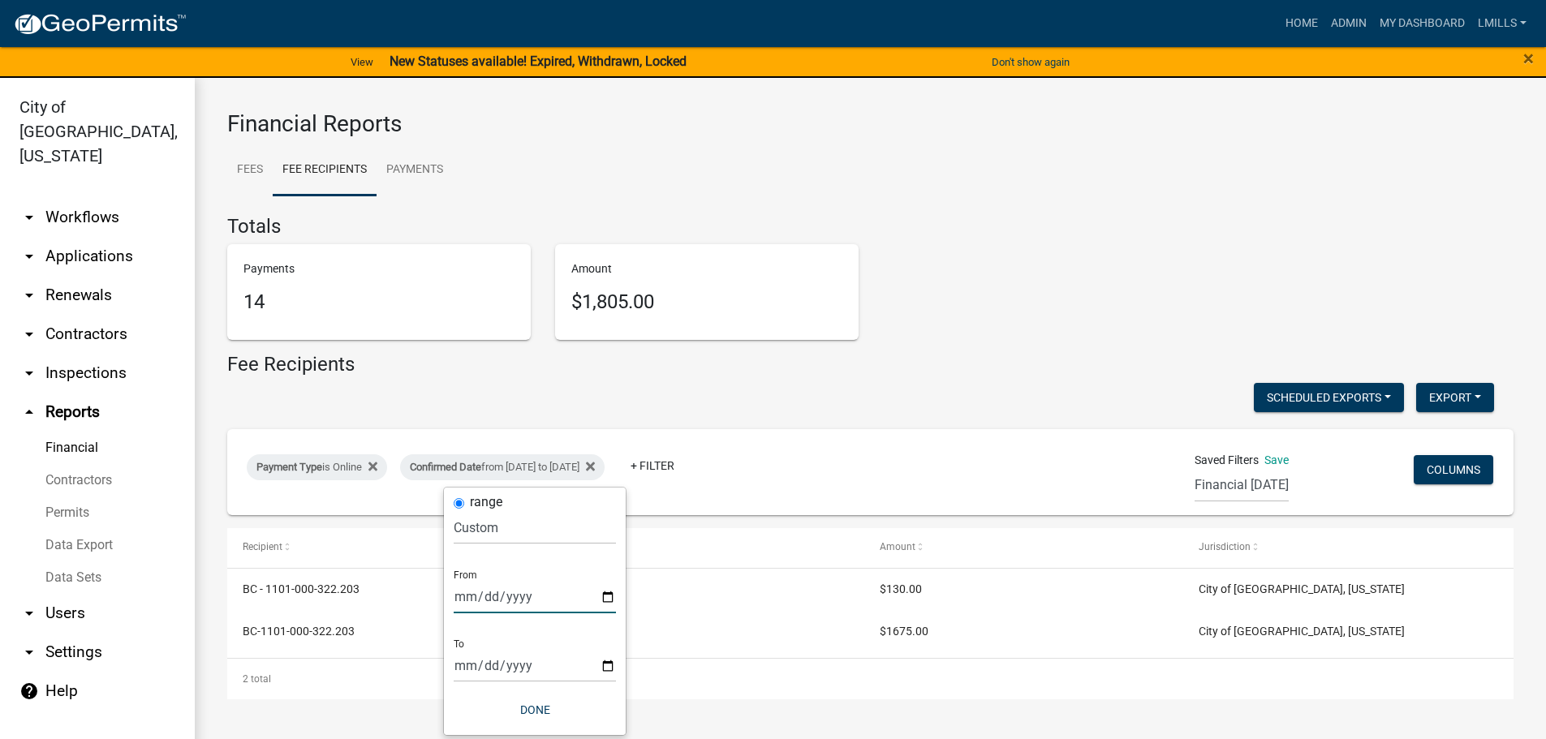
click at [610, 598] on input "[DATE]" at bounding box center [535, 596] width 162 height 33
type input "[DATE]"
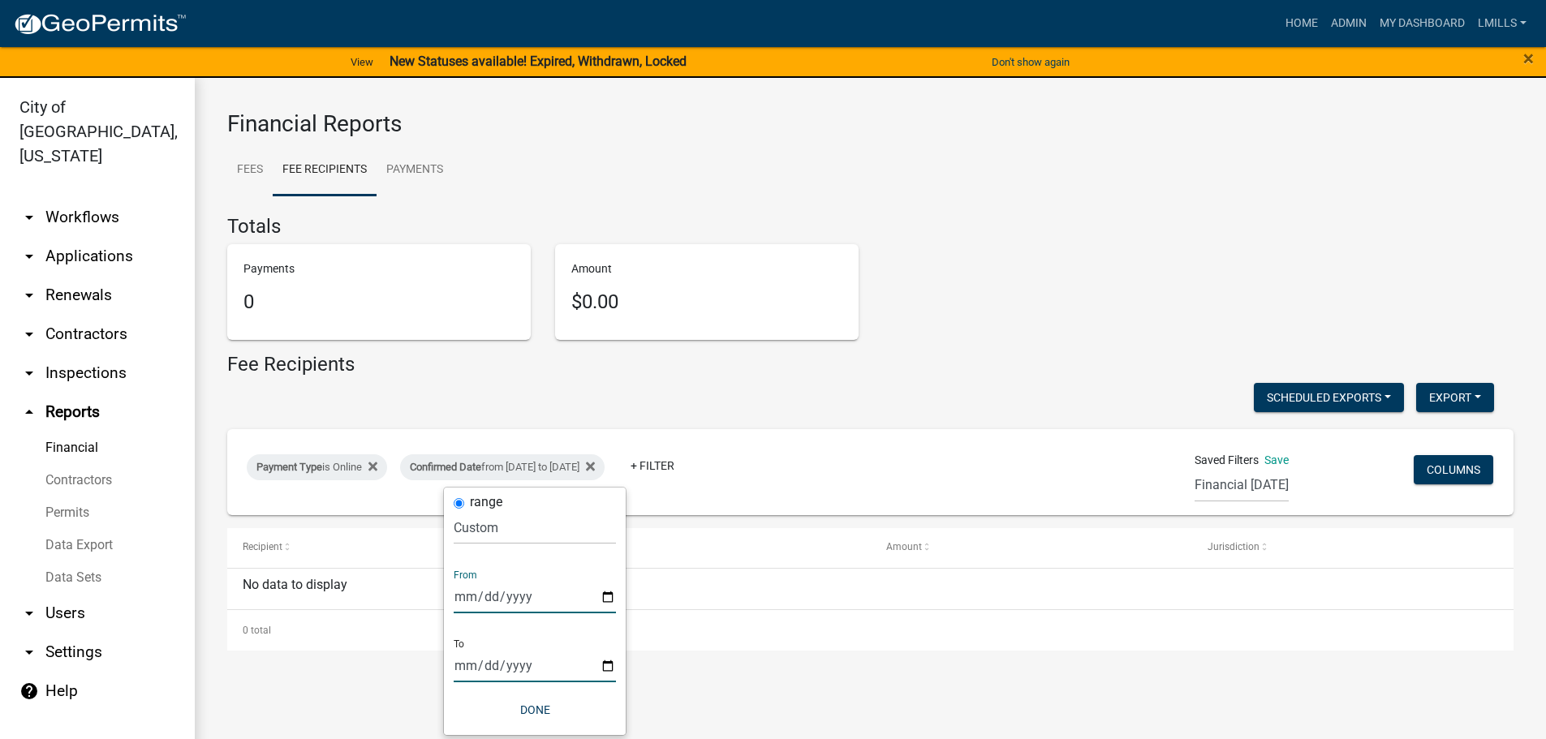
click at [608, 663] on input "[DATE]" at bounding box center [535, 665] width 162 height 33
type input "[DATE]"
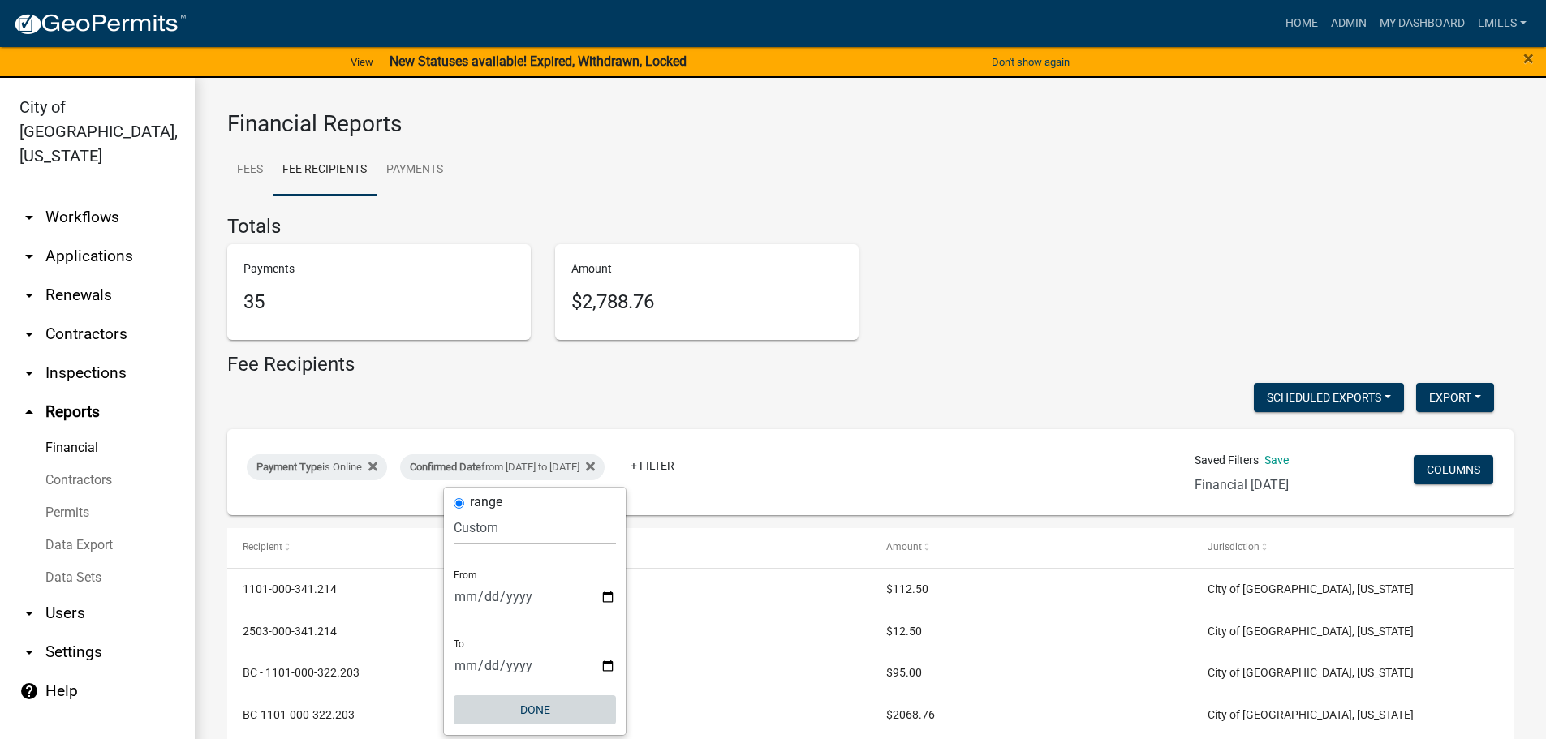
click at [541, 713] on button "Done" at bounding box center [535, 710] width 162 height 29
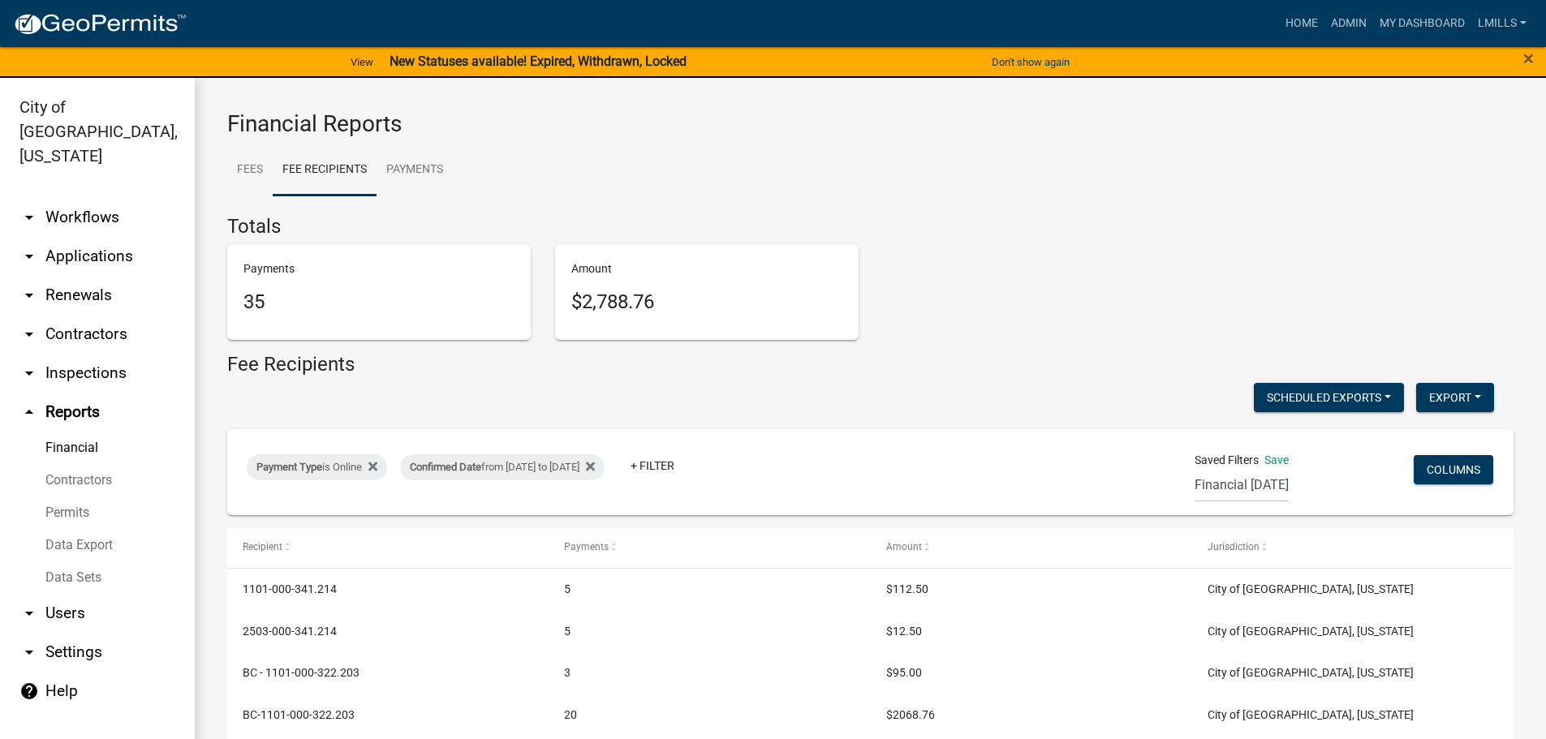
scroll to position [140, 0]
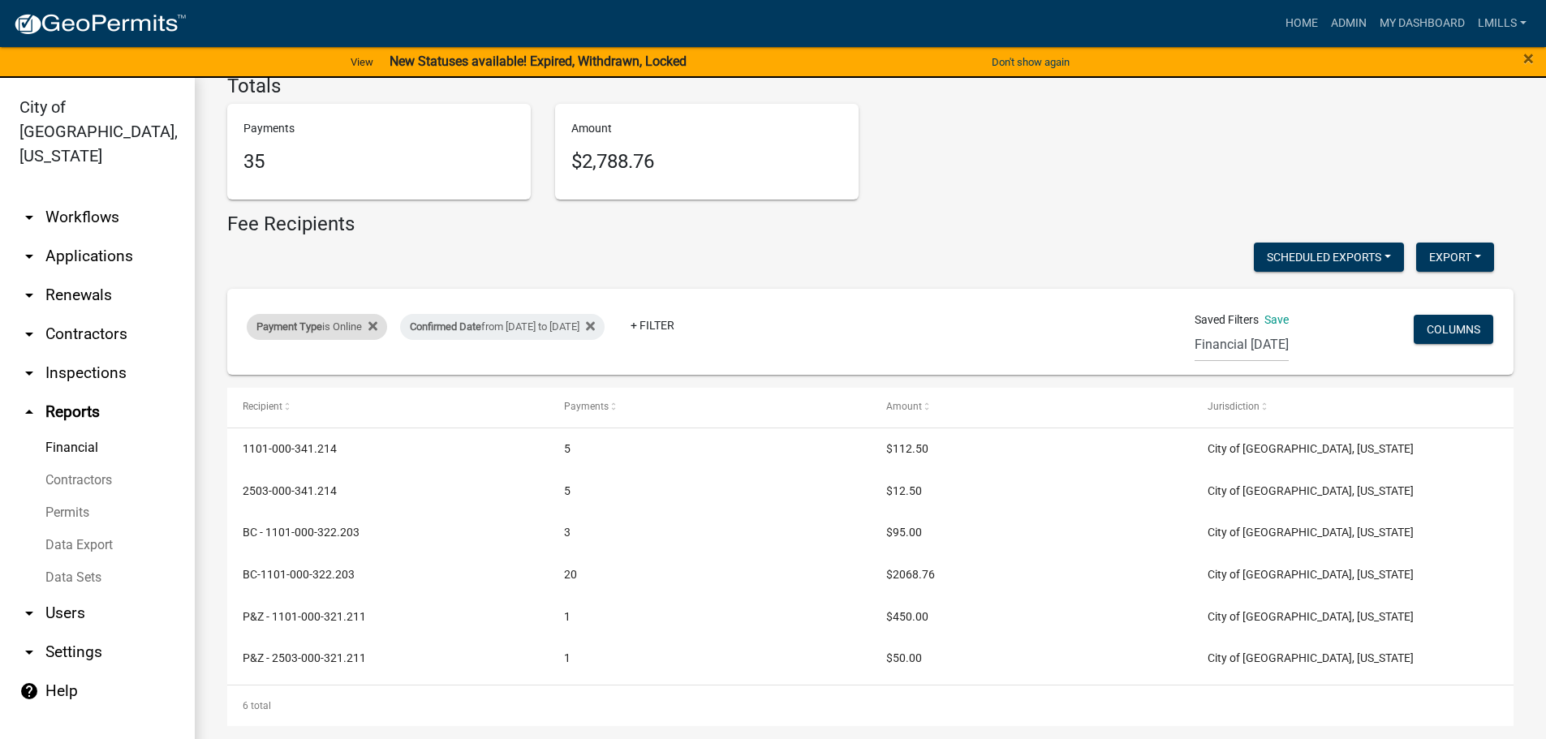
click at [338, 334] on div "Payment Type is Online" at bounding box center [317, 327] width 140 height 26
click at [338, 392] on select "Select an option Online CreditCardPOS Check Cash" at bounding box center [319, 387] width 162 height 33
select select "Check"
click at [238, 371] on select "Select an option Online CreditCardPOS Check Cash" at bounding box center [319, 387] width 162 height 33
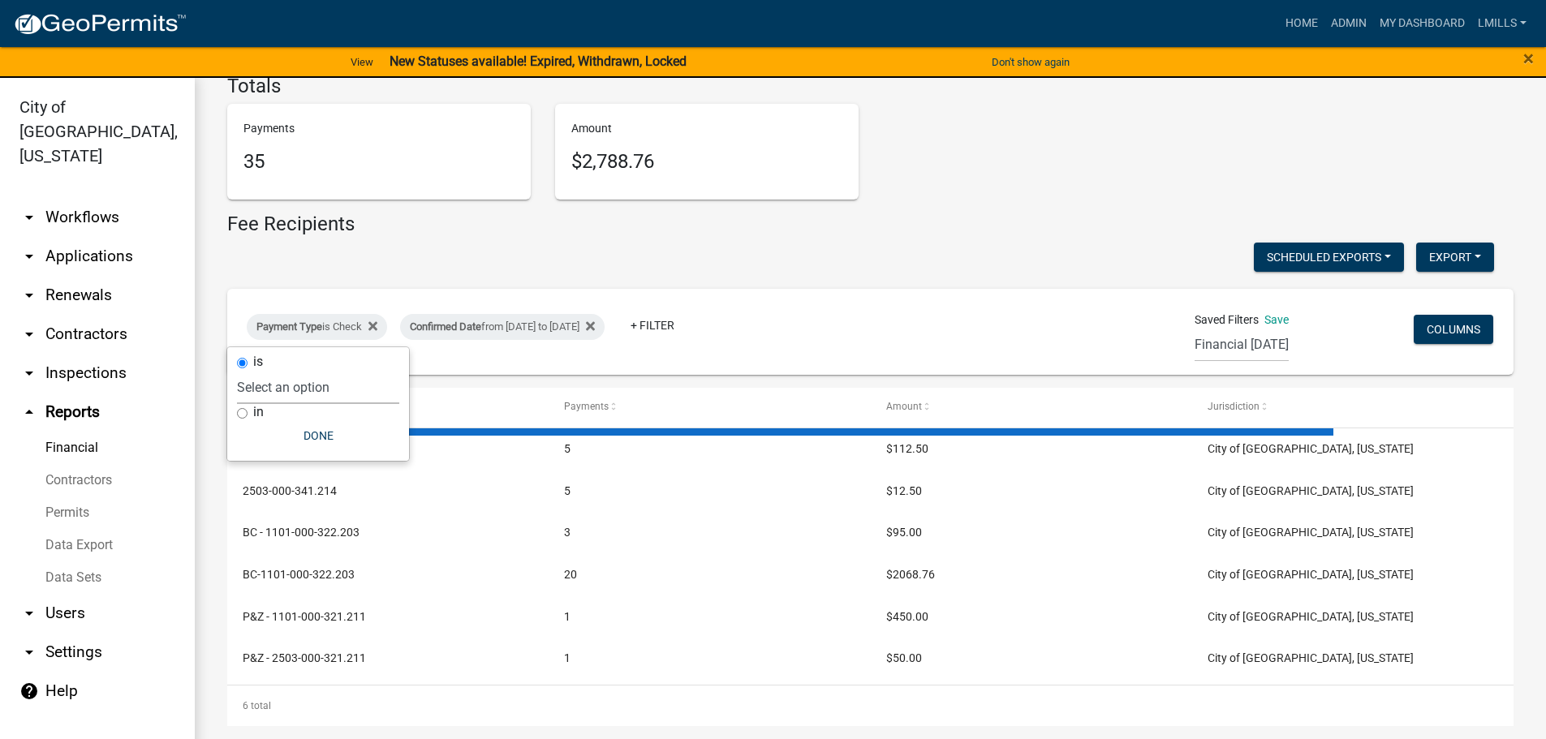
scroll to position [0, 0]
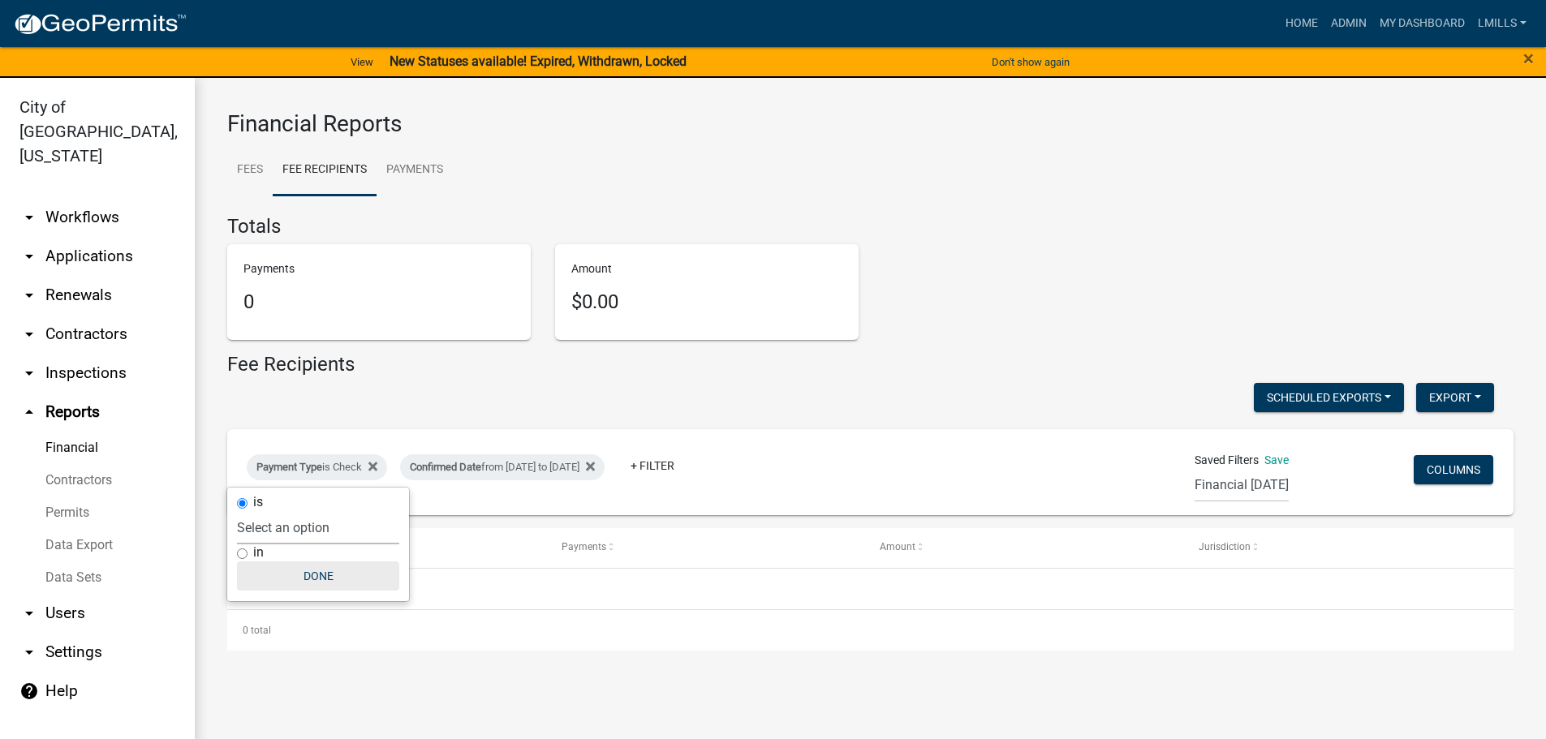
click at [317, 581] on button "Done" at bounding box center [318, 576] width 162 height 29
click at [358, 466] on div "Payment Type is Check" at bounding box center [317, 468] width 140 height 26
click at [342, 537] on select "Select an option Online CreditCardPOS Check Cash" at bounding box center [318, 527] width 162 height 33
select select "Cash"
click at [237, 511] on select "Select an option Online CreditCardPOS Check Cash" at bounding box center [318, 527] width 162 height 33
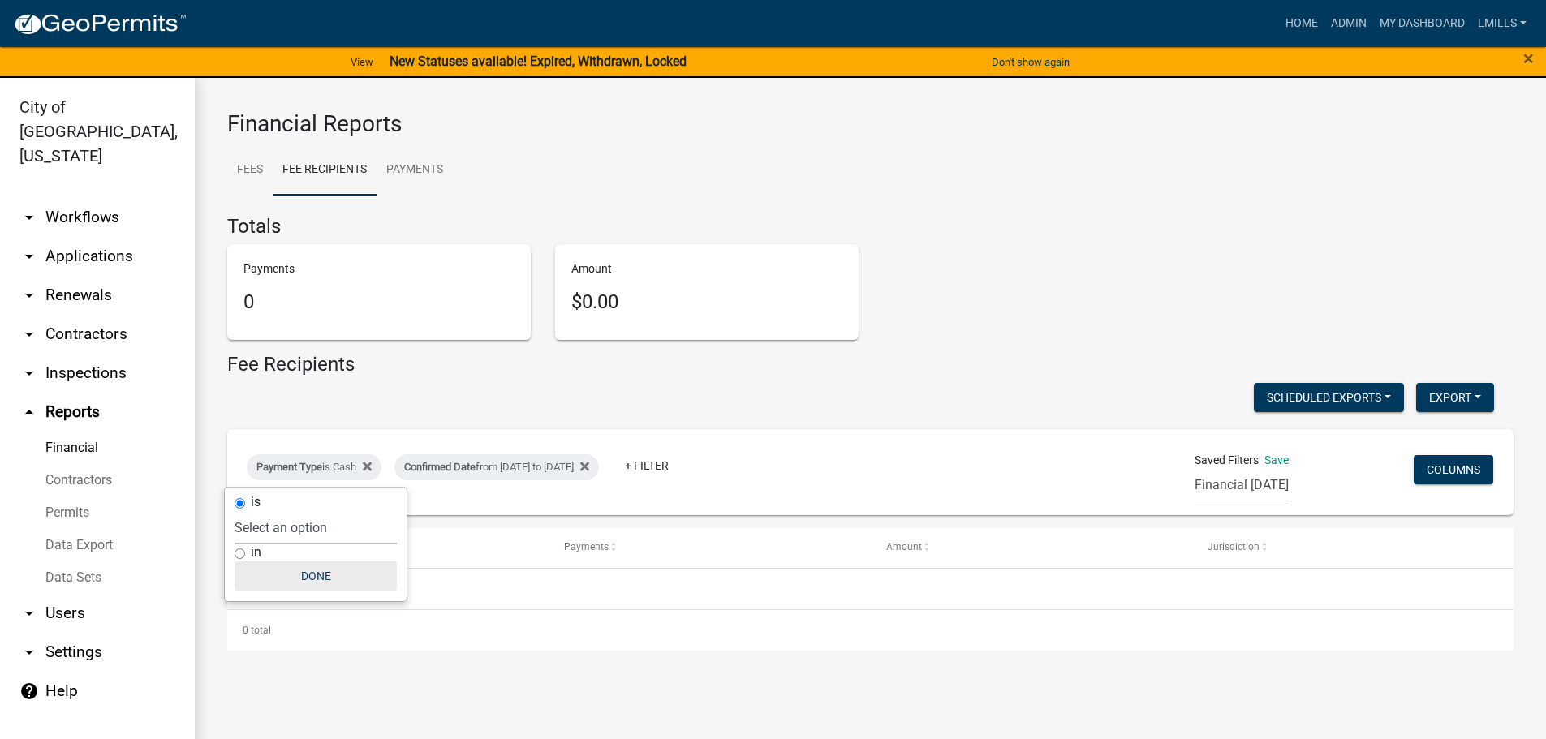
click at [326, 578] on button "Done" at bounding box center [316, 576] width 162 height 29
